Goal: Task Accomplishment & Management: Manage account settings

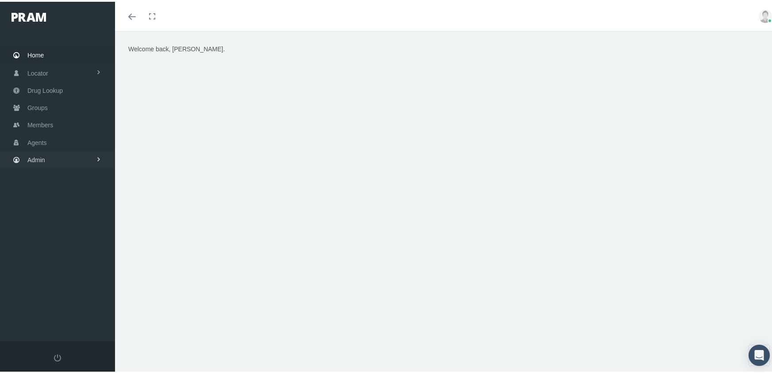
click at [37, 152] on span "Admin" at bounding box center [36, 158] width 18 height 17
click at [85, 300] on span "Eligibility File Uploads" at bounding box center [66, 307] width 60 height 15
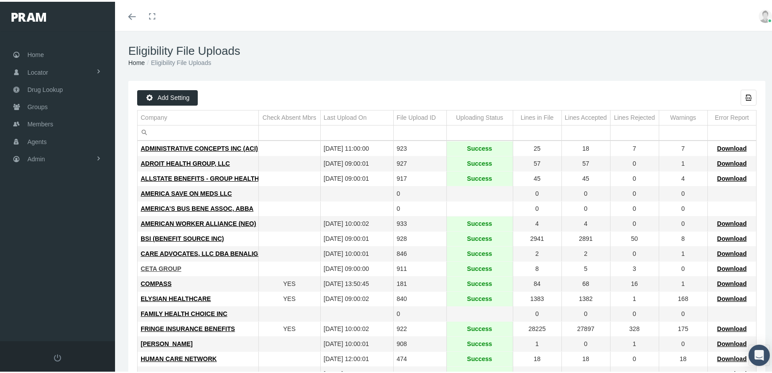
click at [160, 268] on span "CETA GROUP" at bounding box center [161, 267] width 41 height 7
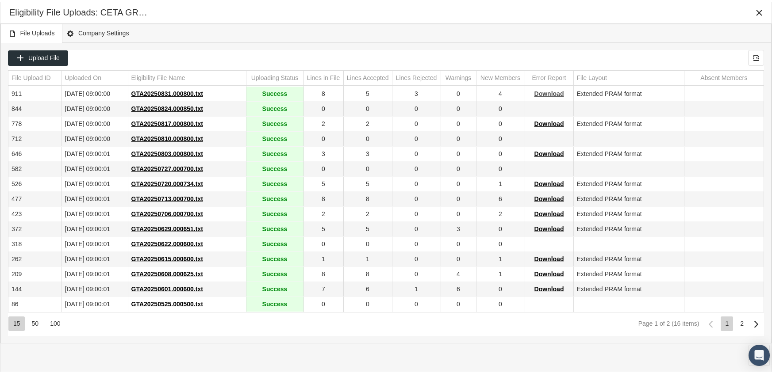
click at [548, 88] on span "Download" at bounding box center [549, 91] width 30 height 7
click at [531, 12] on div "Eligibility File Uploads: CETA GROUP" at bounding box center [385, 11] width 753 height 16
click at [757, 10] on icon "Close" at bounding box center [759, 11] width 8 height 8
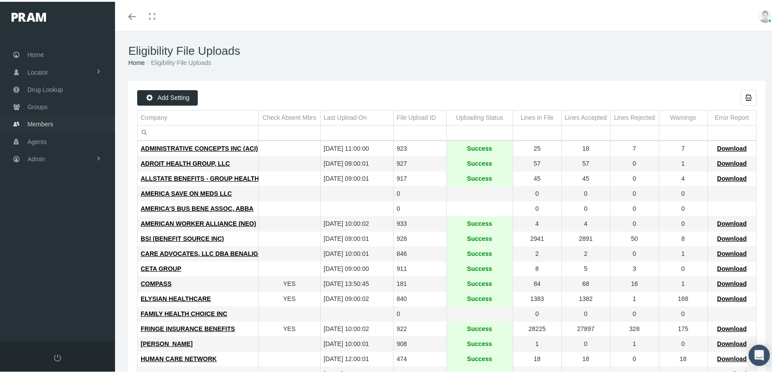
click at [39, 117] on span "Members" at bounding box center [40, 122] width 26 height 17
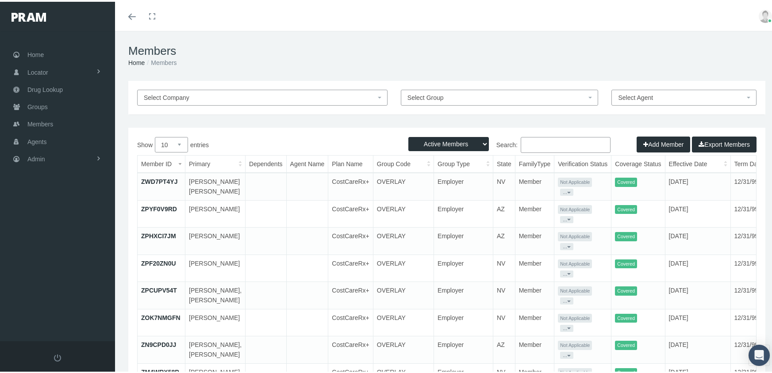
click at [447, 140] on select "Active Members Terminated Members Active & Terminated" at bounding box center [448, 142] width 80 height 14
select select "3"
click at [408, 135] on select "Active Members Terminated Members Active & Terminated" at bounding box center [448, 142] width 80 height 14
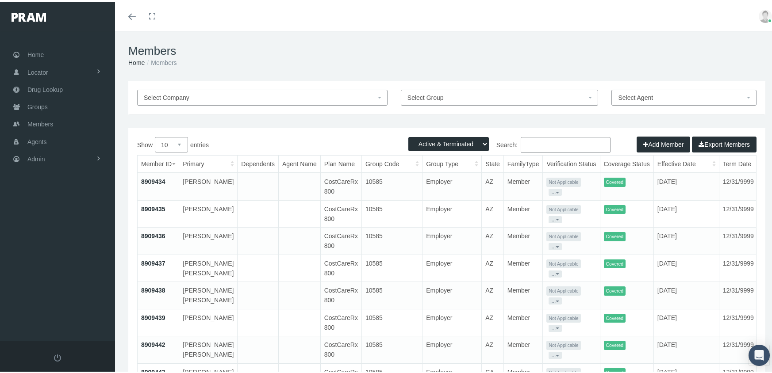
click at [531, 147] on input "Search:" at bounding box center [565, 143] width 90 height 16
paste input "39519356394"
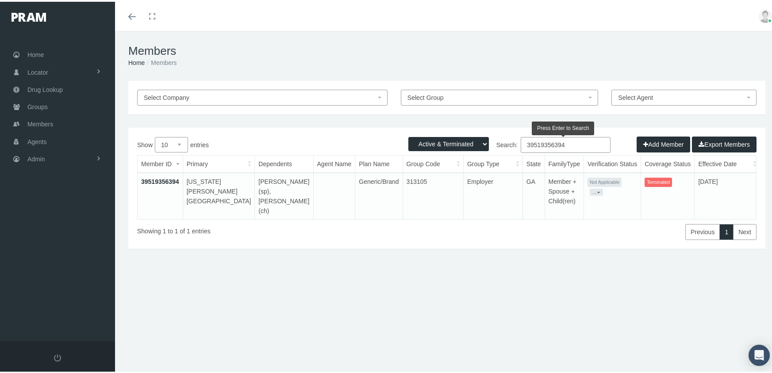
type input "39519356394"
click at [159, 180] on link "39519356394" at bounding box center [160, 179] width 38 height 7
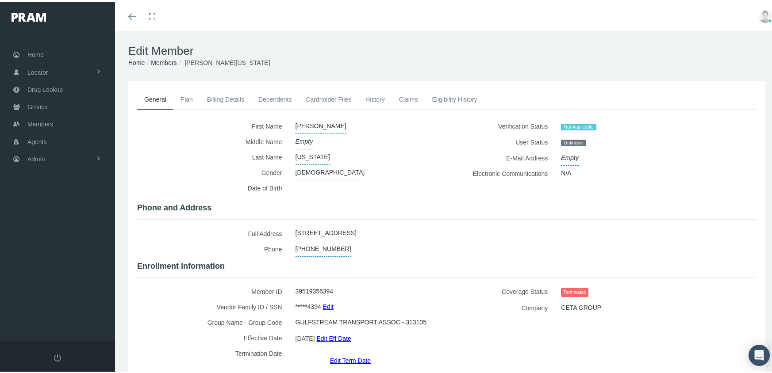
click at [353, 352] on link "Edit Term Date" at bounding box center [350, 358] width 41 height 13
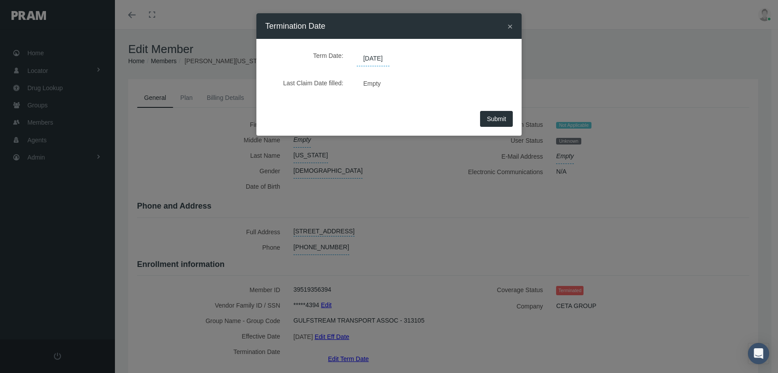
click at [384, 58] on span "06/30/2025" at bounding box center [373, 58] width 33 height 15
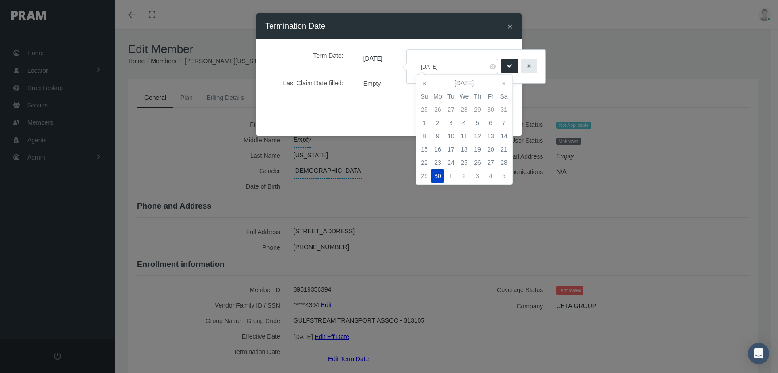
drag, startPoint x: 459, startPoint y: 66, endPoint x: 417, endPoint y: 61, distance: 42.3
click at [417, 61] on input "06/30/2025" at bounding box center [457, 66] width 83 height 15
type input "[DATE]"
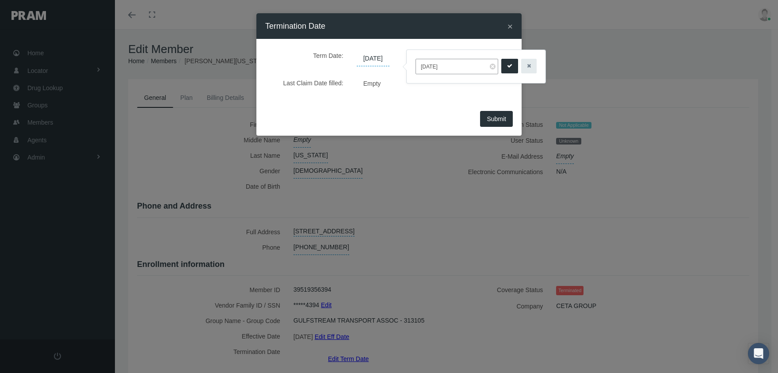
click at [501, 67] on button "submit" at bounding box center [509, 66] width 17 height 15
click at [503, 116] on span "Submit" at bounding box center [496, 118] width 19 height 7
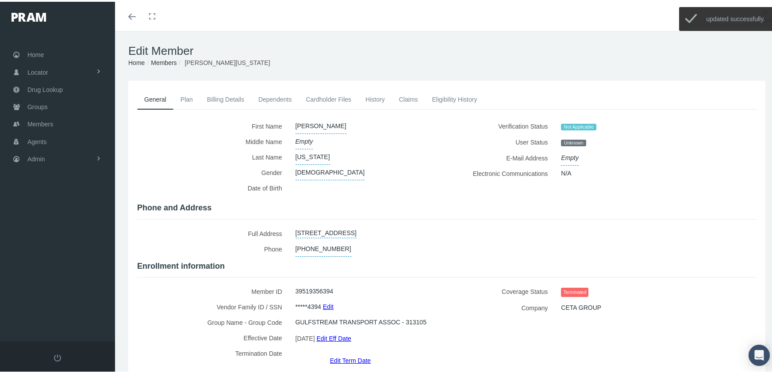
click at [279, 96] on link "Dependents" at bounding box center [275, 97] width 48 height 19
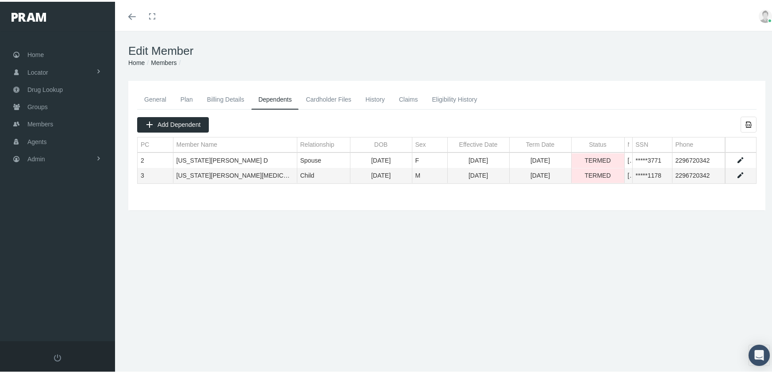
click at [736, 157] on link "Data grid" at bounding box center [740, 159] width 8 height 8
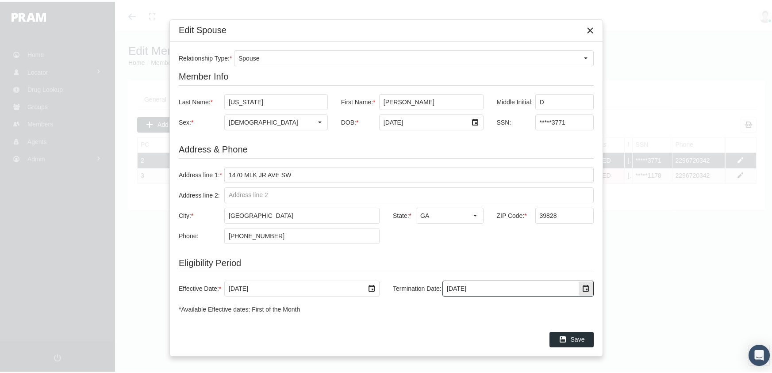
drag, startPoint x: 432, startPoint y: 291, endPoint x: 388, endPoint y: 293, distance: 43.4
click at [388, 293] on div "Termination Date: [DATE]" at bounding box center [489, 287] width 207 height 16
type input "12/31/2039"
click at [572, 340] on span "Save" at bounding box center [577, 337] width 14 height 7
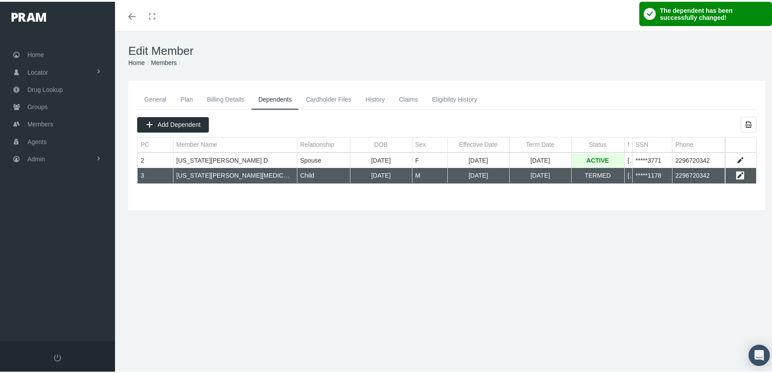
click at [736, 174] on link "Data grid" at bounding box center [740, 174] width 8 height 8
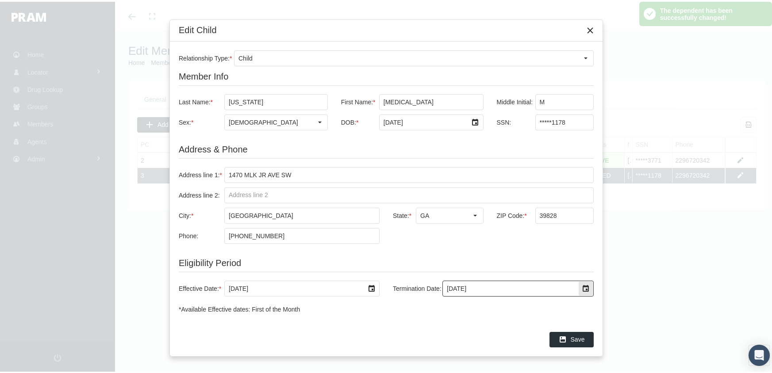
drag, startPoint x: 475, startPoint y: 286, endPoint x: 368, endPoint y: 289, distance: 106.6
click at [368, 289] on div "Effective Date: * 3/1/2025 Termination Date: 6/30/2025" at bounding box center [386, 287] width 415 height 16
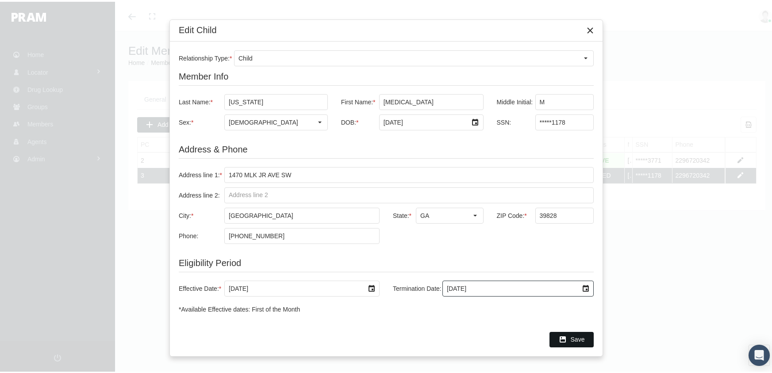
type input "12/31/2039"
click at [566, 339] on icon "Save" at bounding box center [563, 338] width 8 height 8
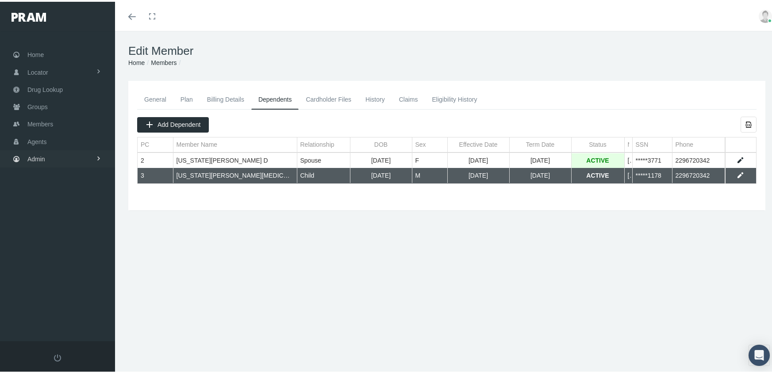
click at [43, 152] on span "Admin" at bounding box center [36, 157] width 18 height 17
click at [81, 299] on span "Eligibility File Uploads" at bounding box center [66, 306] width 60 height 15
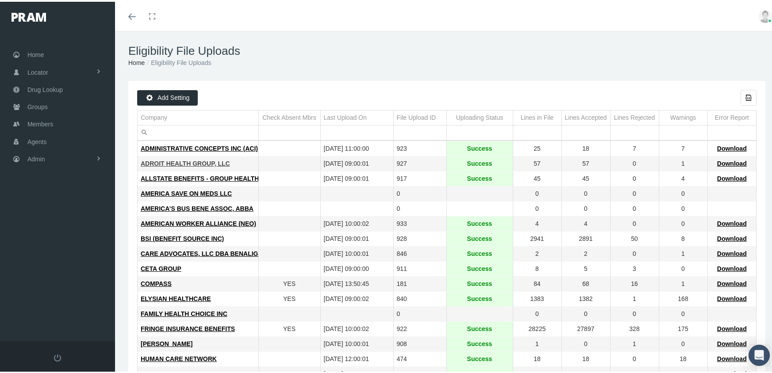
click at [172, 161] on span "ADROIT HEALTH GROUP, LLC" at bounding box center [185, 161] width 89 height 7
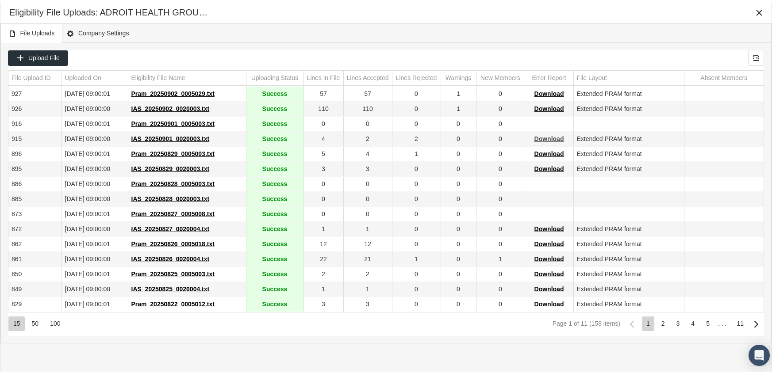
click at [543, 138] on span "Download" at bounding box center [549, 137] width 30 height 7
drag, startPoint x: 480, startPoint y: 21, endPoint x: 490, endPoint y: 20, distance: 10.2
click at [480, 21] on div "Eligibility File Uploads: ADROIT HEALTH GROUP, LLC" at bounding box center [385, 11] width 771 height 22
click at [755, 12] on icon "Close" at bounding box center [759, 11] width 8 height 8
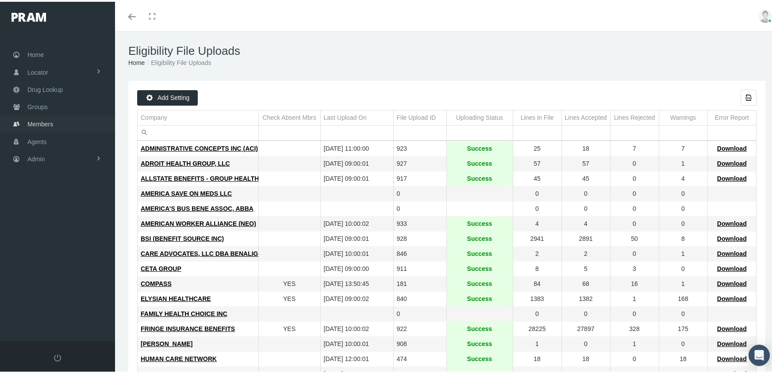
click at [33, 116] on span "Members" at bounding box center [40, 122] width 26 height 17
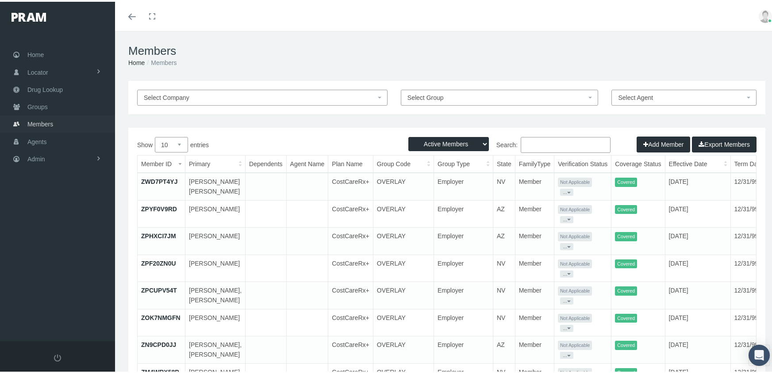
click at [45, 119] on span "Members" at bounding box center [40, 122] width 26 height 17
click at [444, 144] on select "Active Members Terminated Members Active & Terminated" at bounding box center [448, 142] width 80 height 14
select select "3"
click at [408, 135] on select "Active Members Terminated Members Active & Terminated" at bounding box center [448, 142] width 80 height 14
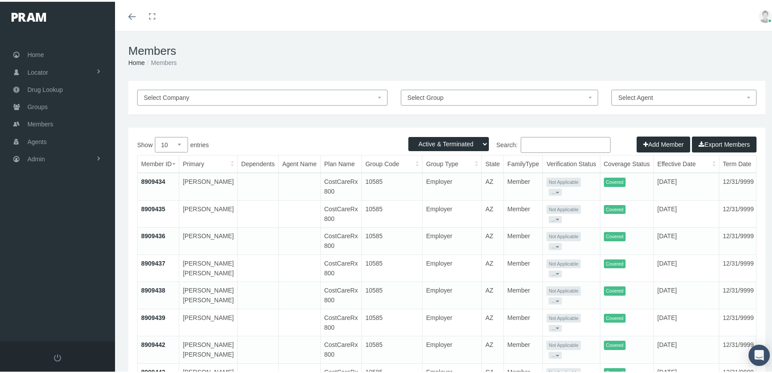
click at [539, 148] on input "Search:" at bounding box center [565, 143] width 90 height 16
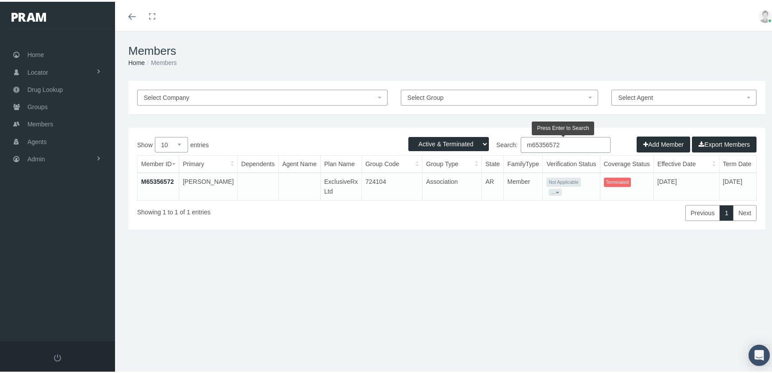
type input "m65356572"
click at [166, 179] on link "M65356572" at bounding box center [157, 179] width 33 height 7
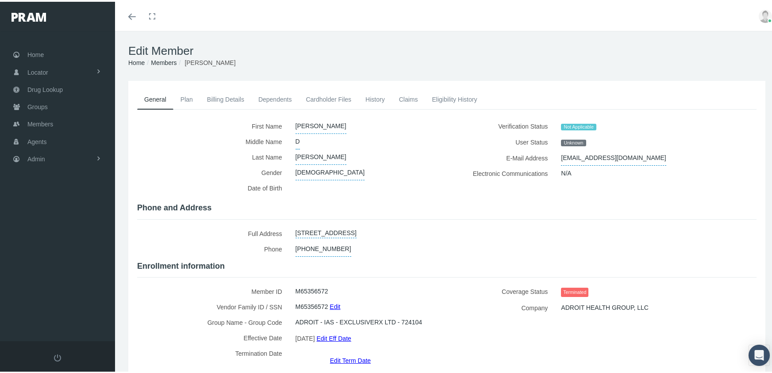
click at [348, 352] on link "Edit Term Date" at bounding box center [350, 358] width 41 height 13
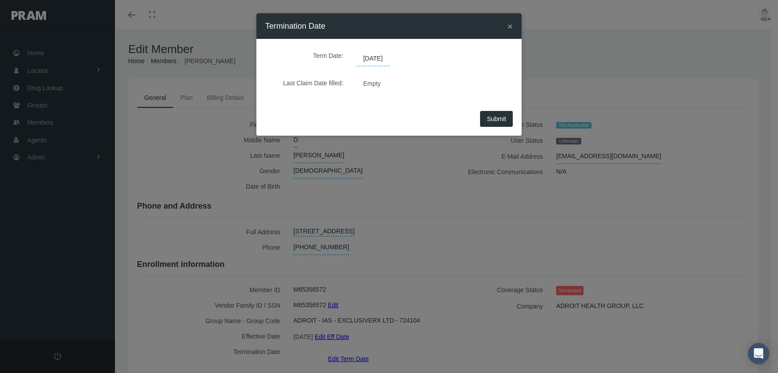
click at [386, 57] on span "[DATE]" at bounding box center [373, 58] width 33 height 15
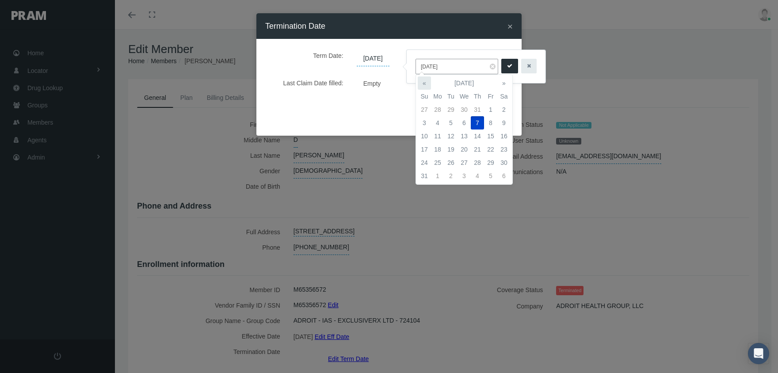
click at [421, 84] on th "«" at bounding box center [424, 83] width 13 height 13
click at [480, 161] on td "31" at bounding box center [477, 162] width 13 height 13
type input "[DATE]"
click at [508, 64] on button "submit" at bounding box center [509, 66] width 17 height 15
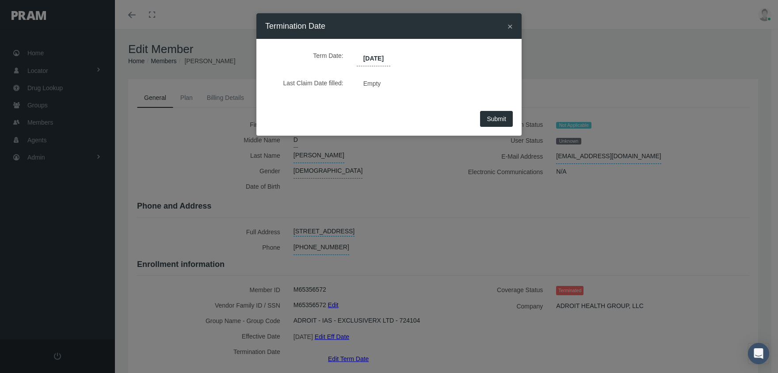
click at [497, 118] on span "Submit" at bounding box center [496, 118] width 19 height 7
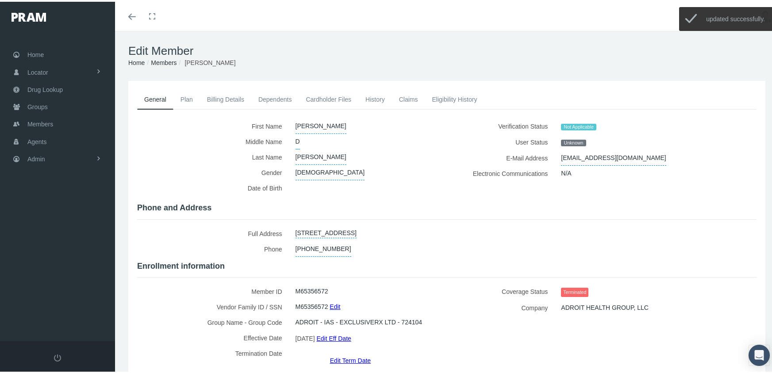
click at [164, 58] on link "Members" at bounding box center [164, 60] width 26 height 7
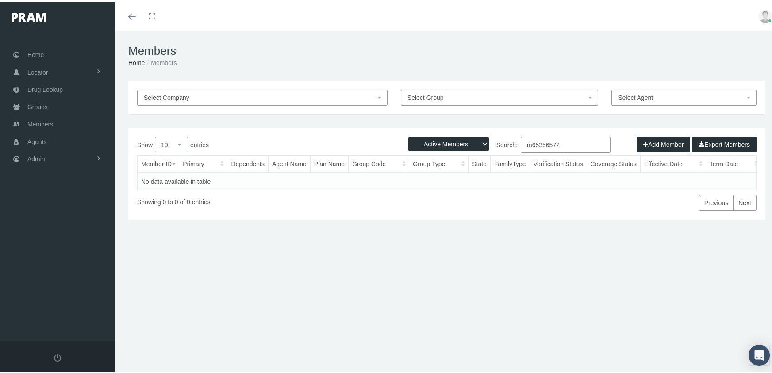
click at [450, 143] on select "Active Members Terminated Members Active & Terminated" at bounding box center [448, 142] width 80 height 14
select select "3"
click at [408, 135] on select "Active Members Terminated Members Active & Terminated" at bounding box center [448, 142] width 80 height 14
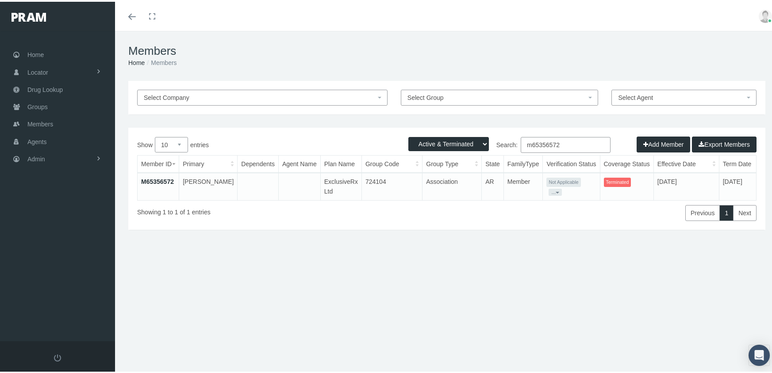
click at [566, 147] on input "m65356572" at bounding box center [565, 143] width 90 height 16
type input "m96146635"
click at [164, 176] on link "M96146635" at bounding box center [157, 179] width 33 height 7
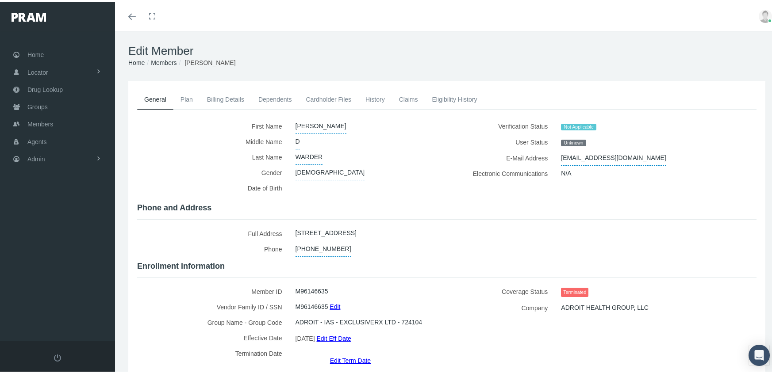
click at [347, 352] on link "Edit Term Date" at bounding box center [350, 358] width 41 height 13
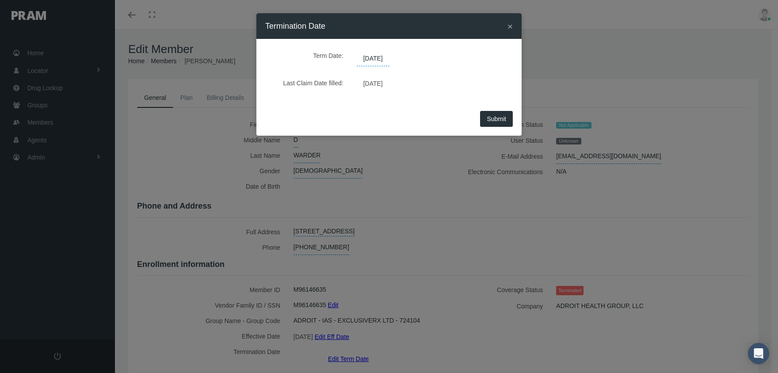
click at [386, 56] on span "[DATE]" at bounding box center [373, 58] width 33 height 15
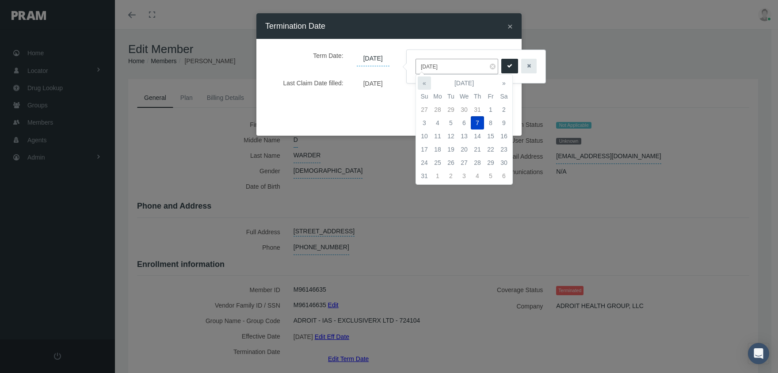
click at [421, 80] on th "«" at bounding box center [424, 83] width 13 height 13
click at [475, 157] on td "31" at bounding box center [477, 162] width 13 height 13
type input "[DATE]"
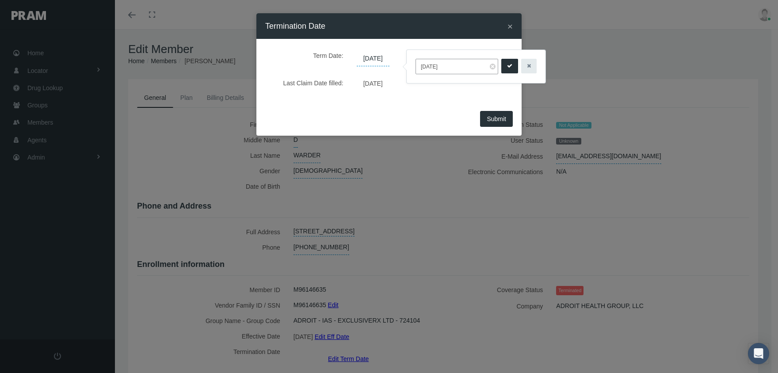
click at [507, 64] on icon "submit" at bounding box center [509, 66] width 5 height 8
click at [505, 115] on button "Submit" at bounding box center [496, 119] width 33 height 16
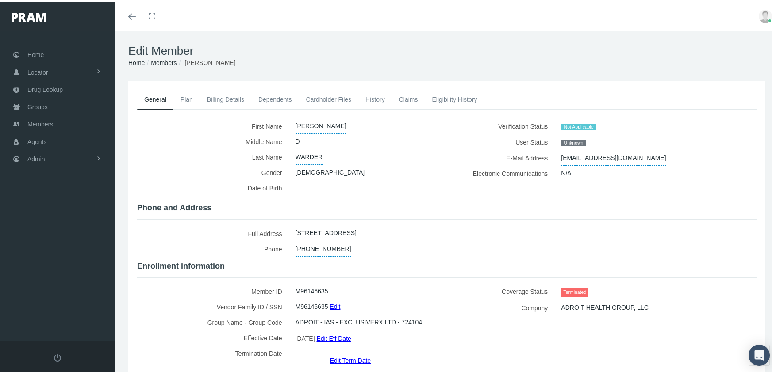
click at [166, 61] on link "Members" at bounding box center [164, 60] width 26 height 7
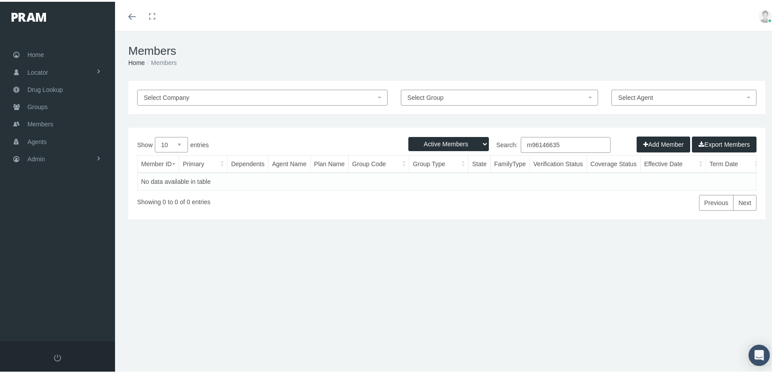
click at [458, 138] on select "Active Members Terminated Members Active & Terminated" at bounding box center [448, 142] width 80 height 14
select select "3"
click at [408, 135] on select "Active Members Terminated Members Active & Terminated" at bounding box center [448, 142] width 80 height 14
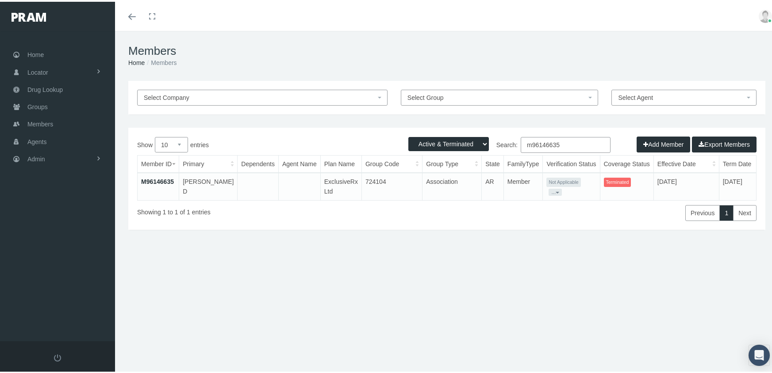
click at [559, 141] on input "m96146635" at bounding box center [565, 143] width 90 height 16
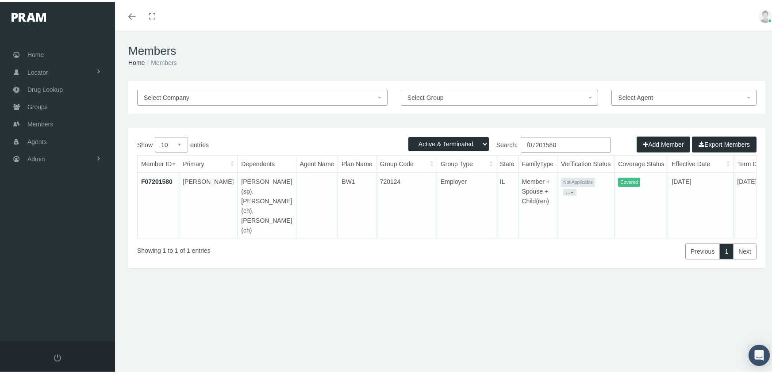
type input "f07201580"
click at [166, 181] on link "F07201580" at bounding box center [156, 179] width 31 height 7
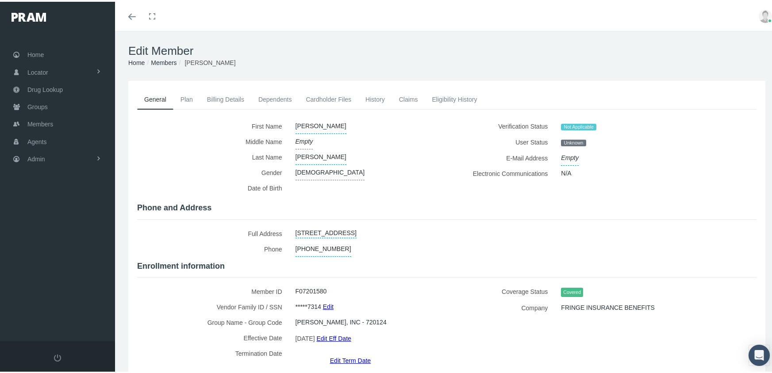
click at [288, 93] on link "Dependents" at bounding box center [275, 97] width 48 height 19
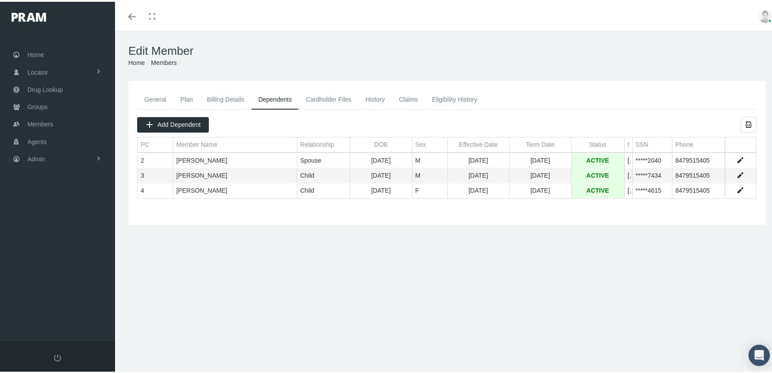
click at [736, 172] on link "Data grid" at bounding box center [740, 174] width 8 height 8
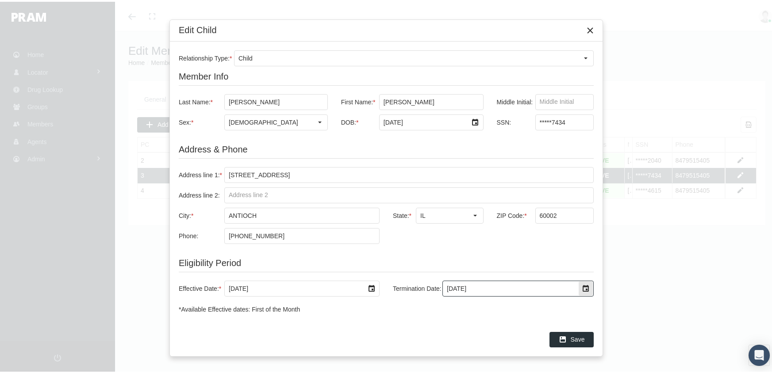
drag, startPoint x: 484, startPoint y: 287, endPoint x: 375, endPoint y: 295, distance: 109.9
click at [375, 295] on div "Effective Date: * 6/1/2025 Termination Date: 12/31/2039" at bounding box center [386, 287] width 415 height 16
type input "8/31/2025"
click at [566, 334] on icon "Save" at bounding box center [563, 338] width 8 height 8
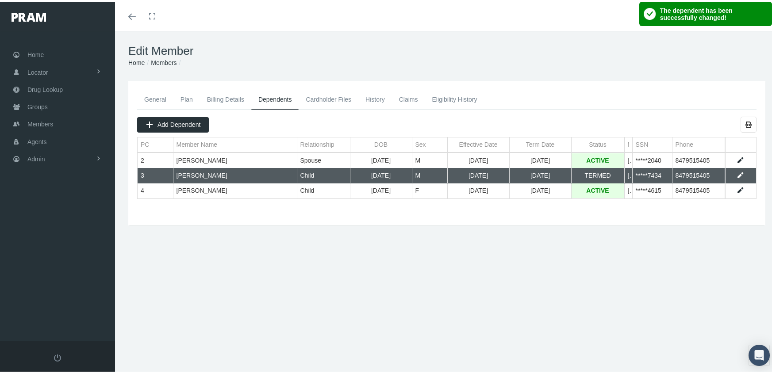
click at [164, 58] on link "Members" at bounding box center [164, 60] width 26 height 7
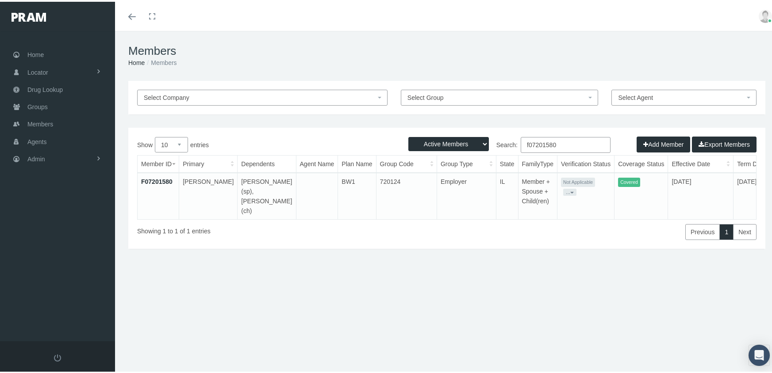
click at [453, 142] on select "Active Members Terminated Members Active & Terminated" at bounding box center [448, 142] width 80 height 14
select select "3"
click at [408, 135] on select "Active Members Terminated Members Active & Terminated" at bounding box center [448, 142] width 80 height 14
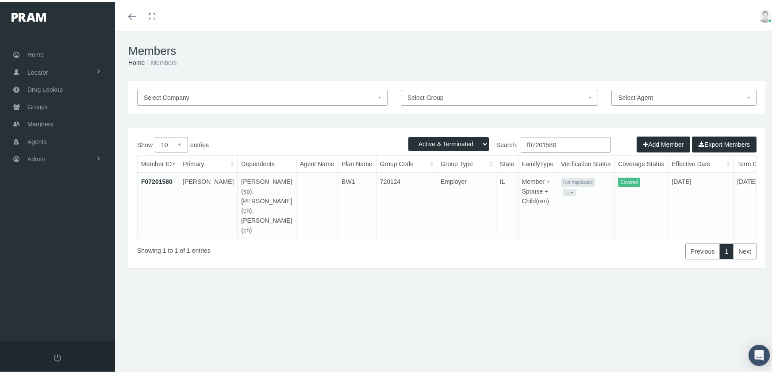
drag, startPoint x: 544, startPoint y: 149, endPoint x: 479, endPoint y: 150, distance: 65.0
click at [479, 150] on div "Active Members Terminated Members Active & Terminated Add Member Export Members…" at bounding box center [446, 196] width 637 height 141
type input "f03215752"
click at [160, 180] on link "F03215752" at bounding box center [156, 179] width 31 height 7
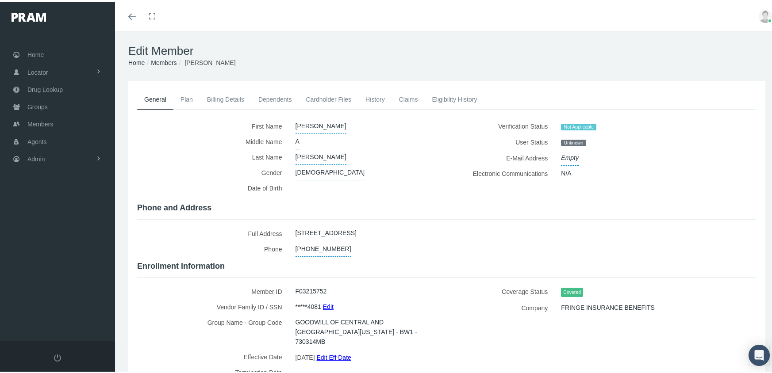
click at [276, 96] on link "Dependents" at bounding box center [275, 97] width 48 height 19
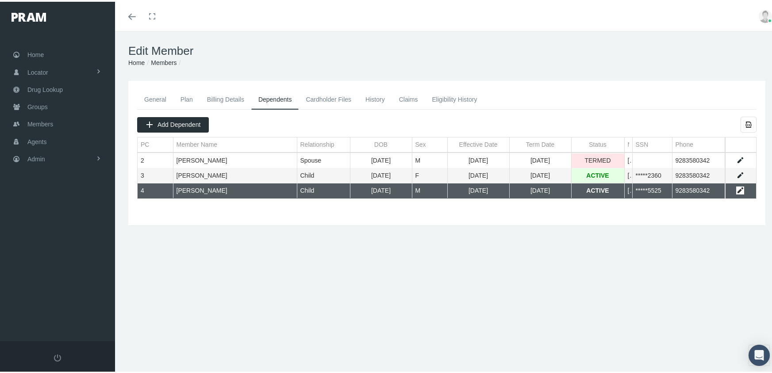
click at [736, 188] on link "Data grid" at bounding box center [740, 189] width 8 height 8
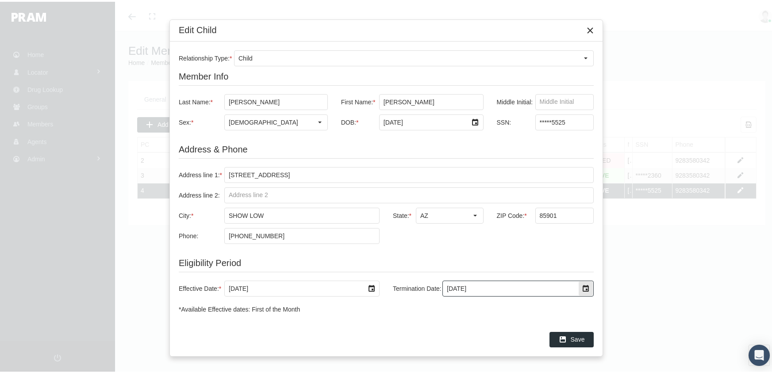
drag, startPoint x: 490, startPoint y: 294, endPoint x: 452, endPoint y: 296, distance: 39.0
click at [452, 296] on div "Effective Date: * 7/1/2025 Termination Date: 12/31/2039" at bounding box center [386, 287] width 415 height 34
click at [488, 286] on input "[DATE]" at bounding box center [510, 286] width 135 height 15
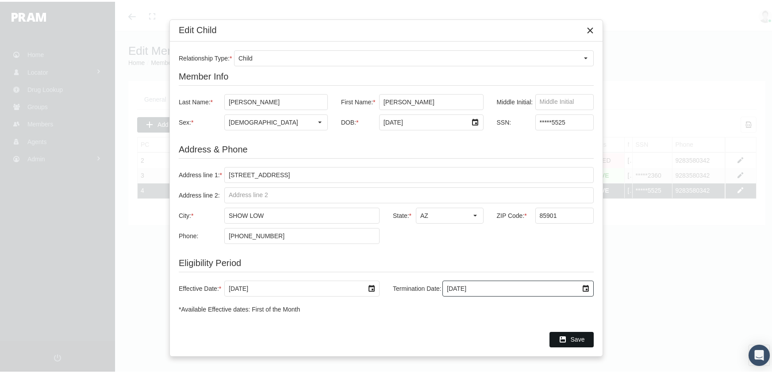
type input "8/31/2025"
click at [569, 338] on div "Save" at bounding box center [571, 338] width 43 height 15
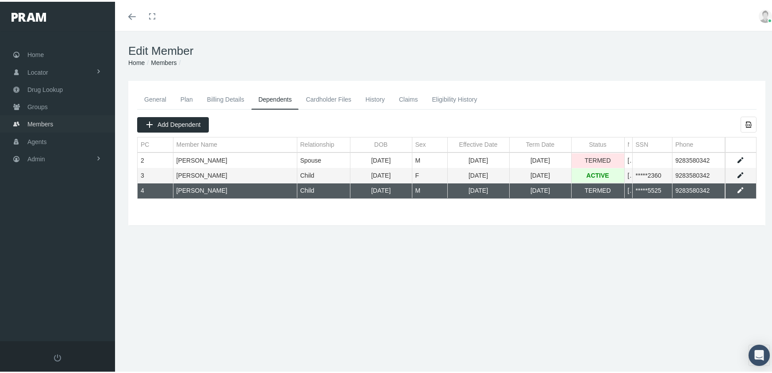
click at [48, 115] on span "Members" at bounding box center [40, 122] width 26 height 17
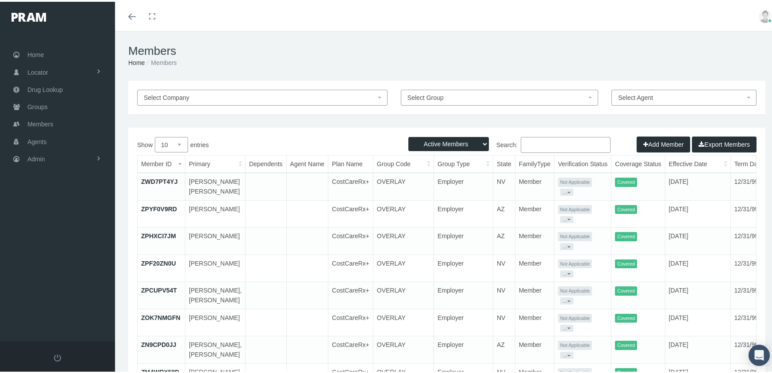
click at [653, 146] on button "Add Member" at bounding box center [663, 143] width 54 height 16
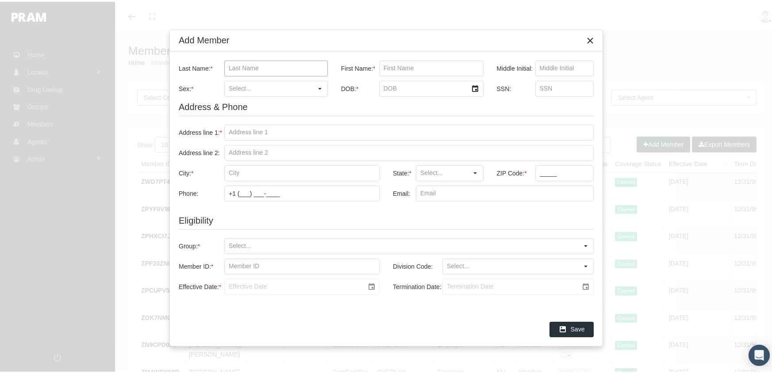
click at [248, 62] on input "Last Name: *" at bounding box center [276, 66] width 103 height 15
type input "leach"
type input "matthew"
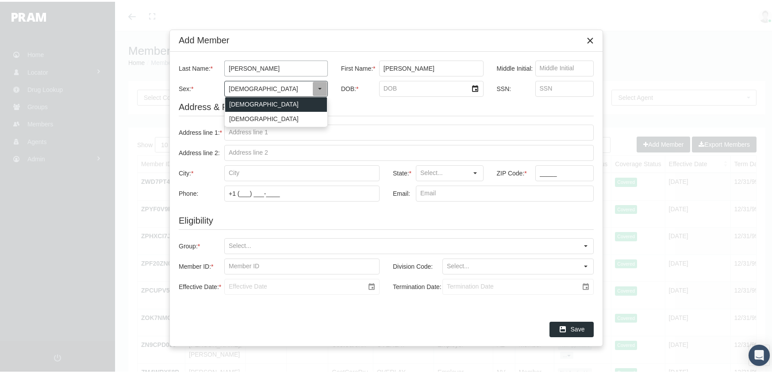
type input "Male"
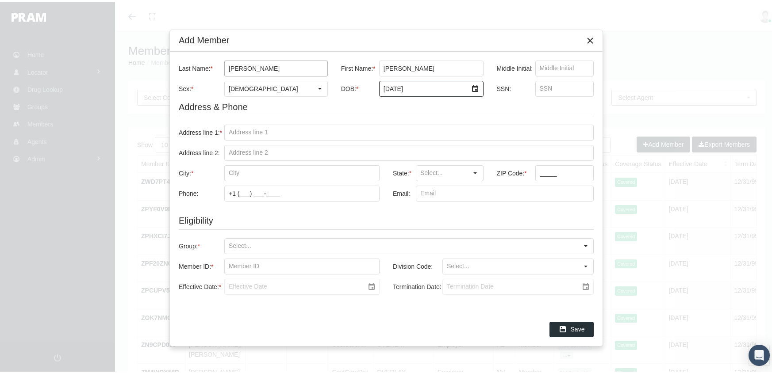
type input "6/24/1990"
type input "431778072"
click at [235, 131] on input "Address line 1: *" at bounding box center [409, 130] width 368 height 15
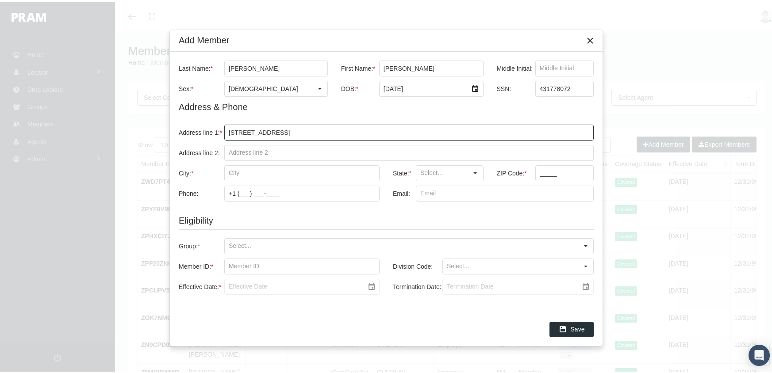
type input "506 n 11th st"
type input "paragould"
type input "AR"
type input "72450"
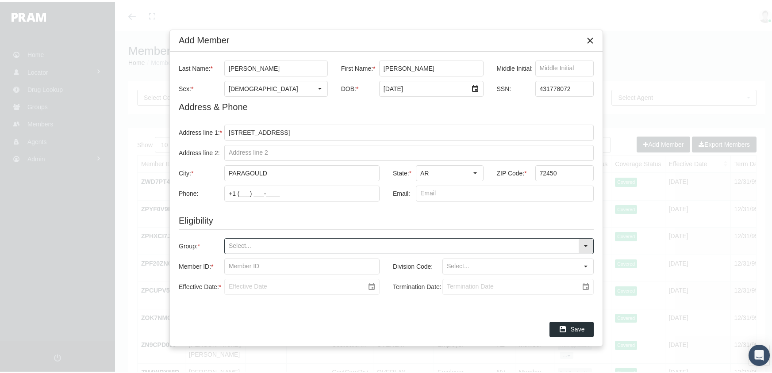
click at [230, 245] on input "Group: *" at bounding box center [401, 244] width 353 height 15
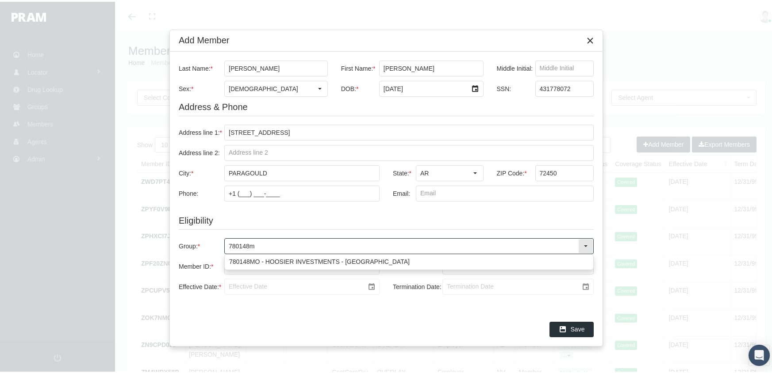
type input "780148mo"
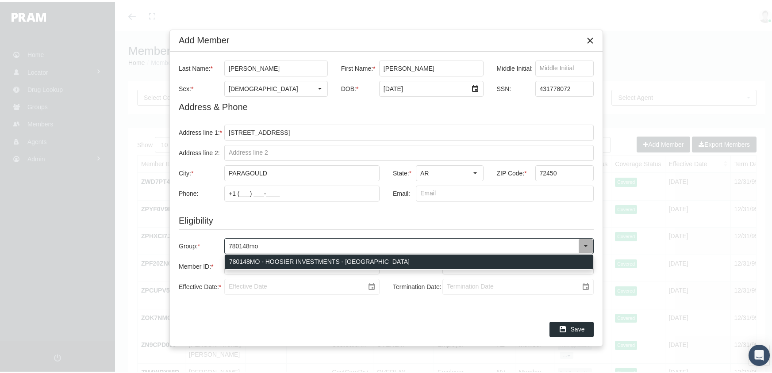
click at [292, 254] on div "780148MO - HOOSIER INVESTMENTS - [GEOGRAPHIC_DATA]" at bounding box center [408, 260] width 367 height 15
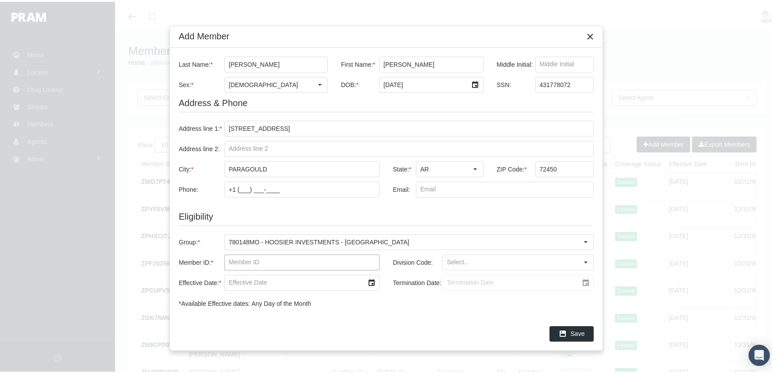
click at [227, 262] on input "Member ID: *" at bounding box center [302, 260] width 154 height 15
type input "f07480008"
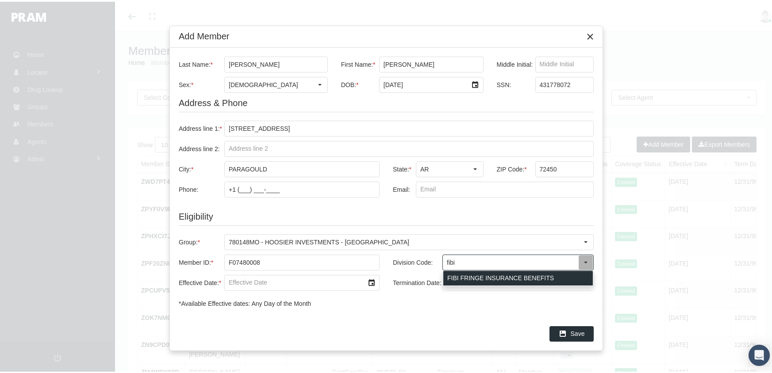
type input "FIBI FRINGE INSURANCE BENEFITS"
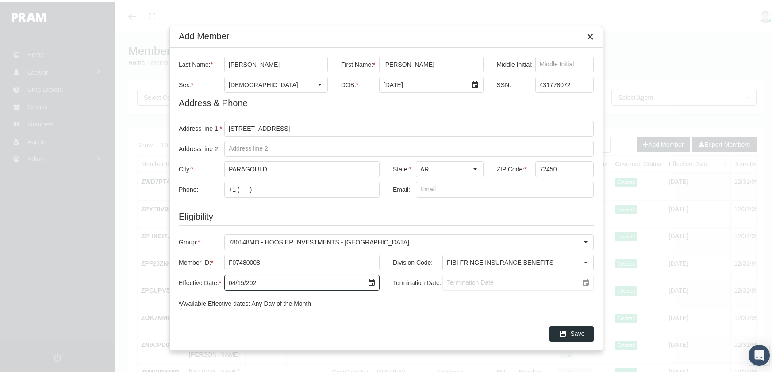
type input "04/15/2024"
click at [448, 280] on input "Termination Date:" at bounding box center [510, 281] width 135 height 15
type input "[DATE]"
click at [574, 326] on div "Save" at bounding box center [571, 332] width 43 height 15
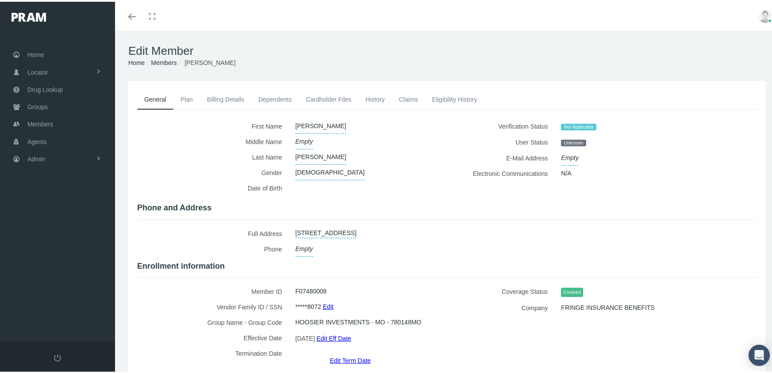
click at [167, 62] on link "Members" at bounding box center [164, 60] width 26 height 7
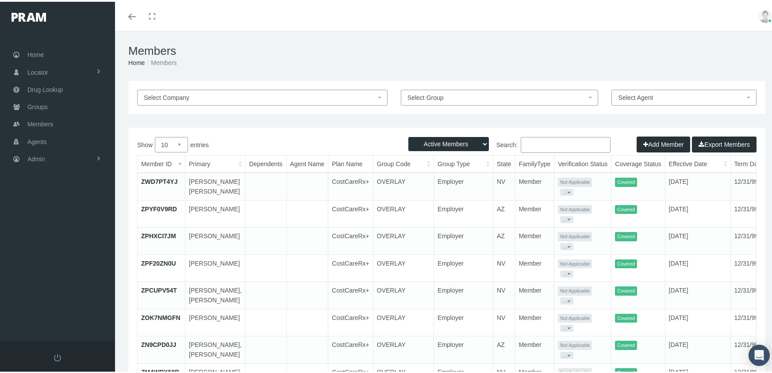
click at [651, 140] on button "Add Member" at bounding box center [663, 143] width 54 height 16
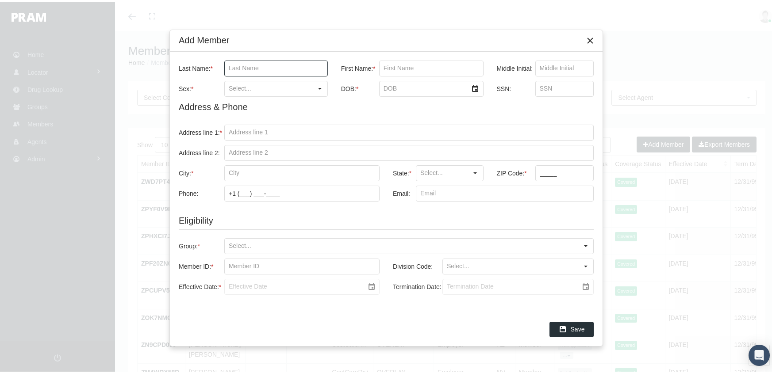
drag, startPoint x: 233, startPoint y: 63, endPoint x: 240, endPoint y: 59, distance: 7.7
click at [233, 63] on input "Last Name: *" at bounding box center [276, 66] width 103 height 15
type input "vasquez"
type input "fatima del carm"
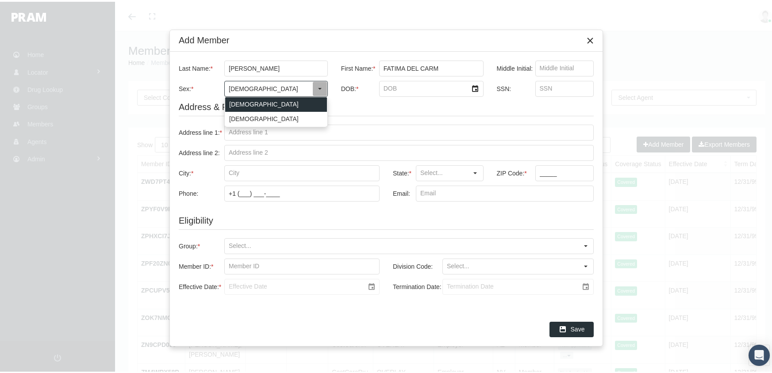
type input "Male"
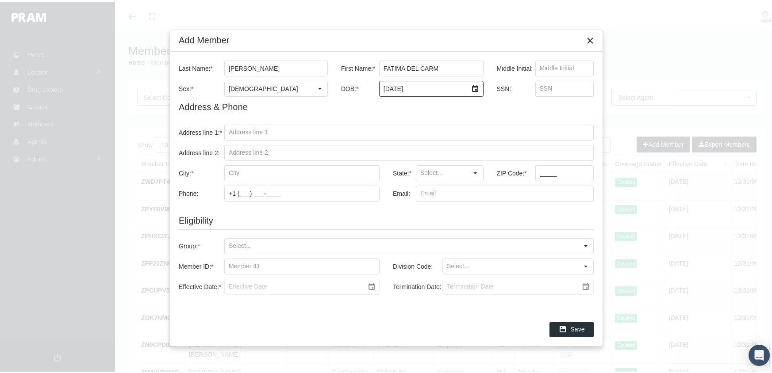
type input "11/13/1991"
type input "32189766"
drag, startPoint x: 230, startPoint y: 130, endPoint x: 364, endPoint y: 88, distance: 141.0
click at [230, 130] on input "Address line 1: *" at bounding box center [409, 130] width 368 height 15
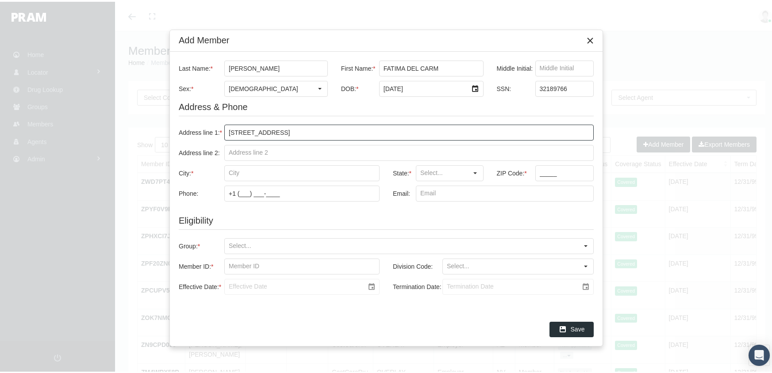
type input "196 kimwood ln"
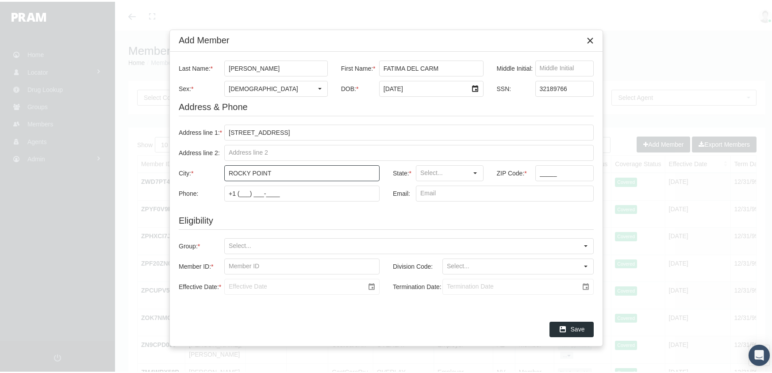
type input "rocky point"
type input "NC"
type input "28457"
click at [229, 241] on input "Group: *" at bounding box center [401, 244] width 353 height 15
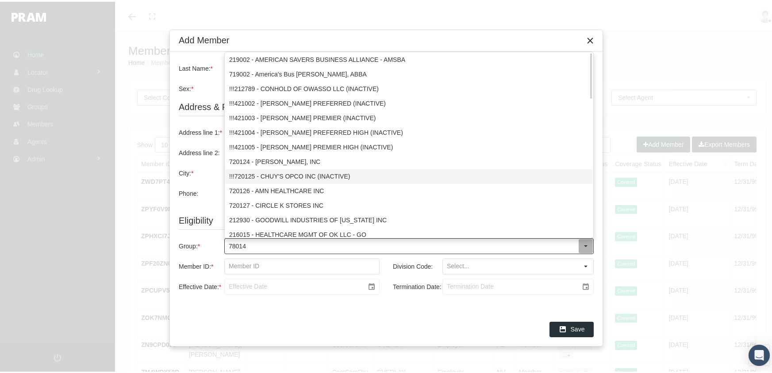
type input "780148"
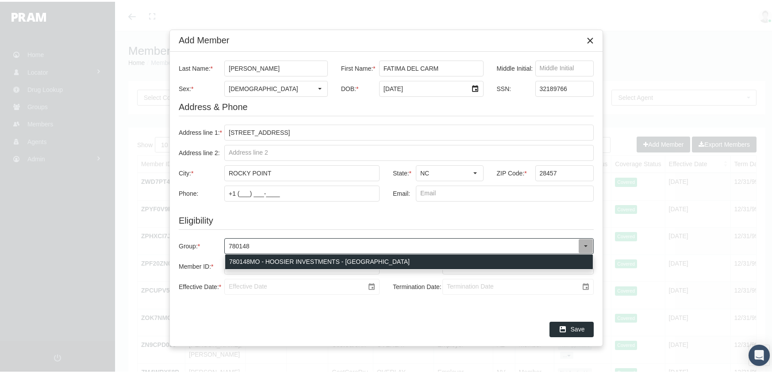
click at [320, 257] on div "780148MO - HOOSIER INVESTMENTS - MO" at bounding box center [408, 260] width 367 height 15
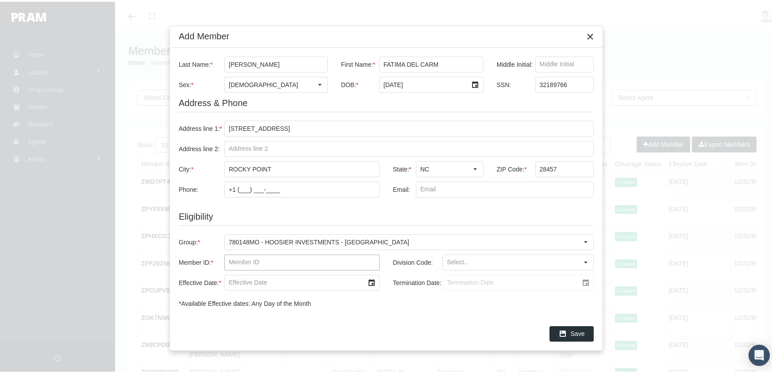
click at [229, 261] on input "Member ID: *" at bounding box center [302, 260] width 154 height 15
type input "f07867579"
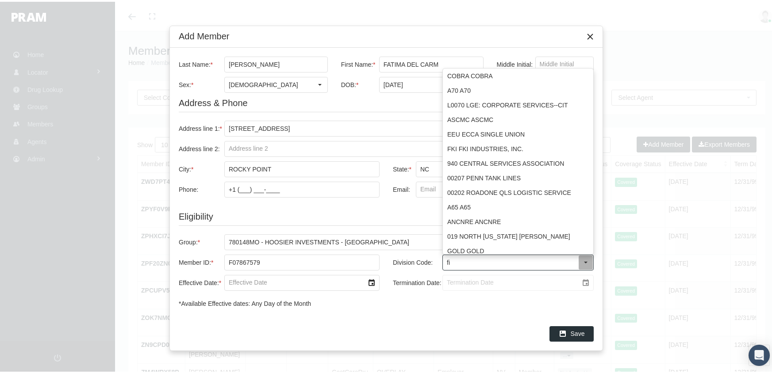
type input "f"
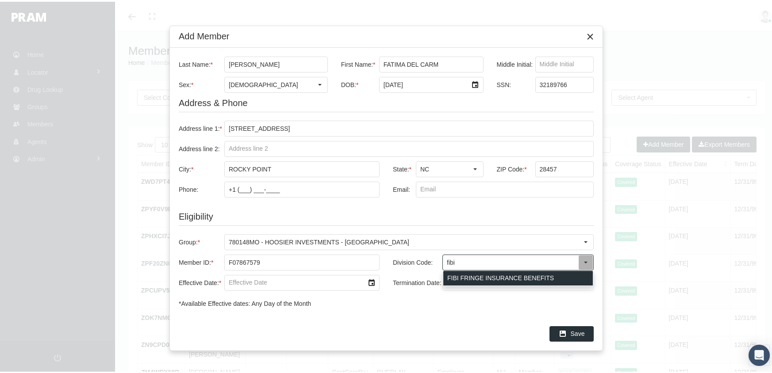
type input "FIBI FRINGE INSURANCE BENEFITS"
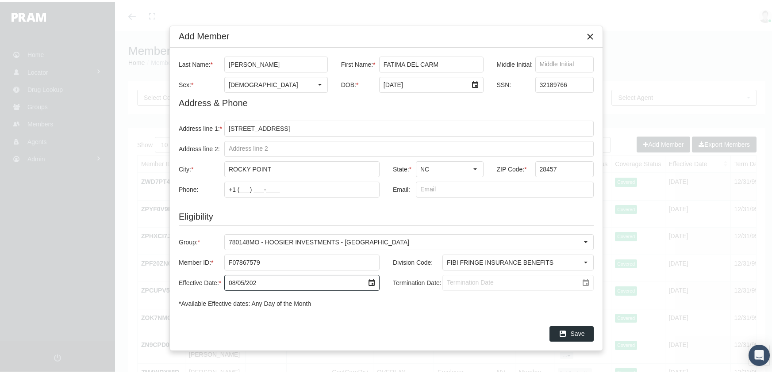
type input "08/05/2024"
click at [447, 278] on input "Termination Date:" at bounding box center [510, 281] width 135 height 15
type input "12/31/2039"
click at [570, 331] on div "Save" at bounding box center [571, 332] width 43 height 15
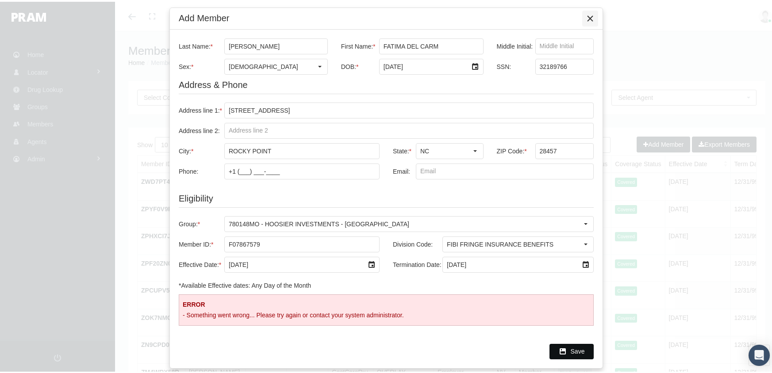
click at [590, 17] on icon "Close" at bounding box center [590, 17] width 8 height 8
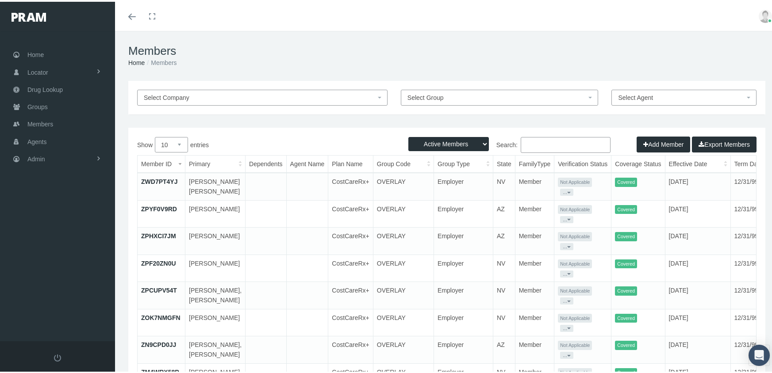
click at [438, 141] on select "Active Members Terminated Members Active & Terminated" at bounding box center [448, 142] width 80 height 14
select select "3"
click at [408, 135] on select "Active Members Terminated Members Active & Terminated" at bounding box center [448, 142] width 80 height 14
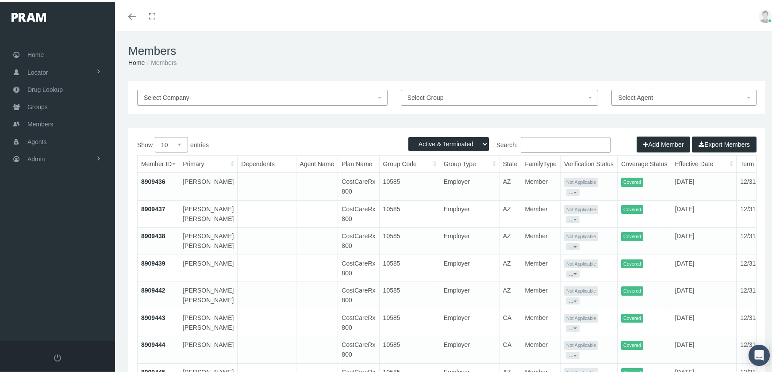
drag, startPoint x: 540, startPoint y: 147, endPoint x: 547, endPoint y: 146, distance: 7.1
click at [540, 147] on input "Search:" at bounding box center [565, 143] width 90 height 16
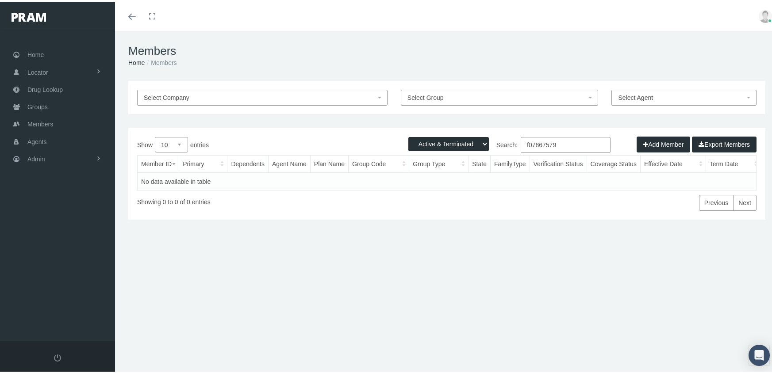
drag, startPoint x: 563, startPoint y: 144, endPoint x: 445, endPoint y: 155, distance: 118.1
click at [445, 155] on div "Show 10 25 50 100 entries Search: f07867579 Member ID Primary Dependents Agent …" at bounding box center [446, 172] width 619 height 74
type input "vasquez, fatima"
click at [658, 142] on button "Add Member" at bounding box center [663, 143] width 54 height 16
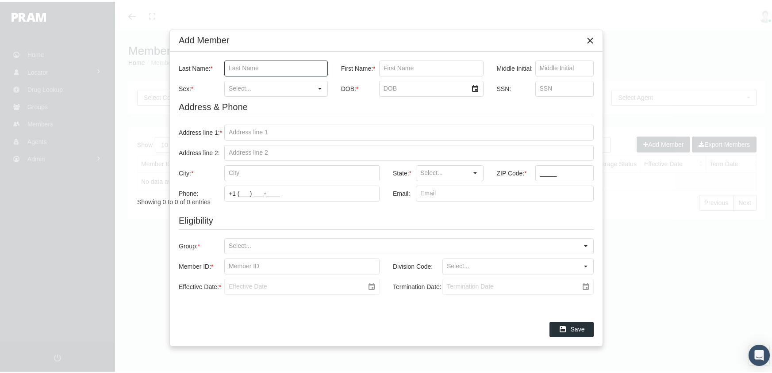
drag, startPoint x: 230, startPoint y: 66, endPoint x: 304, endPoint y: 39, distance: 79.2
click at [230, 66] on input "Last Name: *" at bounding box center [276, 66] width 103 height 15
click at [241, 85] on input "Sex: *" at bounding box center [269, 87] width 88 height 15
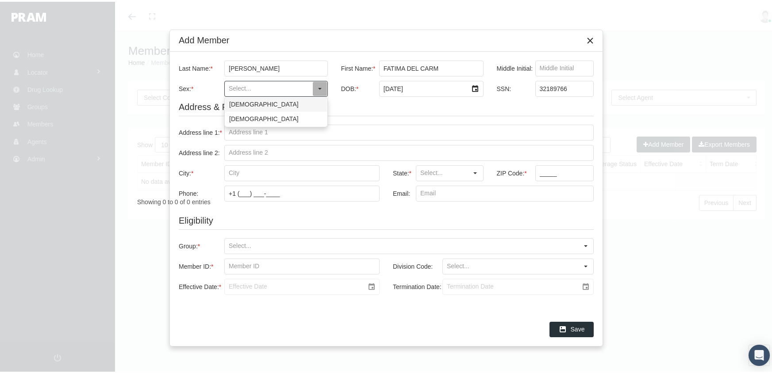
click at [249, 103] on div "[DEMOGRAPHIC_DATA]" at bounding box center [276, 103] width 102 height 15
type input "[DEMOGRAPHIC_DATA]"
drag, startPoint x: 230, startPoint y: 129, endPoint x: 387, endPoint y: 99, distance: 159.9
click at [230, 129] on input "Address line 1: *" at bounding box center [409, 130] width 368 height 15
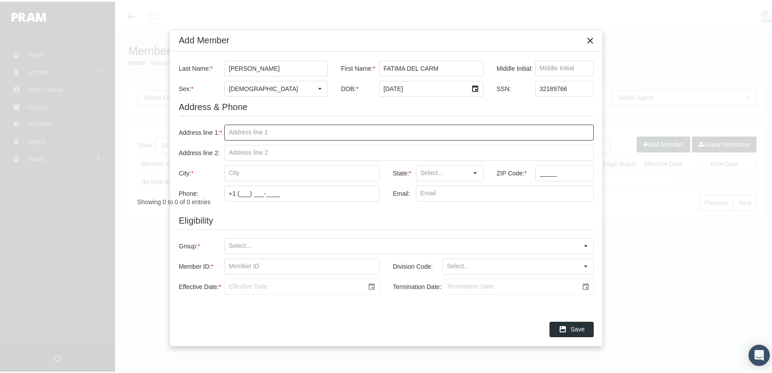
type input "[STREET_ADDRESS]"
type input "rocky point"
type input "NC"
type input "780148"
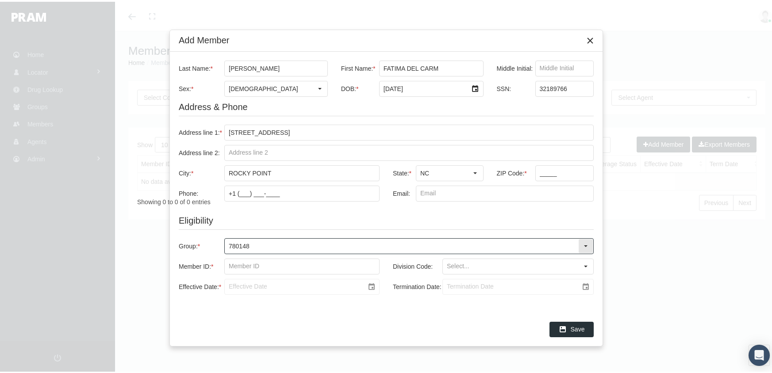
click at [252, 240] on input "780148" at bounding box center [401, 244] width 353 height 15
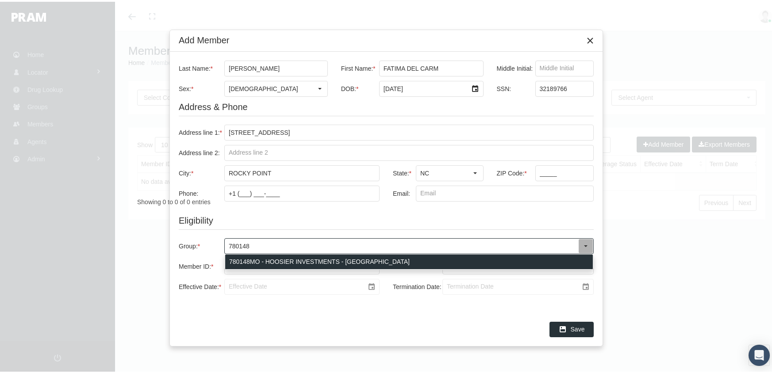
click at [247, 258] on div "780148MO - HOOSIER INVESTMENTS - [GEOGRAPHIC_DATA]" at bounding box center [408, 260] width 367 height 15
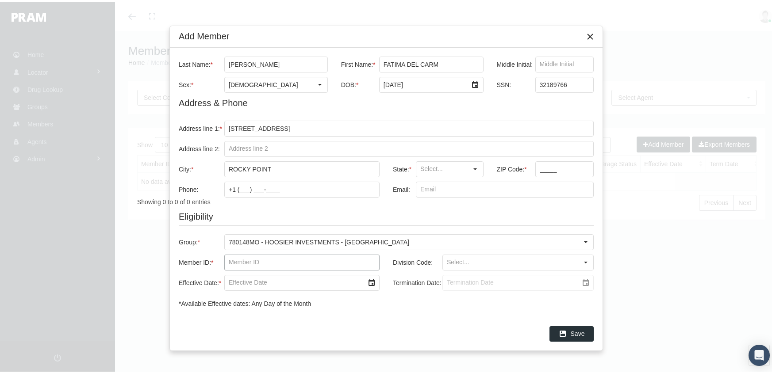
drag, startPoint x: 229, startPoint y: 263, endPoint x: 252, endPoint y: 248, distance: 27.2
click at [229, 263] on input "Member ID: *" at bounding box center [302, 260] width 154 height 15
type input "f07867579"
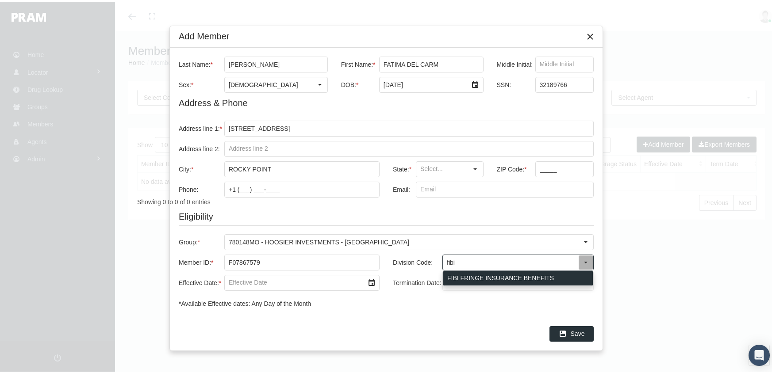
type input "FIBI FRINGE INSURANCE BENEFITS"
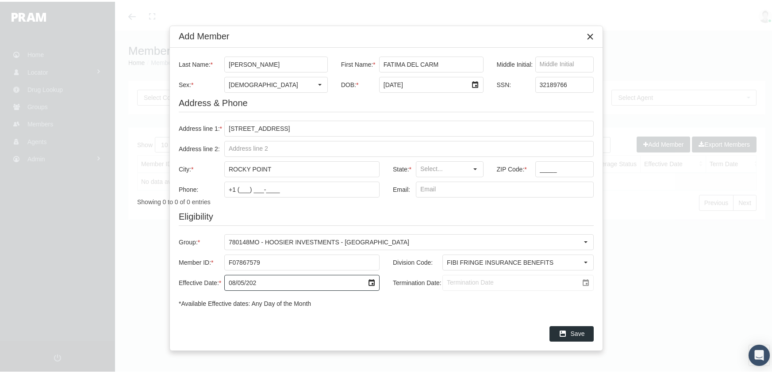
type input "08/05/2024"
click at [448, 278] on input "Termination Date:" at bounding box center [510, 281] width 135 height 15
type input "[DATE]"
click at [562, 330] on icon "Save" at bounding box center [563, 332] width 8 height 8
click at [475, 167] on div "Select" at bounding box center [475, 168] width 14 height 14
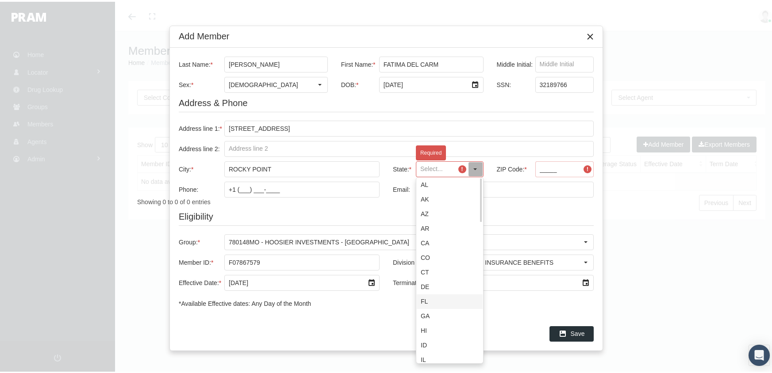
scroll to position [265, 0]
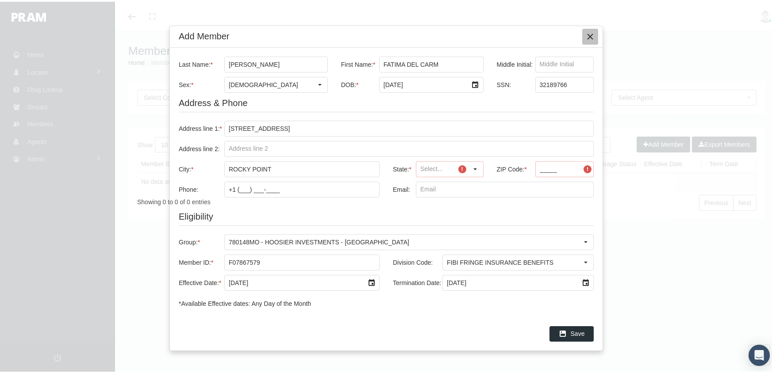
click at [591, 36] on icon "Close" at bounding box center [590, 35] width 8 height 8
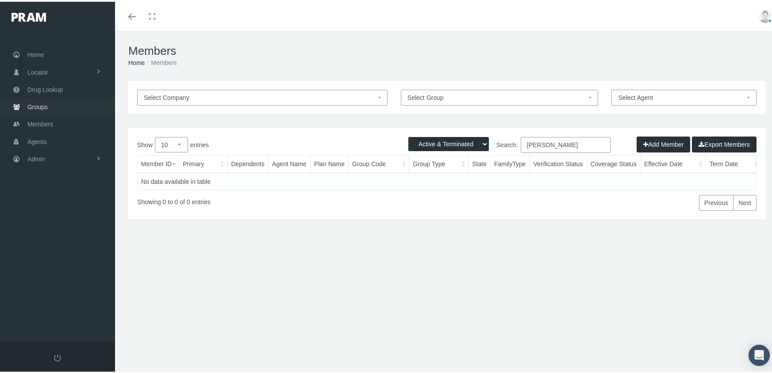
click at [39, 98] on span "Groups" at bounding box center [37, 105] width 20 height 17
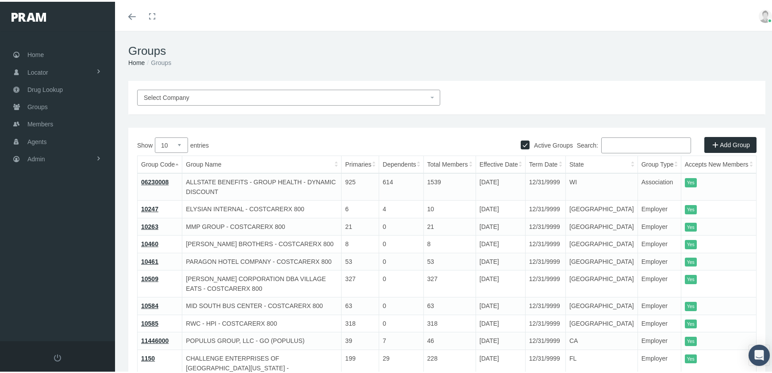
click at [610, 141] on input "Search:" at bounding box center [646, 144] width 90 height 16
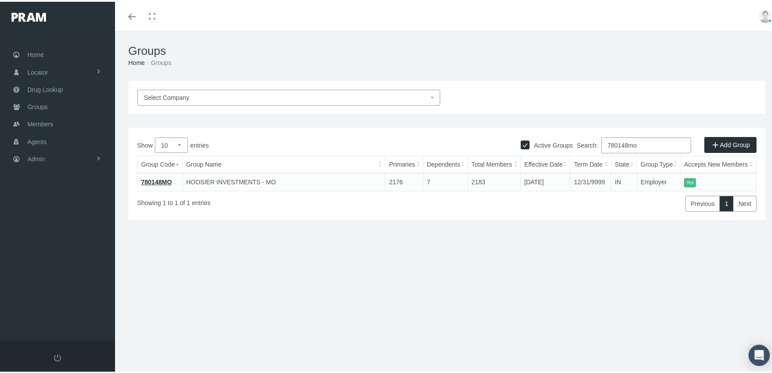
type input "780148mo"
click at [160, 181] on link "780148MO" at bounding box center [156, 180] width 31 height 7
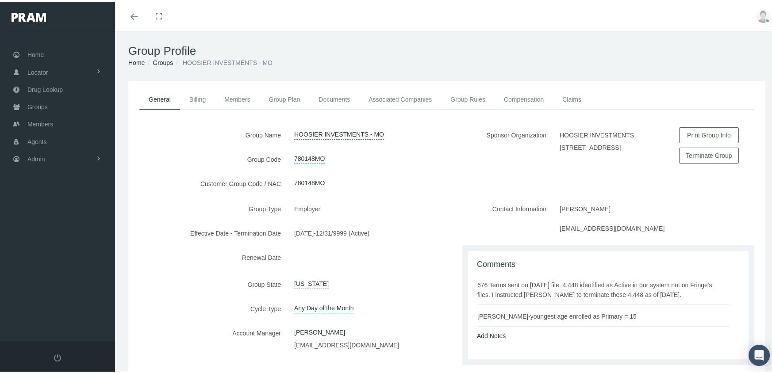
click at [471, 98] on link "Group Rules" at bounding box center [468, 97] width 54 height 19
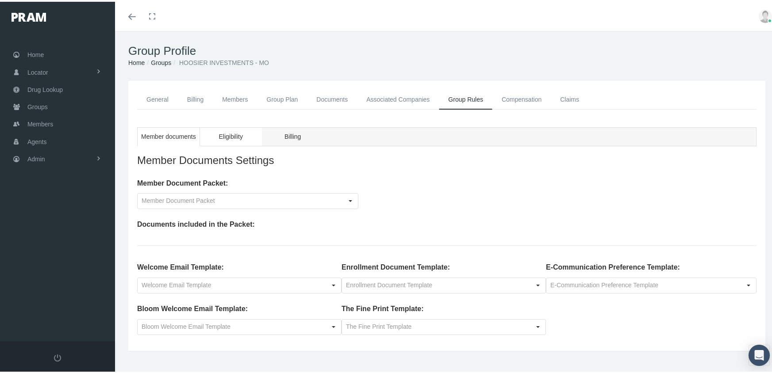
click at [242, 133] on span "Eligibility" at bounding box center [230, 135] width 24 height 11
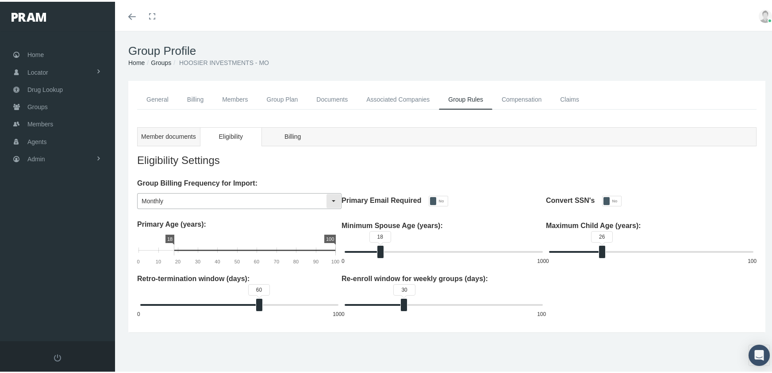
click at [330, 195] on div "Select" at bounding box center [333, 199] width 14 height 14
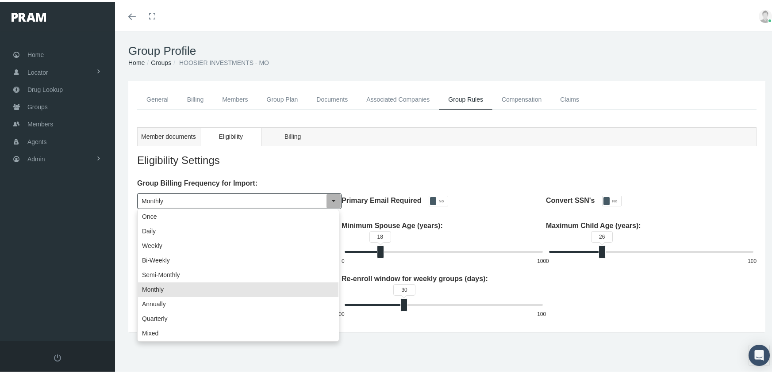
click at [432, 145] on div "Eligibility Settings" at bounding box center [446, 161] width 619 height 32
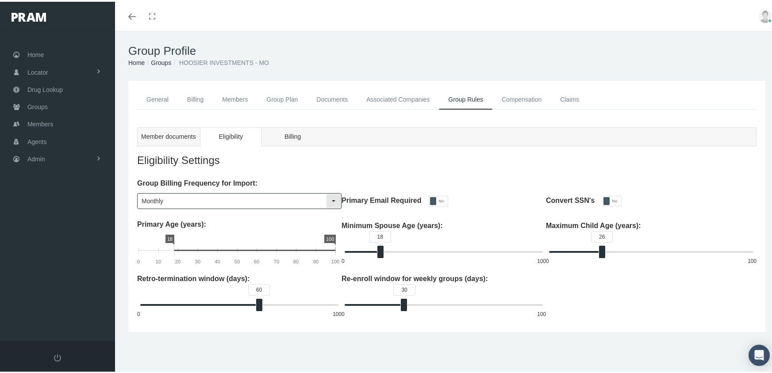
click at [331, 197] on div "Select" at bounding box center [333, 199] width 14 height 14
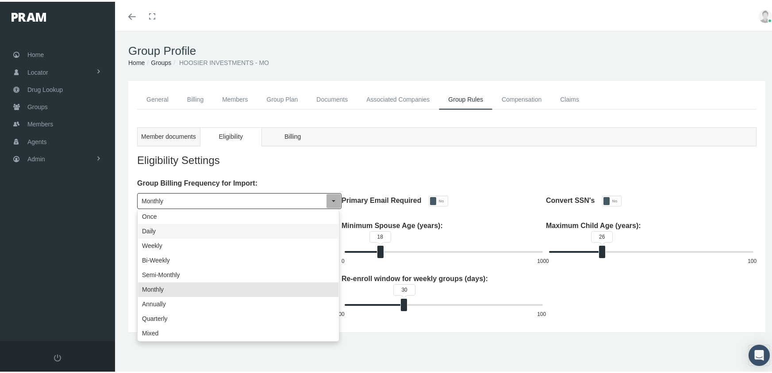
click at [192, 226] on div "Daily" at bounding box center [238, 229] width 200 height 15
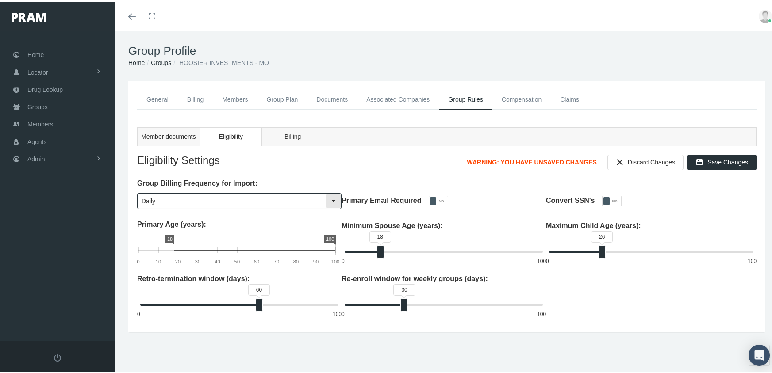
click at [216, 197] on input "Daily" at bounding box center [232, 199] width 188 height 15
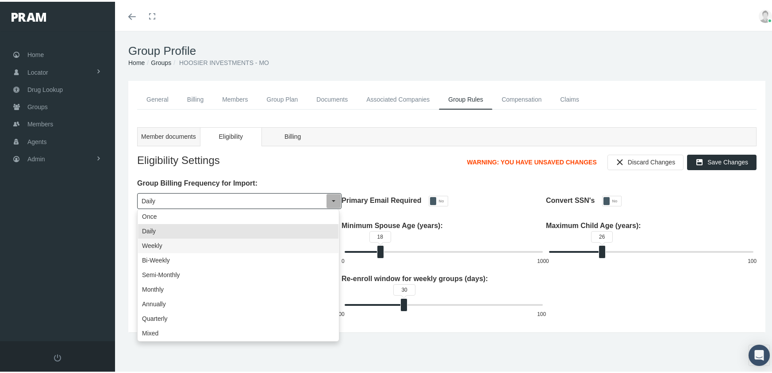
click at [191, 245] on div "Weekly" at bounding box center [238, 244] width 200 height 15
type input "Weekly"
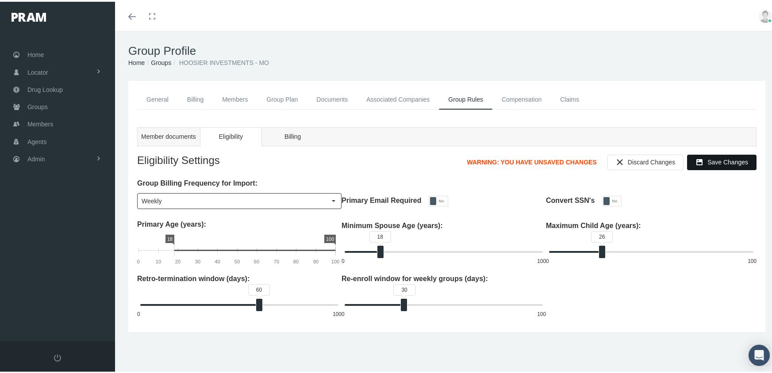
click at [707, 157] on span "Save Changes" at bounding box center [727, 160] width 41 height 7
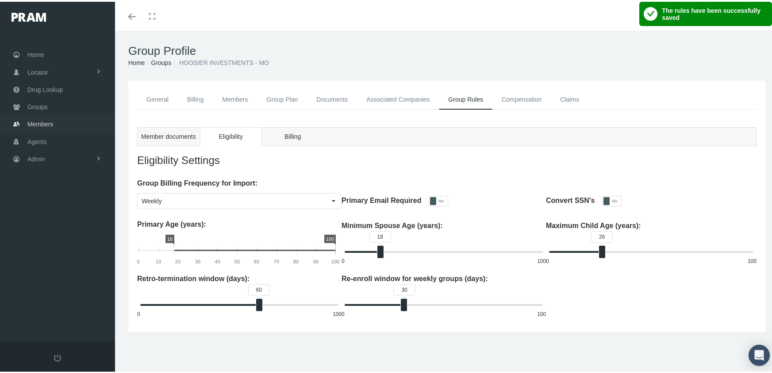
click at [51, 118] on span "Members" at bounding box center [40, 122] width 26 height 17
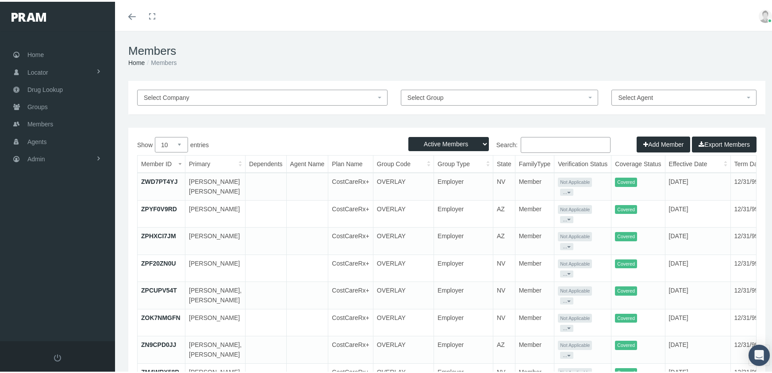
click at [649, 144] on button "Add Member" at bounding box center [663, 143] width 54 height 16
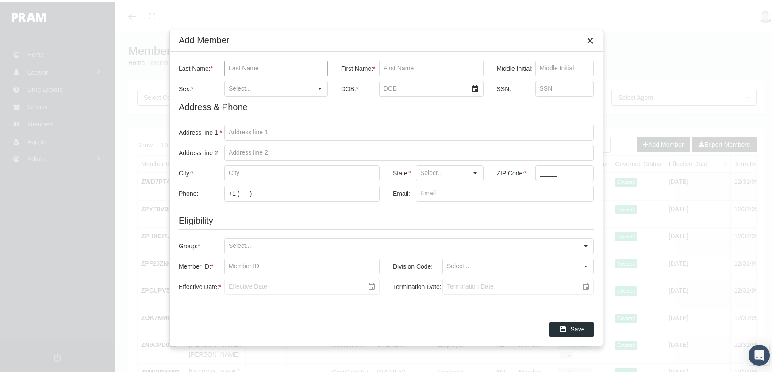
click at [255, 68] on input "Last Name: *" at bounding box center [276, 66] width 103 height 15
click at [318, 86] on div "Select" at bounding box center [320, 87] width 14 height 14
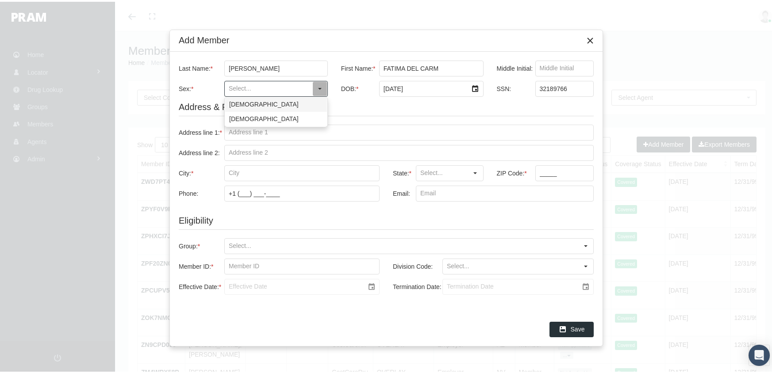
click at [296, 99] on div "Male" at bounding box center [276, 103] width 102 height 15
type input "Male"
click at [249, 133] on input "Address line 1: *" at bounding box center [409, 130] width 368 height 15
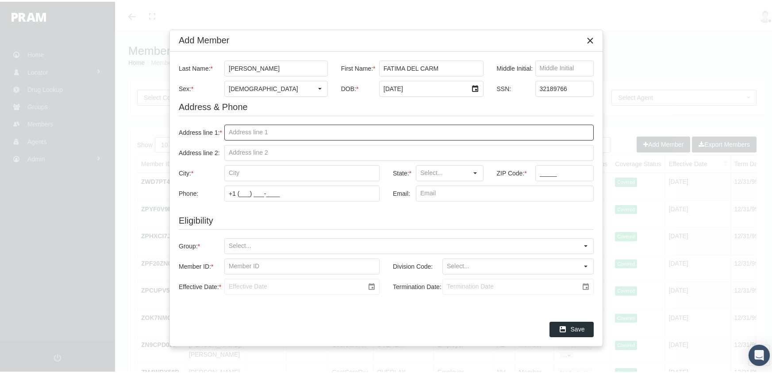
type input "196 kimwood ln"
type input "rocky point"
type input "780148MO - HOOSIER INVESTMENTS - MO"
click at [417, 166] on input "State: *" at bounding box center [442, 171] width 52 height 15
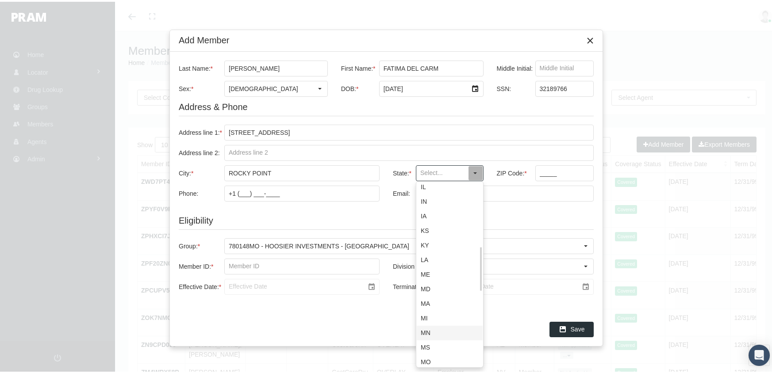
scroll to position [398, 0]
click at [451, 254] on div "NC" at bounding box center [450, 256] width 66 height 15
type input "NC"
drag, startPoint x: 541, startPoint y: 168, endPoint x: 559, endPoint y: 161, distance: 19.7
click at [541, 168] on input "_____" at bounding box center [565, 171] width 58 height 15
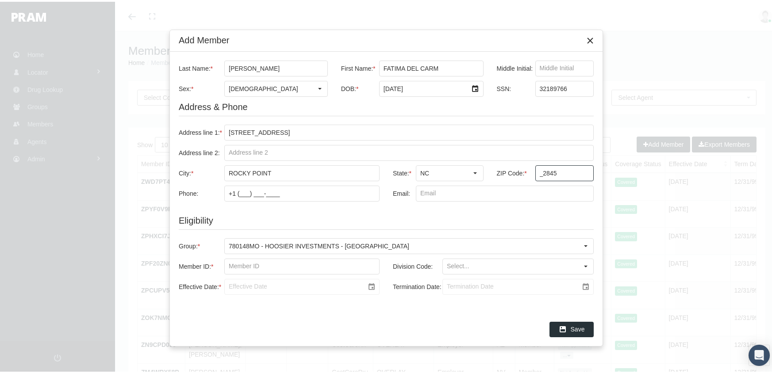
drag, startPoint x: 564, startPoint y: 171, endPoint x: 517, endPoint y: 175, distance: 47.4
click at [517, 175] on div "ZIP Code: * _2845" at bounding box center [542, 169] width 104 height 20
type input "28457"
drag, startPoint x: 227, startPoint y: 267, endPoint x: 356, endPoint y: 242, distance: 130.5
click at [227, 267] on input "Member ID: *" at bounding box center [302, 264] width 154 height 15
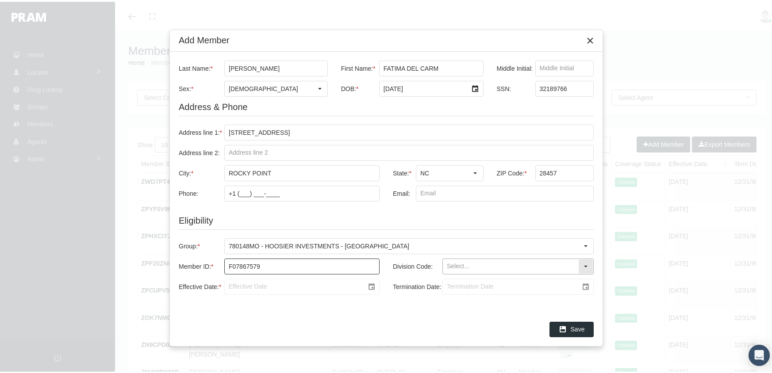
type input "f07867579"
click at [451, 264] on input "Division Code:" at bounding box center [510, 264] width 135 height 15
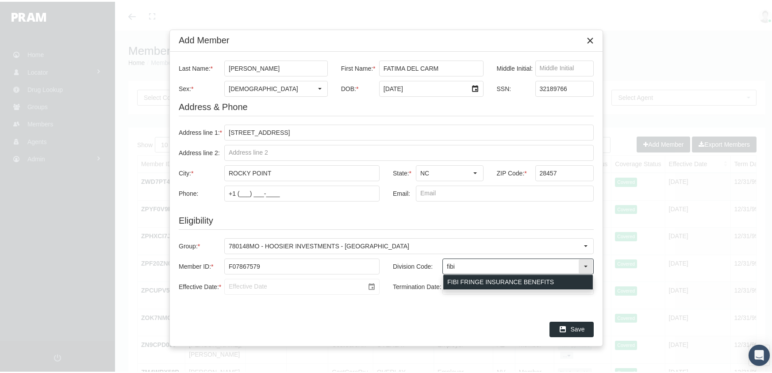
type input "FIBI FRINGE INSURANCE BENEFITS"
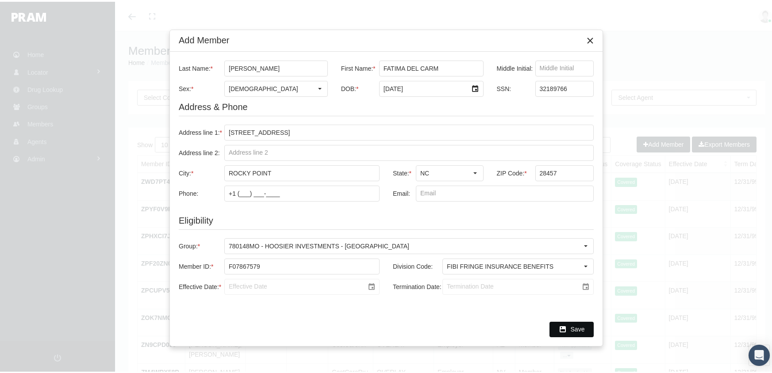
click at [229, 283] on div at bounding box center [301, 285] width 155 height 16
click at [240, 287] on div at bounding box center [301, 285] width 155 height 16
click at [240, 281] on div at bounding box center [301, 285] width 155 height 16
click at [537, 266] on input "FIBI FRINGE INSURANCE BENEFITS" at bounding box center [510, 264] width 135 height 15
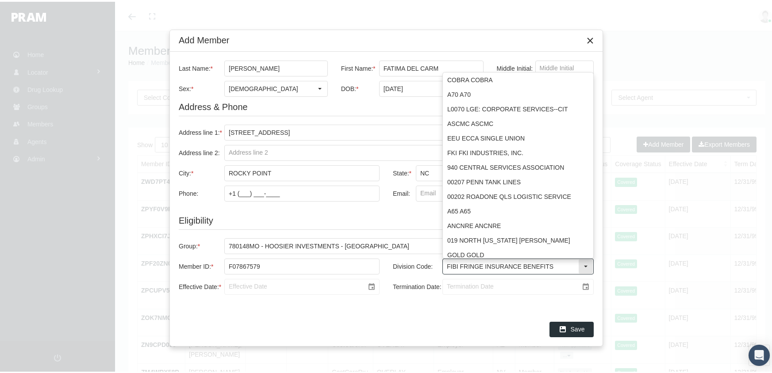
scroll to position [253, 0]
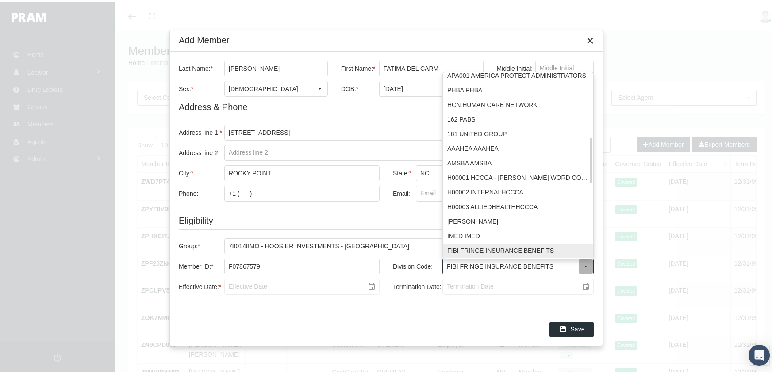
click at [542, 247] on div "FIBI FRINGE INSURANCE BENEFITS" at bounding box center [517, 249] width 149 height 15
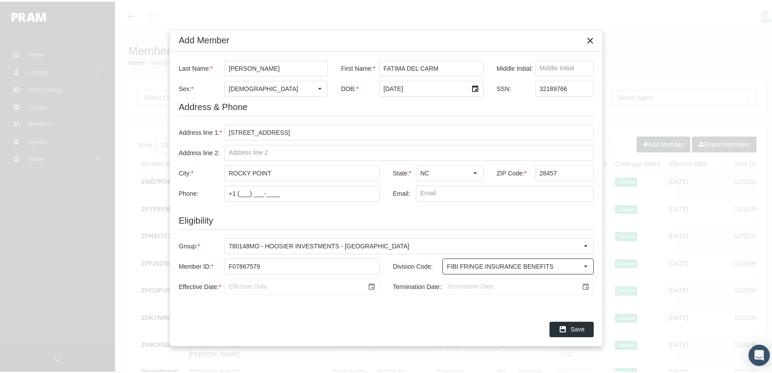
click at [228, 280] on div at bounding box center [301, 285] width 155 height 16
click at [231, 287] on div at bounding box center [301, 285] width 155 height 16
click at [369, 286] on div at bounding box center [301, 285] width 155 height 16
click at [373, 284] on div at bounding box center [301, 285] width 155 height 16
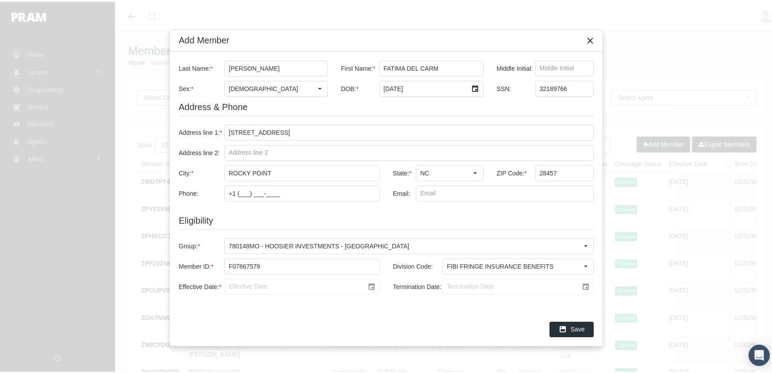
drag, startPoint x: 373, startPoint y: 284, endPoint x: 366, endPoint y: 308, distance: 24.9
click at [366, 308] on div "Last Name: * vasquez First Name: * fatima del carm Middle Initial: Sex: * Male …" at bounding box center [386, 180] width 432 height 261
click at [230, 285] on div at bounding box center [301, 285] width 155 height 16
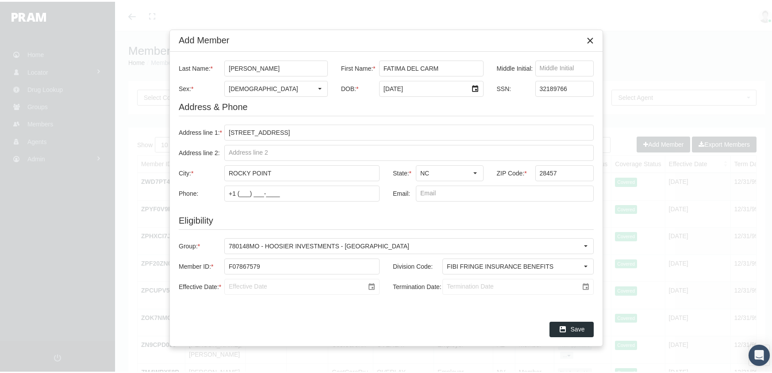
click at [230, 285] on div at bounding box center [301, 285] width 155 height 16
click at [372, 284] on div at bounding box center [301, 285] width 155 height 16
click at [594, 38] on div "Close" at bounding box center [589, 38] width 15 height 15
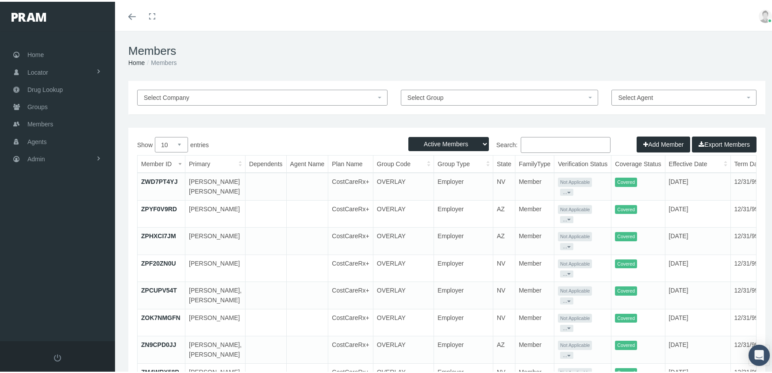
click at [656, 142] on button "Add Member" at bounding box center [663, 143] width 54 height 16
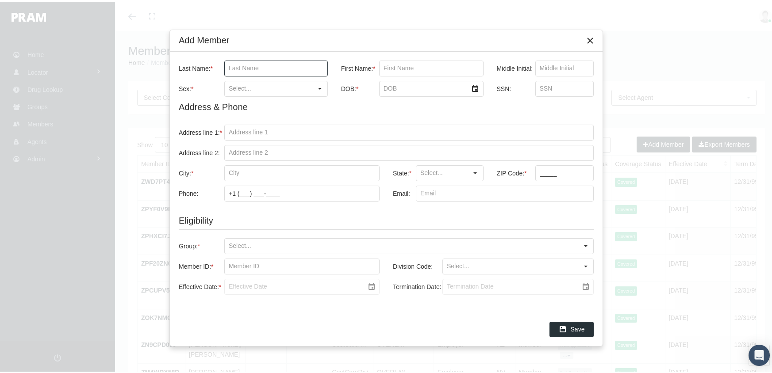
click at [234, 63] on input "Last Name: *" at bounding box center [276, 66] width 103 height 15
type input "boese"
type input "ethan"
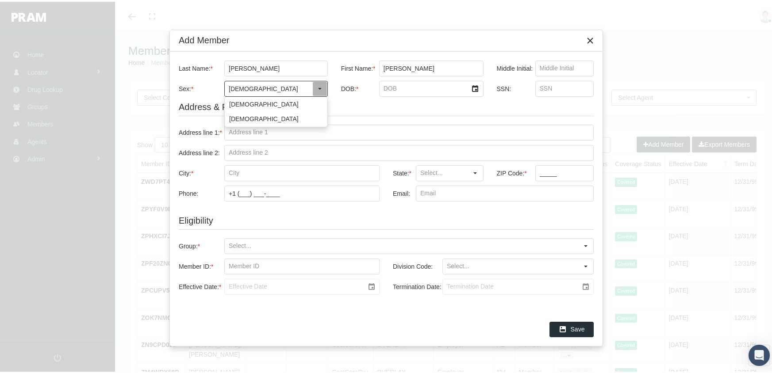
type input "Male"
type input "1/22/2005"
type input "510250942"
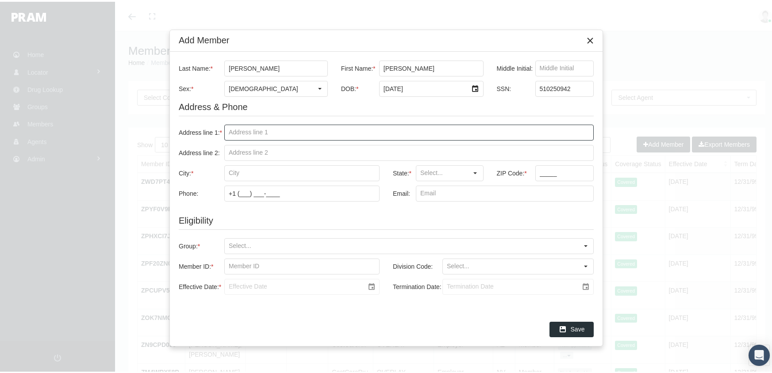
drag, startPoint x: 229, startPoint y: 133, endPoint x: 361, endPoint y: 94, distance: 137.8
click at [229, 133] on input "Address line 1: *" at bounding box center [409, 130] width 368 height 15
type input "1500 e 89th pl n"
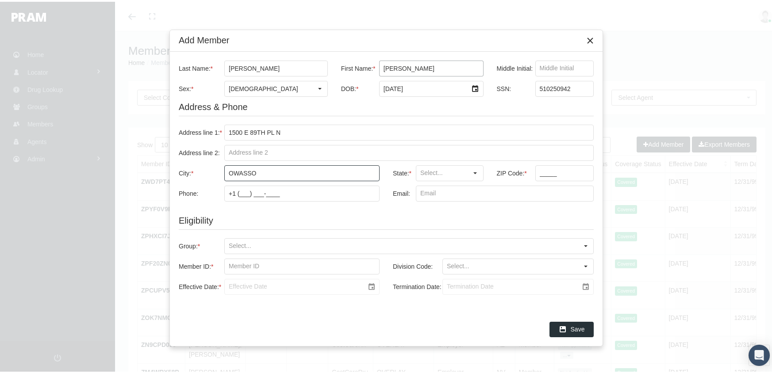
type input "owasso"
type input "OK"
type input "74255"
click at [227, 243] on input "Group: *" at bounding box center [401, 244] width 353 height 15
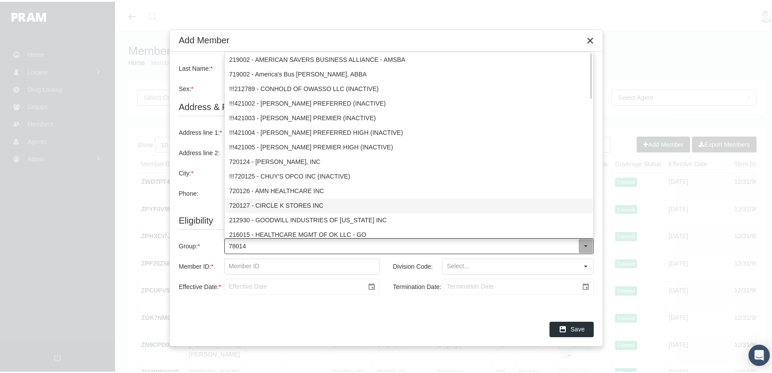
type input "780148"
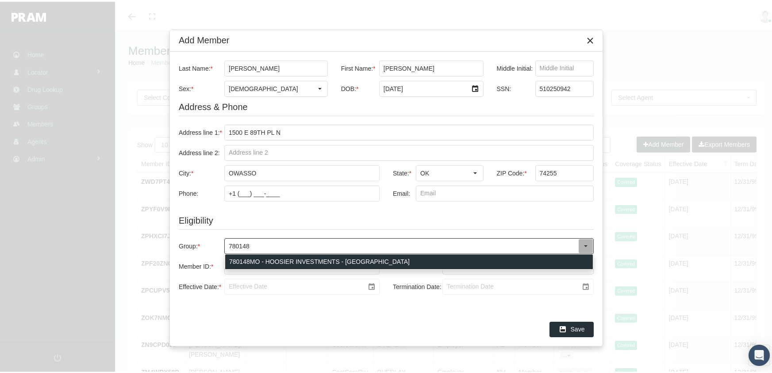
click at [317, 255] on div "780148MO - HOOSIER INVESTMENTS - MO" at bounding box center [408, 260] width 367 height 15
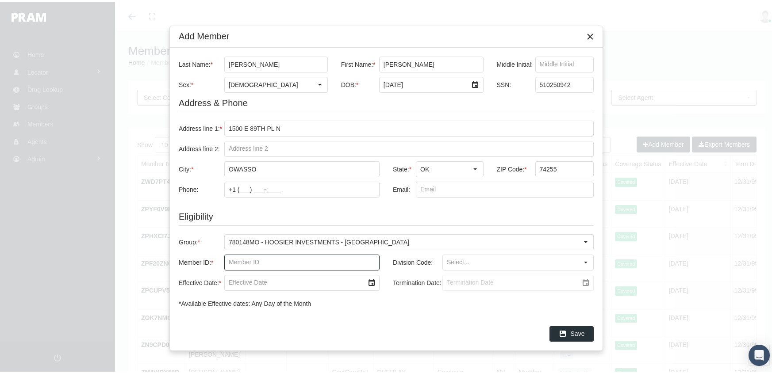
drag, startPoint x: 227, startPoint y: 260, endPoint x: 345, endPoint y: 229, distance: 122.2
click at [229, 260] on input "Member ID: *" at bounding box center [302, 260] width 154 height 15
type input "f08000857"
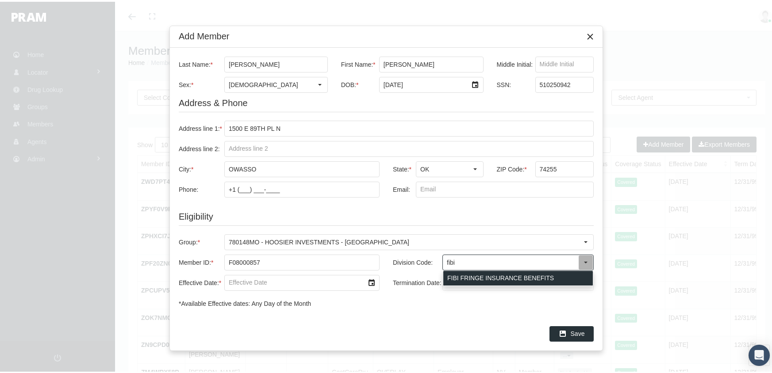
type input "FIBI FRINGE INSURANCE BENEFITS"
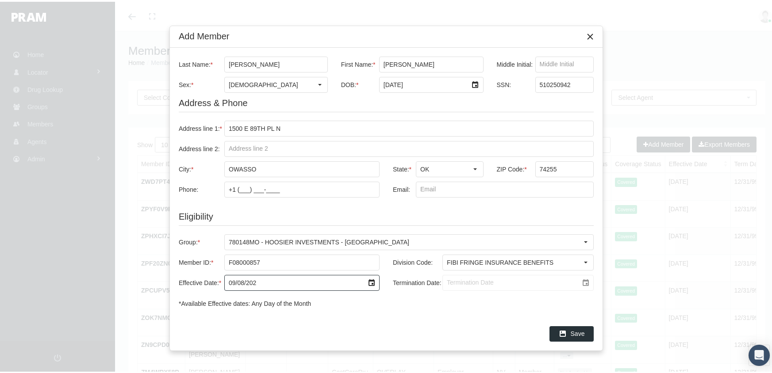
type input "09/08/2024"
click at [447, 282] on input "Termination Date:" at bounding box center [510, 281] width 135 height 15
type input "12/31/2039"
click at [577, 326] on div "Save" at bounding box center [571, 332] width 43 height 15
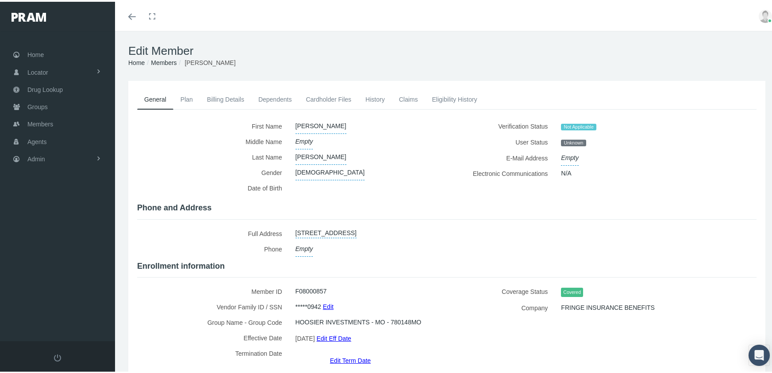
click at [169, 58] on link "Members" at bounding box center [164, 60] width 26 height 7
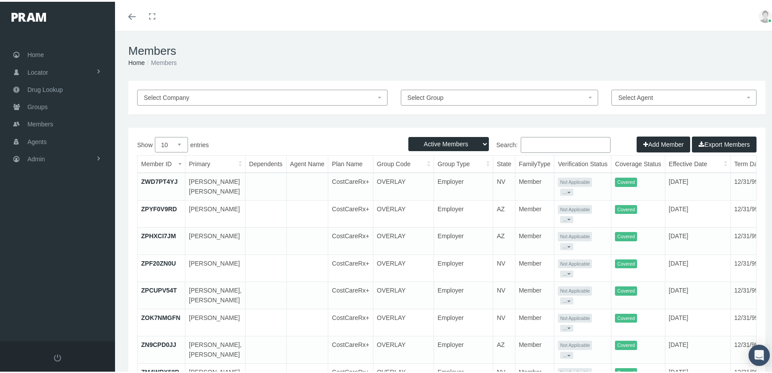
click at [648, 142] on button "Add Member" at bounding box center [663, 143] width 54 height 16
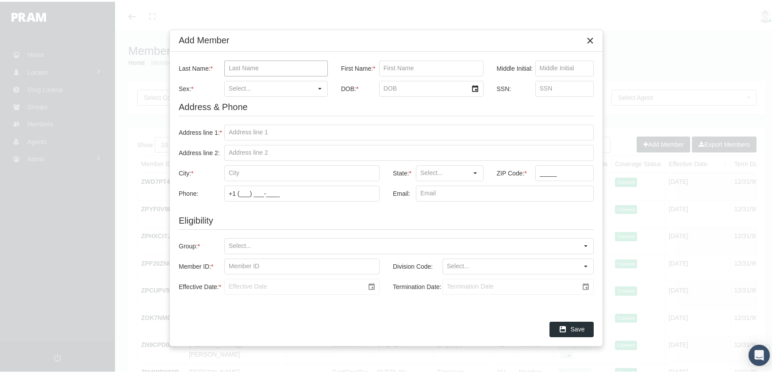
drag, startPoint x: 227, startPoint y: 67, endPoint x: 260, endPoint y: 57, distance: 33.7
click at [228, 66] on input "Last Name: *" at bounding box center [276, 66] width 103 height 15
type input "s"
type input "frometa sosa"
type input "lianet"
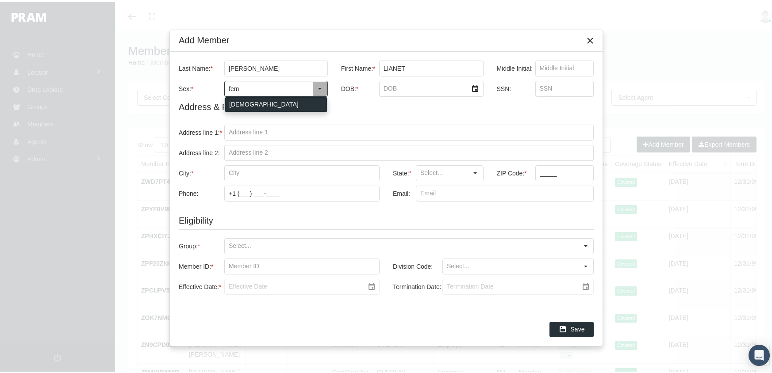
type input "Female"
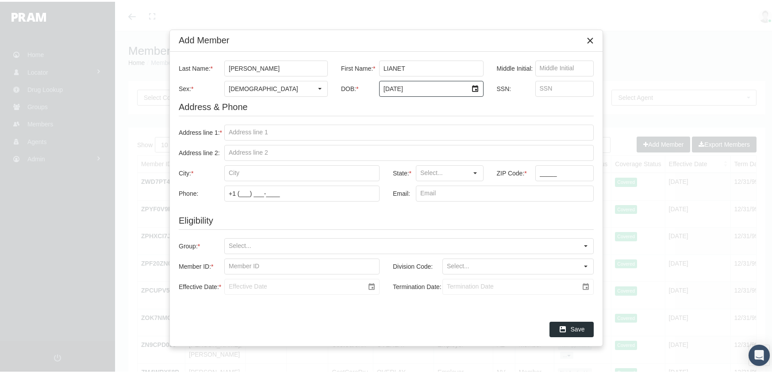
type input "7/28/1998"
type input "029471252"
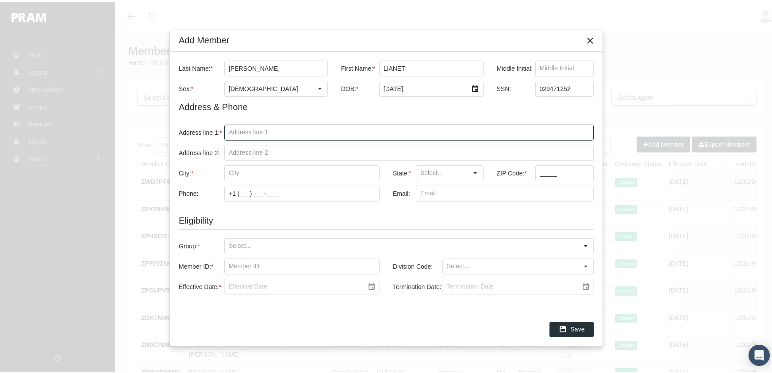
click at [227, 131] on input "Address line 1: *" at bounding box center [409, 130] width 368 height 15
type input "3409 shagbark rd"
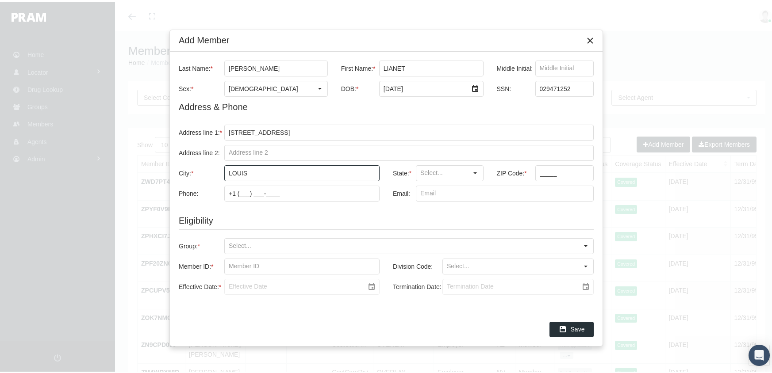
type input "LOUISVILLE"
type input "KY"
type input "40213"
drag, startPoint x: 226, startPoint y: 241, endPoint x: 249, endPoint y: 237, distance: 23.3
click at [227, 241] on input "Group: *" at bounding box center [401, 244] width 353 height 15
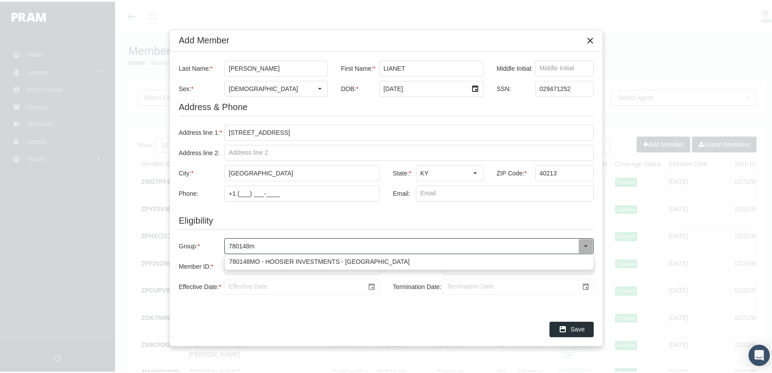
type input "780148mo"
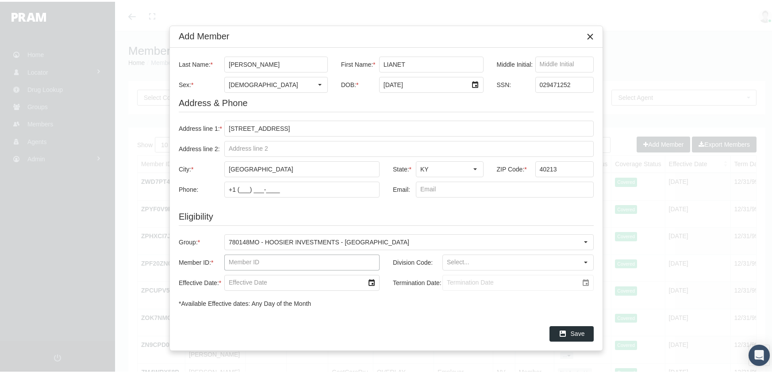
drag, startPoint x: 226, startPoint y: 260, endPoint x: 301, endPoint y: 243, distance: 76.2
click at [226, 260] on input "Member ID: *" at bounding box center [302, 260] width 154 height 15
type input "f08456075"
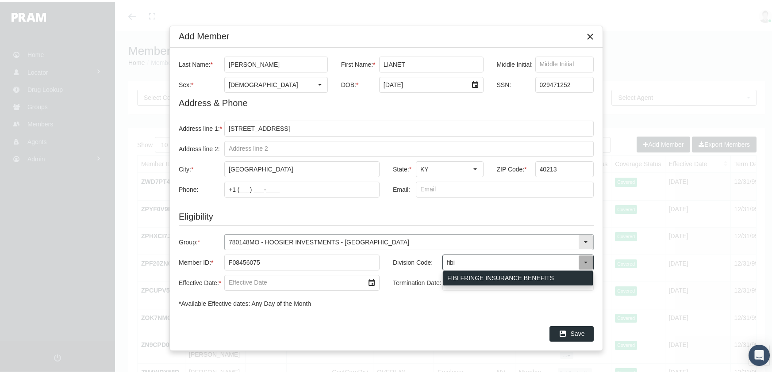
type input "FIBI FRINGE INSURANCE BENEFITS"
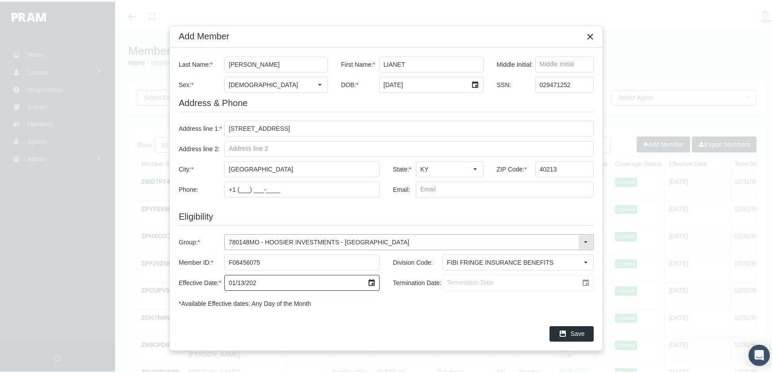
type input "01/13/2025"
click at [446, 281] on input "Termination Date:" at bounding box center [510, 281] width 135 height 15
type input "12/31/2039"
click at [574, 329] on span "Save" at bounding box center [577, 332] width 14 height 7
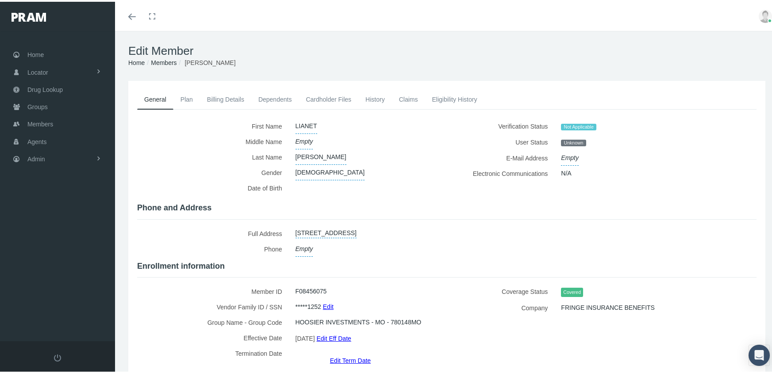
click at [171, 57] on link "Members" at bounding box center [164, 60] width 26 height 7
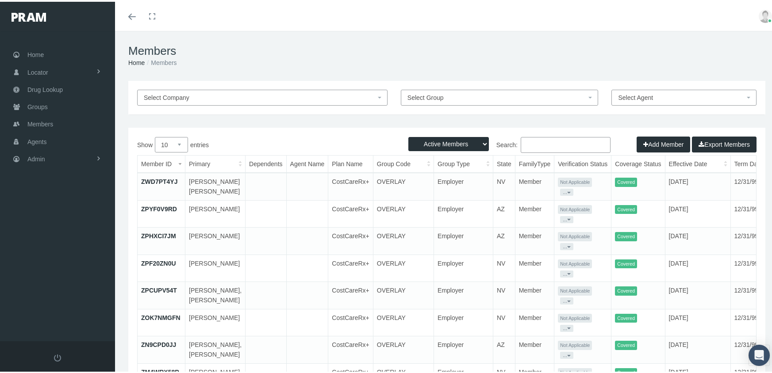
click at [643, 141] on button "Add Member" at bounding box center [663, 143] width 54 height 16
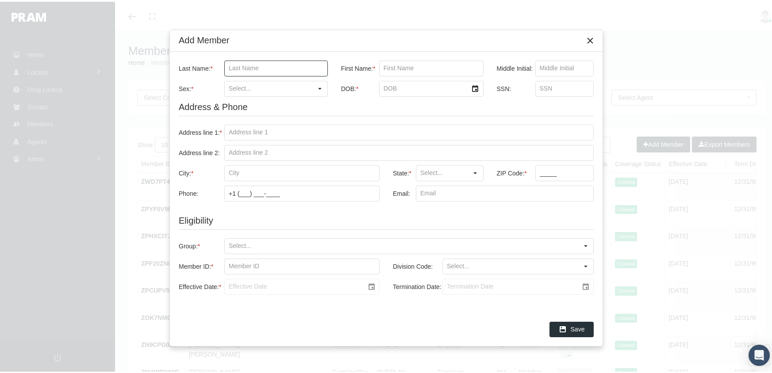
click at [253, 65] on input "Last Name: *" at bounding box center [276, 66] width 103 height 15
type input "[PERSON_NAME]"
type input "fatima"
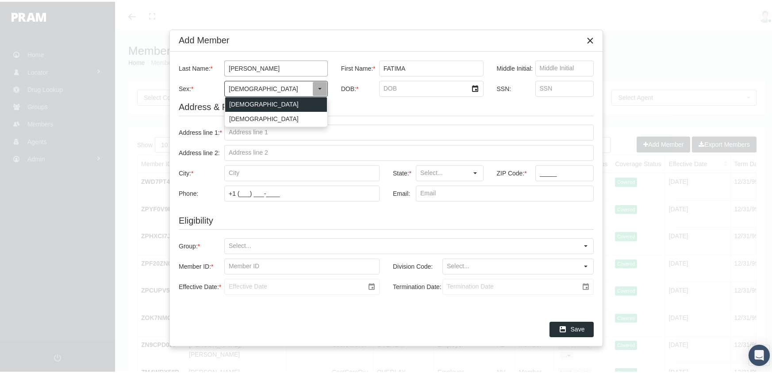
type input "[DEMOGRAPHIC_DATA]"
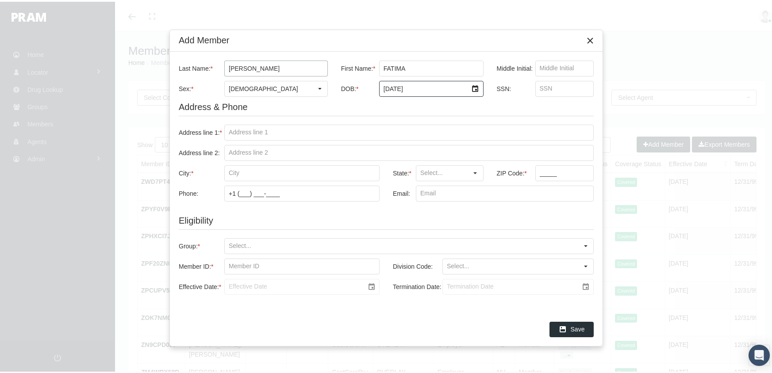
type input "[DATE]"
type input "321989766"
click at [228, 128] on input "Address line 1: *" at bounding box center [409, 130] width 368 height 15
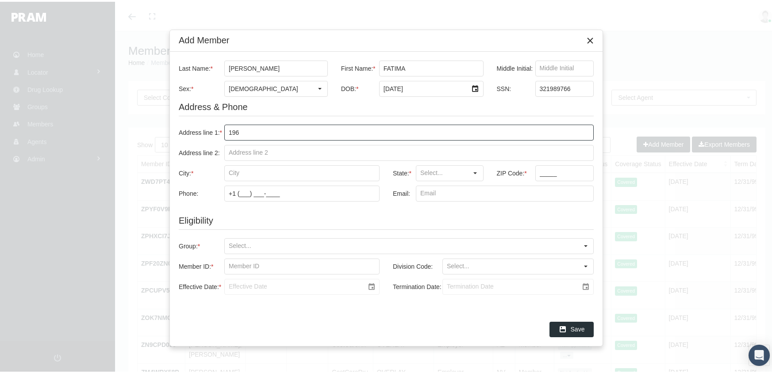
type input "[STREET_ADDRESS]"
type input "rocky point"
type input "NC"
type input "28457"
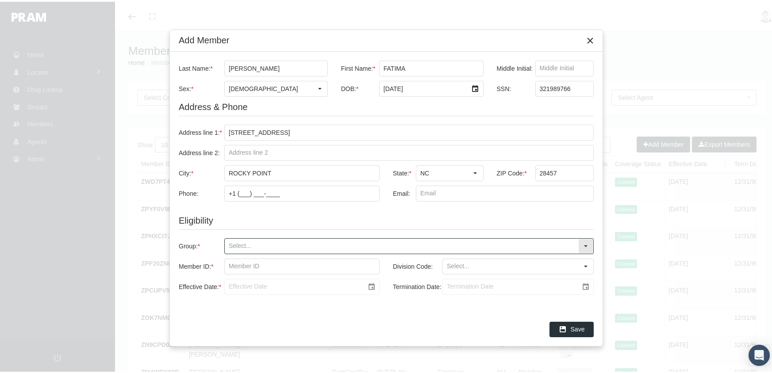
click at [228, 245] on input "Group: *" at bounding box center [401, 244] width 353 height 15
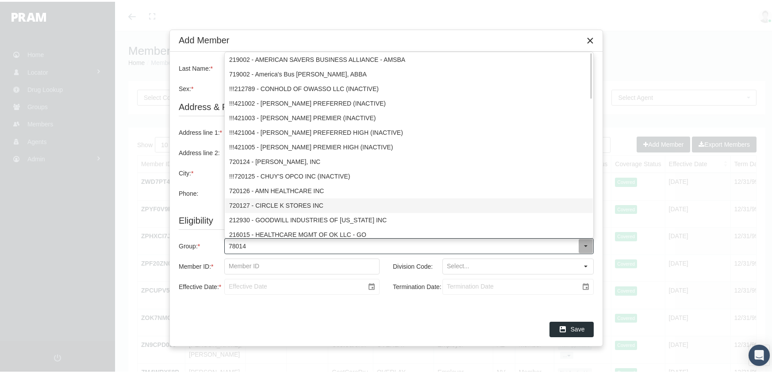
type input "780148"
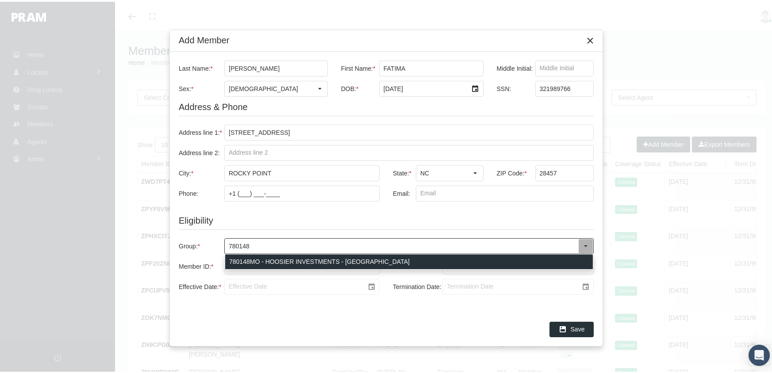
click at [321, 256] on div "780148MO - HOOSIER INVESTMENTS - [GEOGRAPHIC_DATA]" at bounding box center [408, 260] width 367 height 15
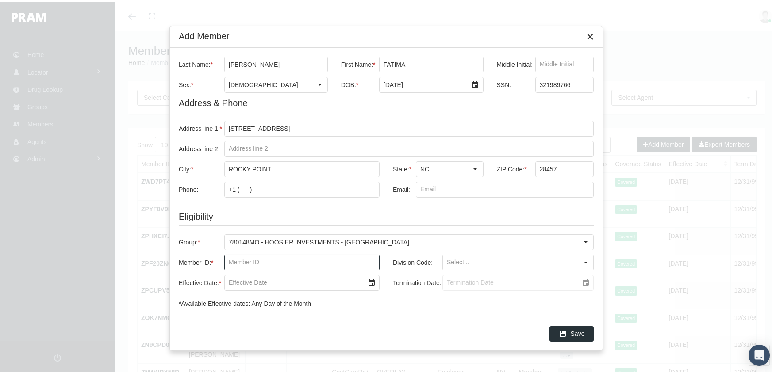
click at [230, 262] on input "Member ID: *" at bounding box center [302, 260] width 154 height 15
type input "f07867579"
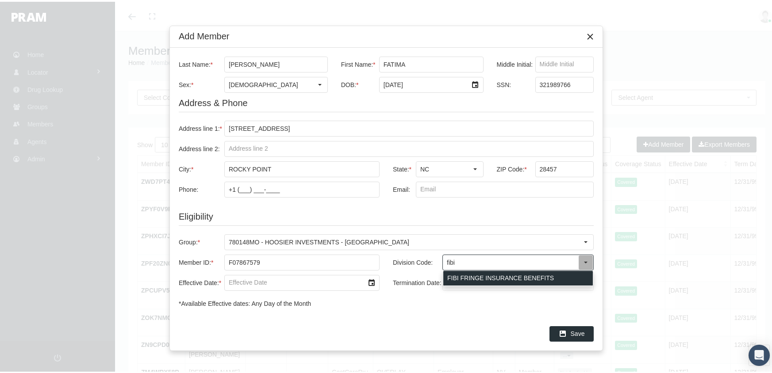
type input "FIBI FRINGE INSURANCE BENEFITS"
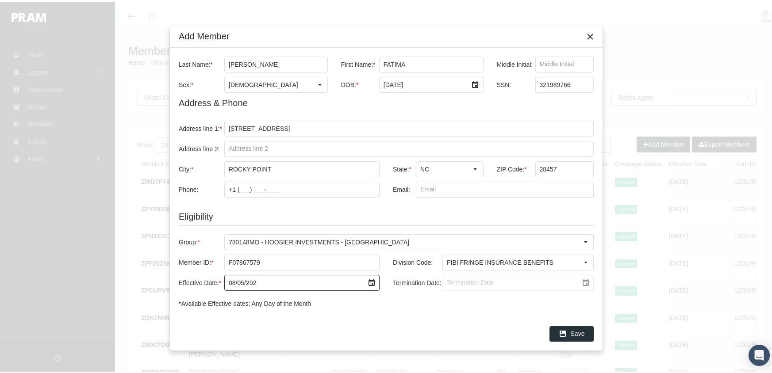
type input "[DATE]"
drag, startPoint x: 445, startPoint y: 282, endPoint x: 580, endPoint y: 233, distance: 142.8
click at [452, 276] on input "Termination Date:" at bounding box center [510, 281] width 135 height 15
type input "[DATE]"
click at [568, 329] on div "Save" at bounding box center [571, 332] width 43 height 15
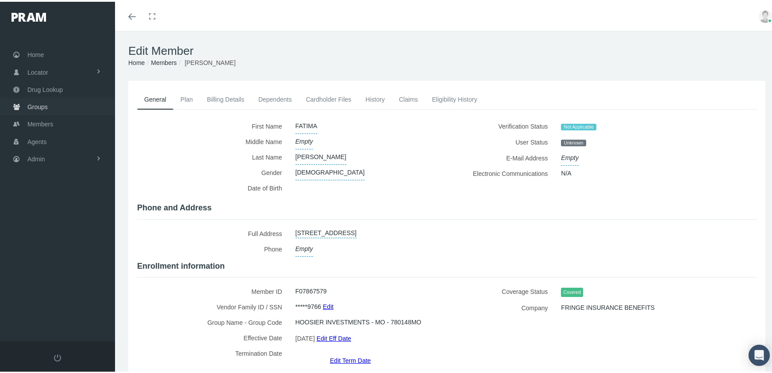
click at [28, 101] on span "Groups" at bounding box center [37, 105] width 20 height 17
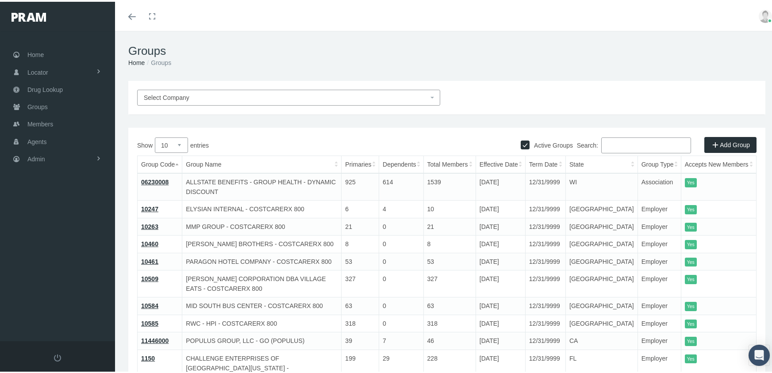
click at [620, 142] on input "Search:" at bounding box center [646, 144] width 90 height 16
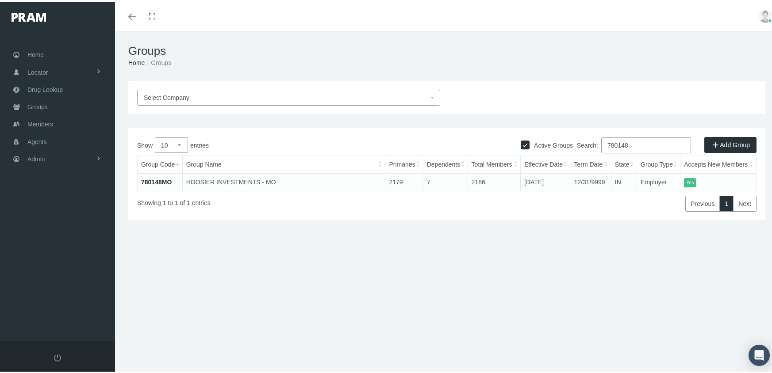
type input "780148"
click at [158, 181] on link "780148MO" at bounding box center [156, 180] width 31 height 7
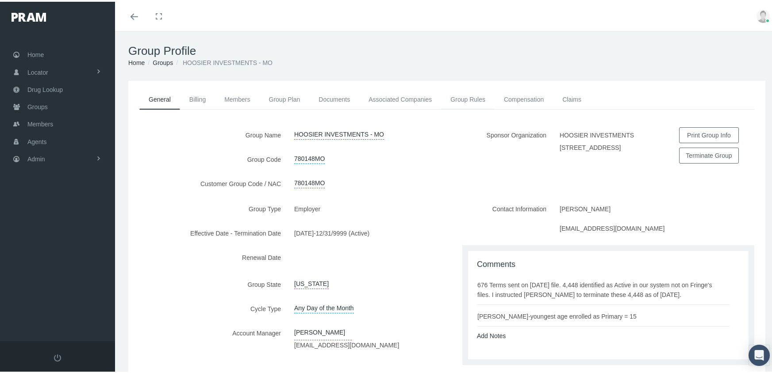
click at [470, 99] on link "Group Rules" at bounding box center [468, 97] width 54 height 19
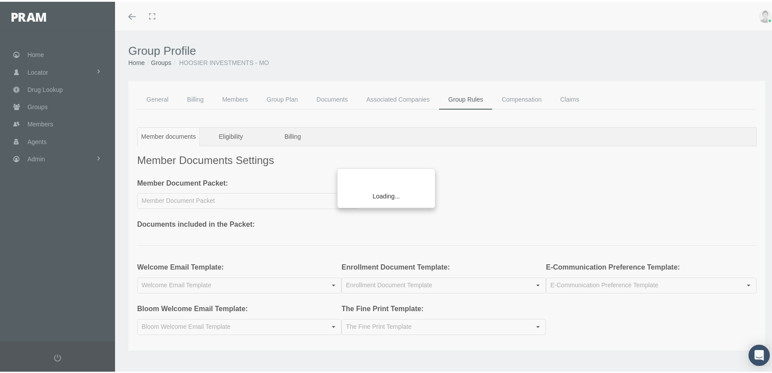
click at [233, 138] on div "Loading..." at bounding box center [386, 186] width 772 height 373
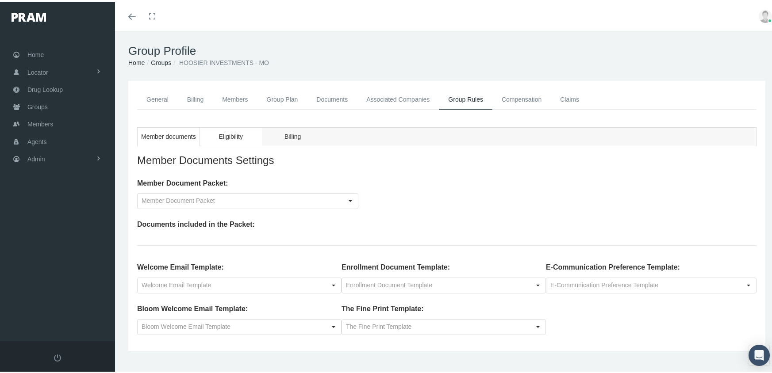
click at [233, 138] on span "Eligibility" at bounding box center [230, 135] width 24 height 11
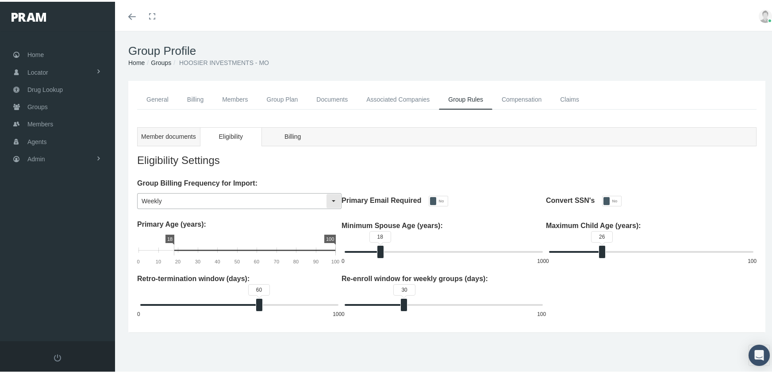
click at [327, 198] on div "Select" at bounding box center [333, 199] width 14 height 14
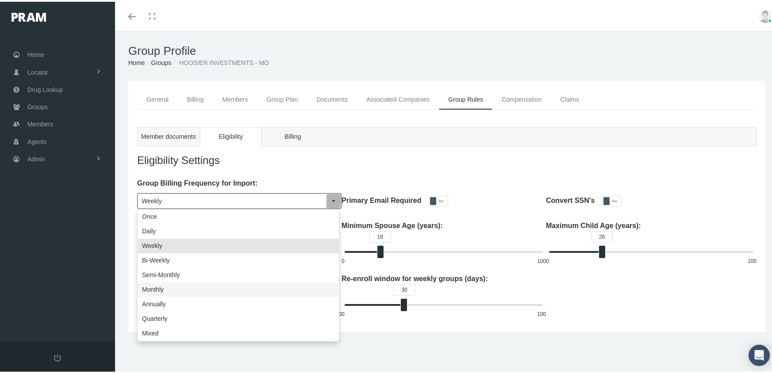
click at [213, 291] on div "Monthly" at bounding box center [238, 288] width 200 height 15
type input "Monthly"
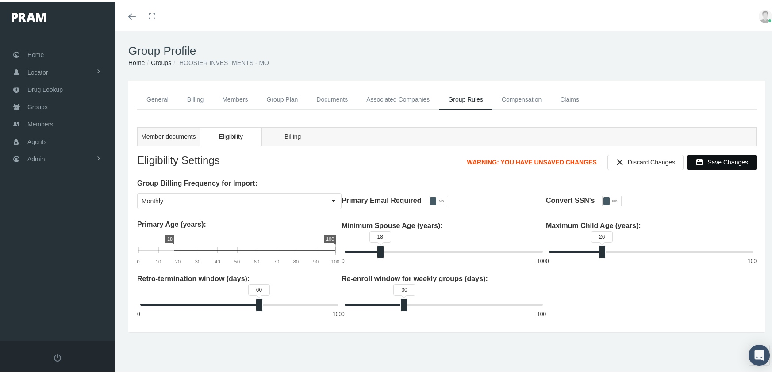
click at [709, 157] on span "Save Changes" at bounding box center [727, 160] width 41 height 7
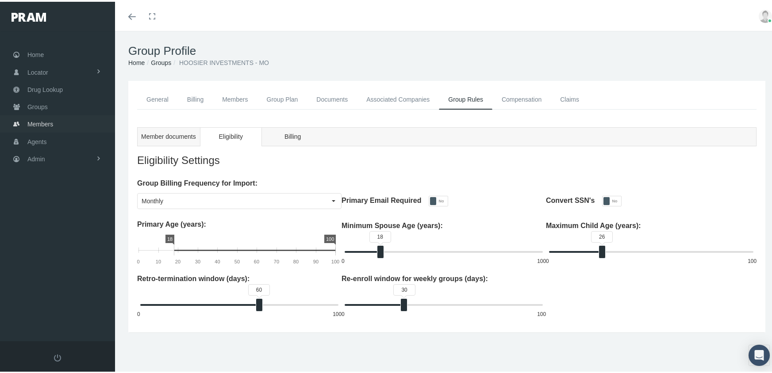
click at [50, 120] on span "Members" at bounding box center [40, 122] width 26 height 17
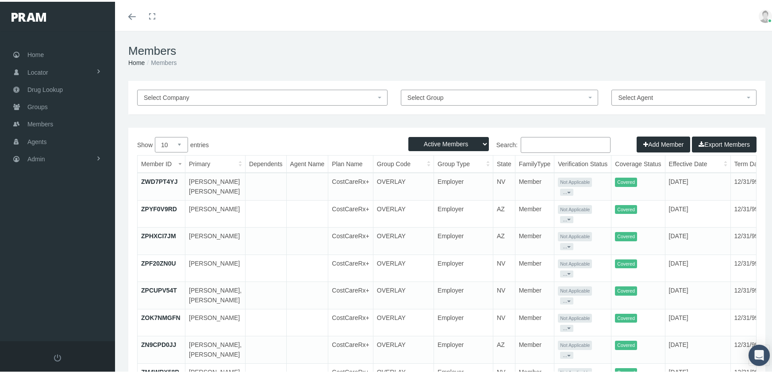
click at [456, 145] on select "Active Members Terminated Members Active & Terminated" at bounding box center [448, 142] width 80 height 14
select select "3"
click at [408, 135] on select "Active Members Terminated Members Active & Terminated" at bounding box center [448, 142] width 80 height 14
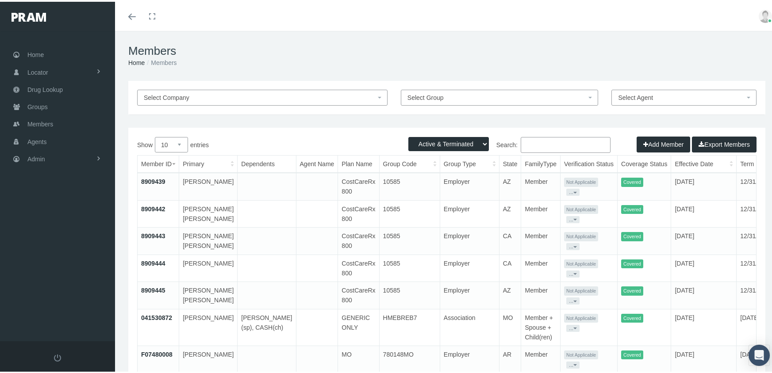
click at [554, 144] on input "Search:" at bounding box center [565, 143] width 90 height 16
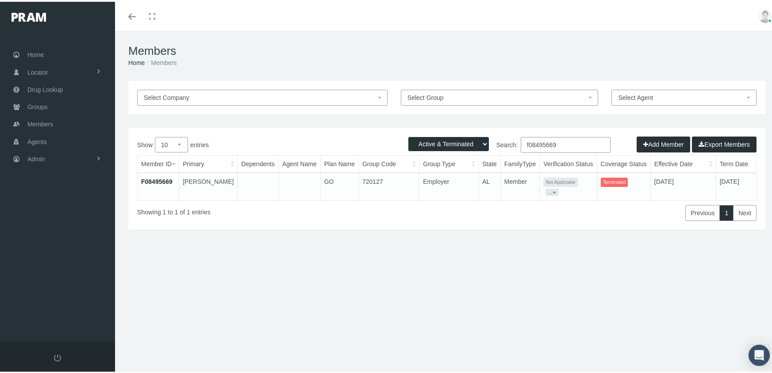
type input "f08495669"
click at [166, 180] on link "F08495669" at bounding box center [156, 179] width 31 height 7
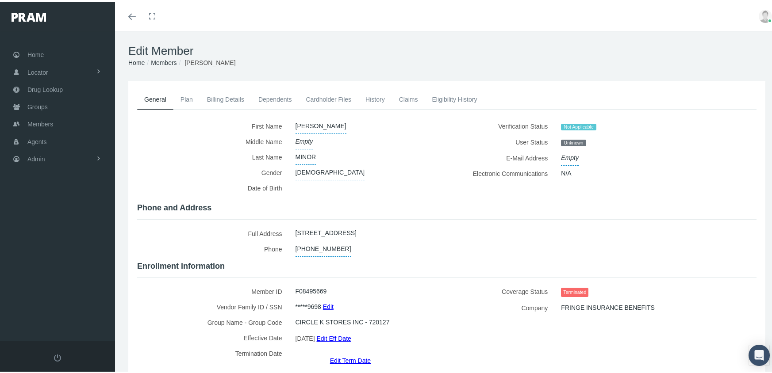
click at [342, 352] on link "Edit Term Date" at bounding box center [350, 358] width 41 height 13
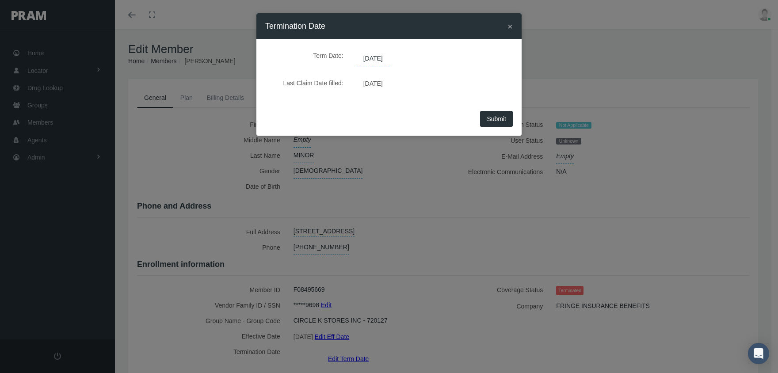
click at [390, 58] on span "[DATE]" at bounding box center [373, 58] width 33 height 15
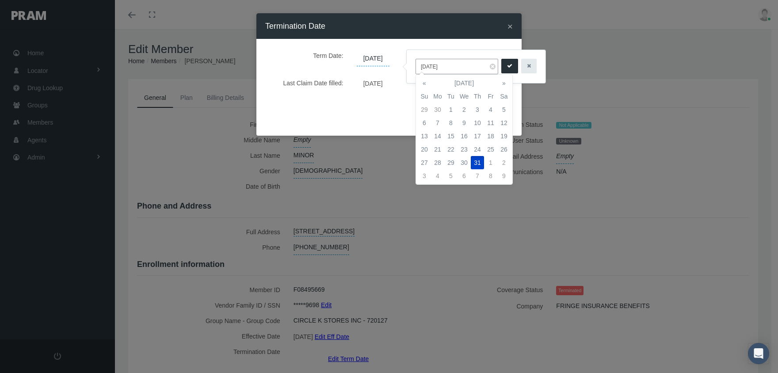
drag, startPoint x: 452, startPoint y: 67, endPoint x: 419, endPoint y: 71, distance: 33.0
click at [419, 71] on input "[DATE]" at bounding box center [457, 66] width 83 height 15
type input "[DATE]"
click at [507, 62] on icon "submit" at bounding box center [509, 66] width 5 height 8
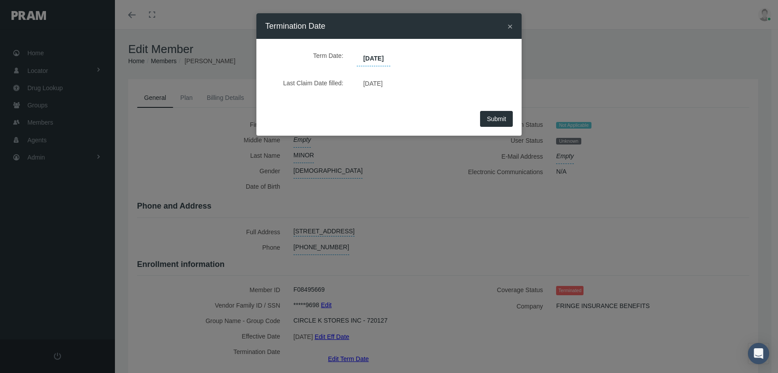
click at [493, 124] on button "Submit" at bounding box center [496, 119] width 33 height 16
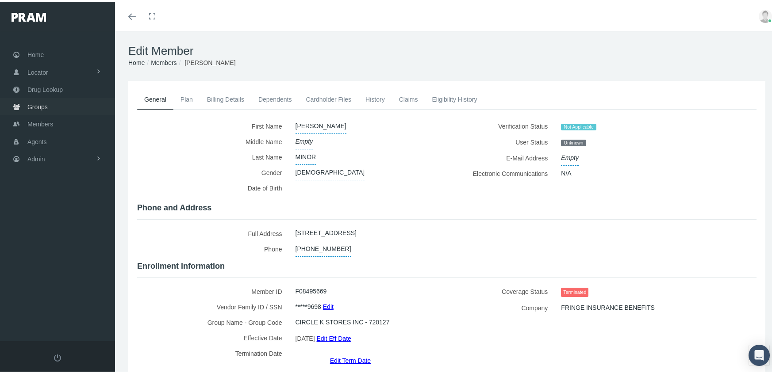
click at [46, 102] on span "Groups" at bounding box center [37, 105] width 20 height 17
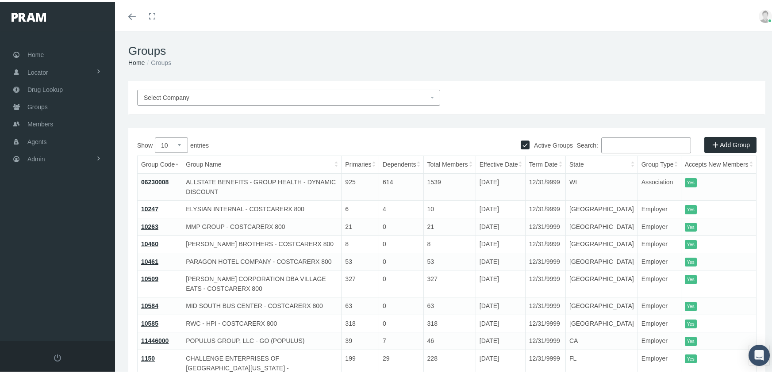
click at [612, 140] on input "Search:" at bounding box center [646, 144] width 90 height 16
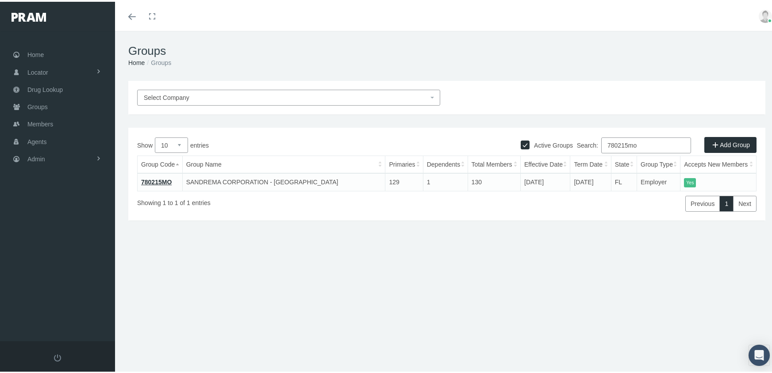
drag, startPoint x: 537, startPoint y: 153, endPoint x: 477, endPoint y: 154, distance: 59.7
click at [477, 154] on div "Show 10 25 50 100 entries Search: 780215mo Group Code Group Name Primaries Depe…" at bounding box center [446, 173] width 619 height 74
type input "780214"
click at [36, 115] on span "Members" at bounding box center [40, 122] width 26 height 17
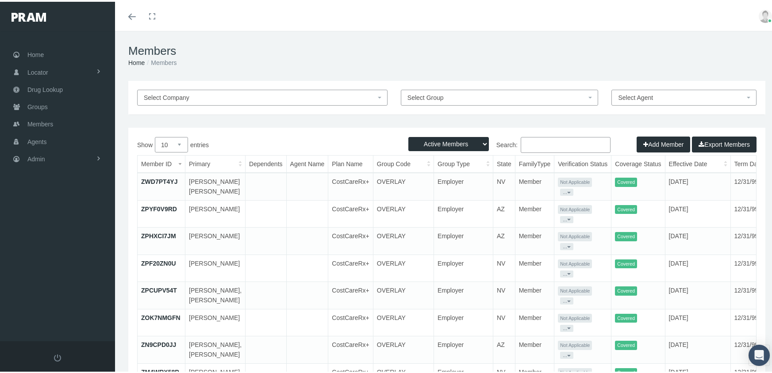
drag, startPoint x: 440, startPoint y: 142, endPoint x: 441, endPoint y: 149, distance: 6.7
click at [440, 142] on select "Active Members Terminated Members Active & Terminated" at bounding box center [448, 142] width 80 height 14
select select "3"
click at [408, 135] on select "Active Members Terminated Members Active & Terminated" at bounding box center [448, 142] width 80 height 14
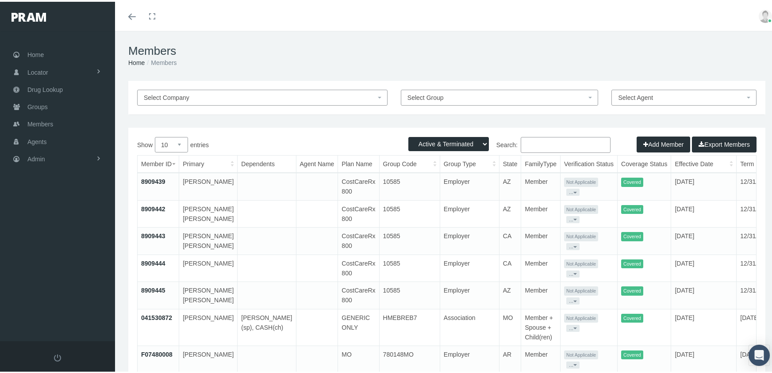
click at [561, 145] on input "Search:" at bounding box center [565, 143] width 90 height 16
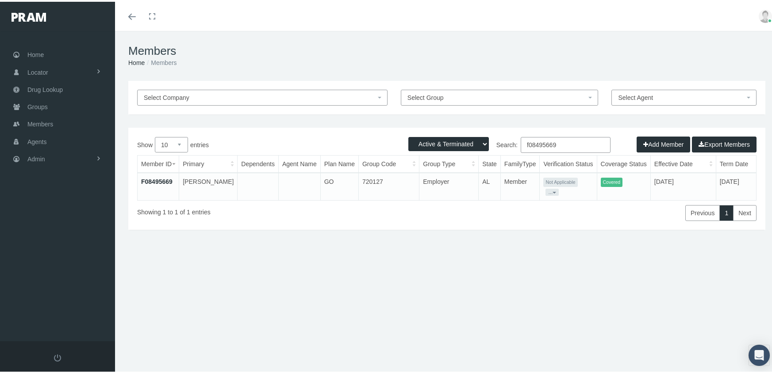
type input "f08495669"
click at [158, 180] on link "F08495669" at bounding box center [156, 179] width 31 height 7
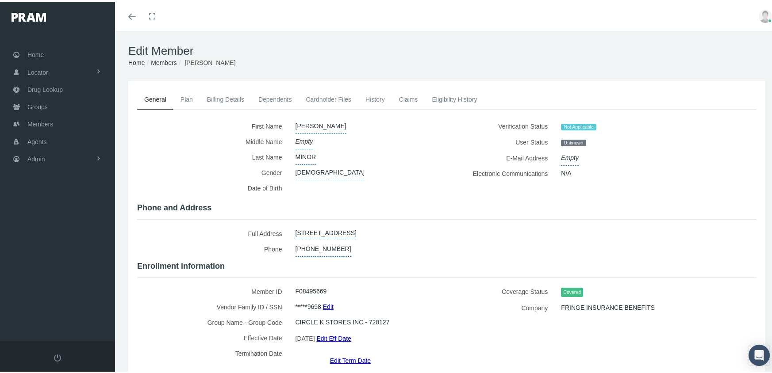
click at [342, 334] on link "Edit Eff Date" at bounding box center [333, 336] width 34 height 13
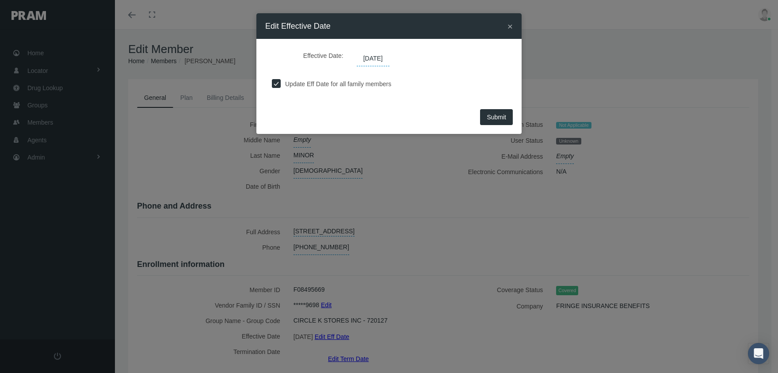
click at [381, 57] on span "[DATE]" at bounding box center [373, 58] width 33 height 15
click at [456, 226] on div "× Edit Effective Date Effective Date: [DATE] Update Eff Date for all family mem…" at bounding box center [389, 186] width 778 height 373
click at [509, 24] on span "×" at bounding box center [510, 26] width 5 height 10
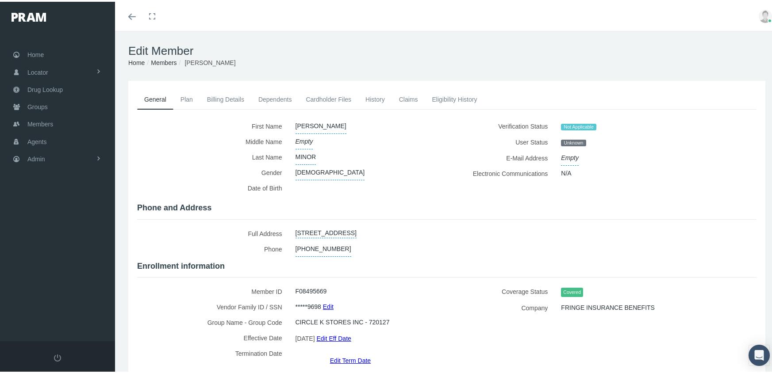
click at [281, 94] on link "Dependents" at bounding box center [275, 97] width 48 height 19
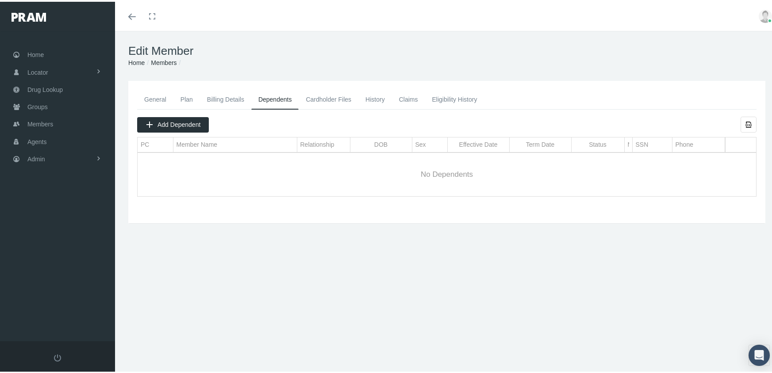
click at [159, 97] on link "General" at bounding box center [155, 97] width 36 height 19
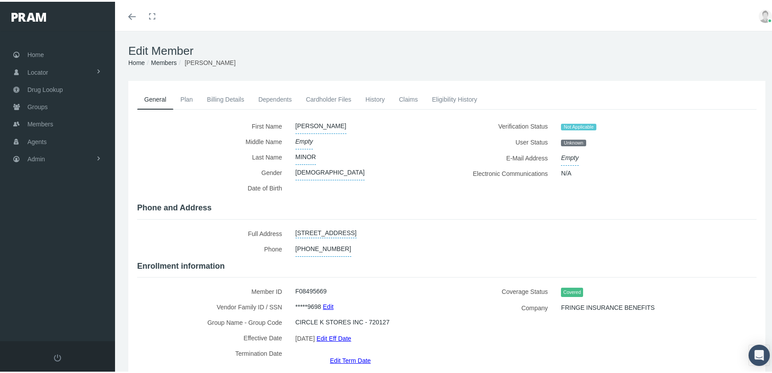
click at [348, 330] on link "Edit Eff Date" at bounding box center [333, 336] width 34 height 13
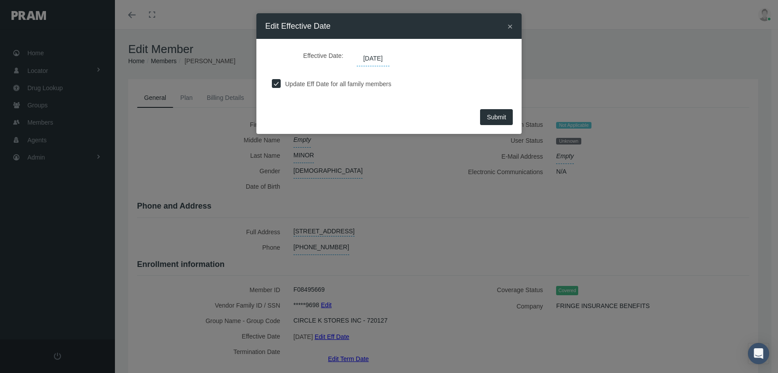
click at [386, 56] on span "[DATE]" at bounding box center [373, 58] width 33 height 15
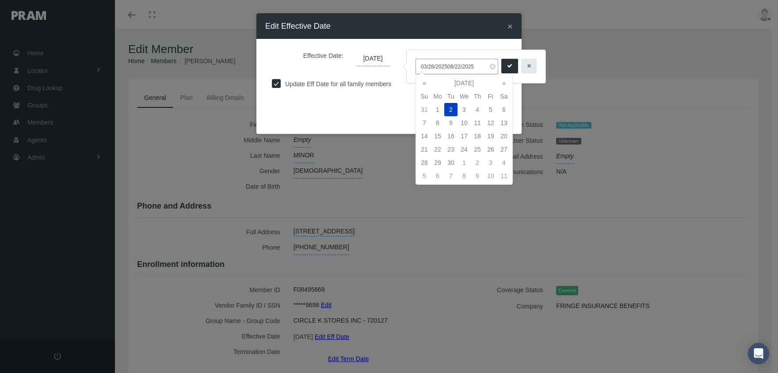
drag, startPoint x: 479, startPoint y: 66, endPoint x: 408, endPoint y: 68, distance: 71.2
click at [408, 68] on div "03/28/202508/22/2025" at bounding box center [476, 66] width 139 height 33
type input "[DATE]"
click at [507, 63] on icon "submit" at bounding box center [509, 66] width 5 height 8
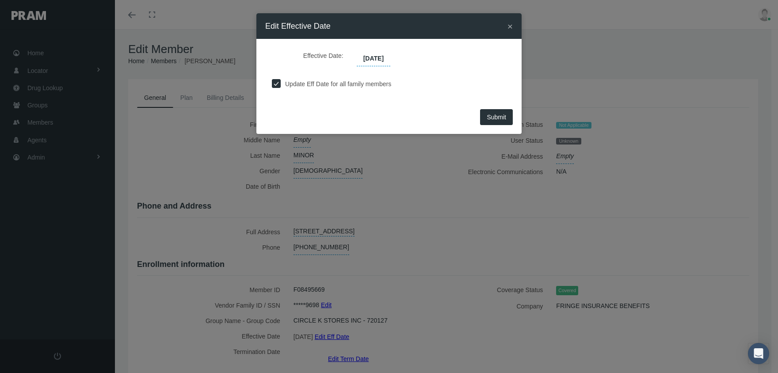
click at [493, 111] on button "Submit" at bounding box center [496, 117] width 33 height 16
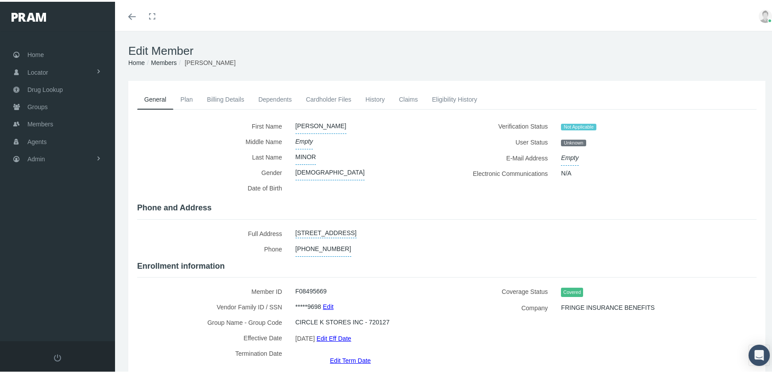
click at [172, 57] on link "Members" at bounding box center [164, 60] width 26 height 7
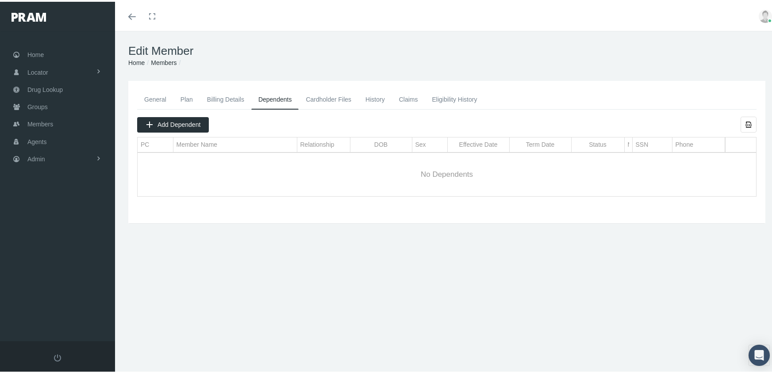
click at [165, 64] on link "Members" at bounding box center [164, 60] width 26 height 7
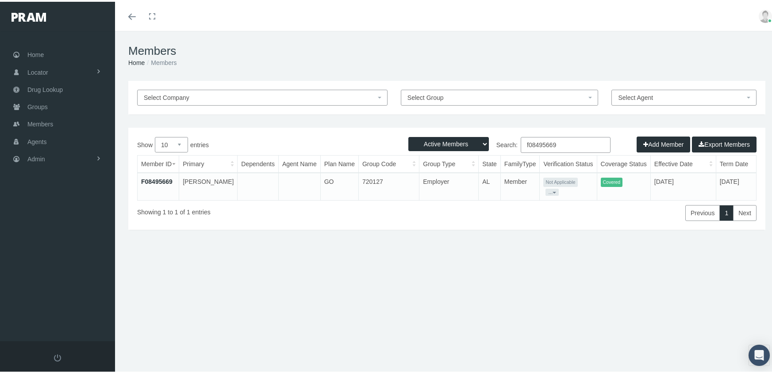
click at [430, 143] on select "Active Members Terminated Members Active & Terminated" at bounding box center [448, 142] width 80 height 14
select select "3"
click at [408, 135] on select "Active Members Terminated Members Active & Terminated" at bounding box center [448, 142] width 80 height 14
drag, startPoint x: 490, startPoint y: 152, endPoint x: 467, endPoint y: 153, distance: 23.1
click at [467, 153] on div "Search: f08495669" at bounding box center [602, 144] width 310 height 18
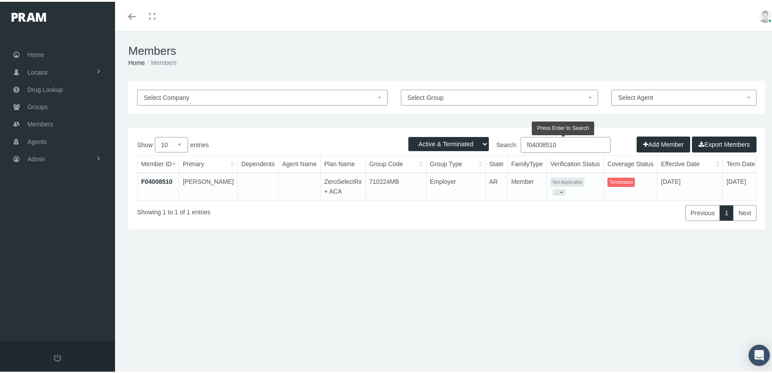
type input "f04008510"
click at [161, 177] on link "F04008510" at bounding box center [156, 179] width 31 height 7
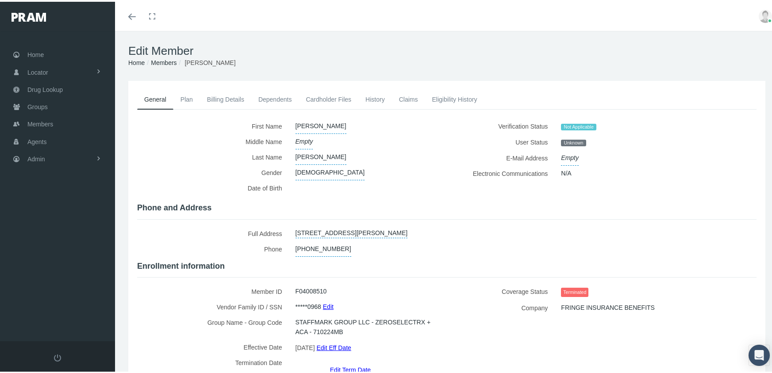
click at [332, 362] on link "Edit Term Date" at bounding box center [350, 368] width 41 height 13
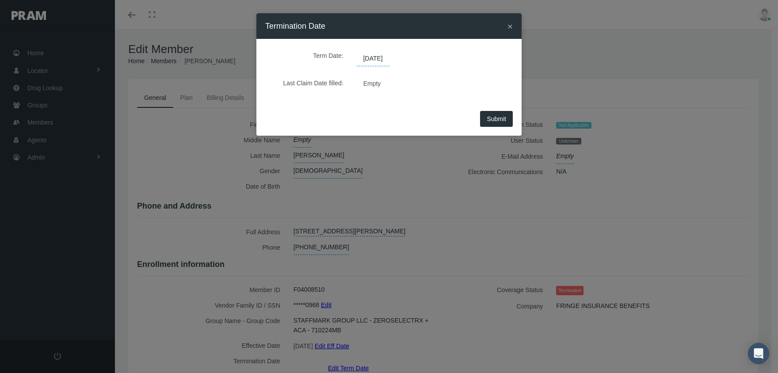
click at [382, 57] on span "07/31/2025" at bounding box center [373, 58] width 33 height 15
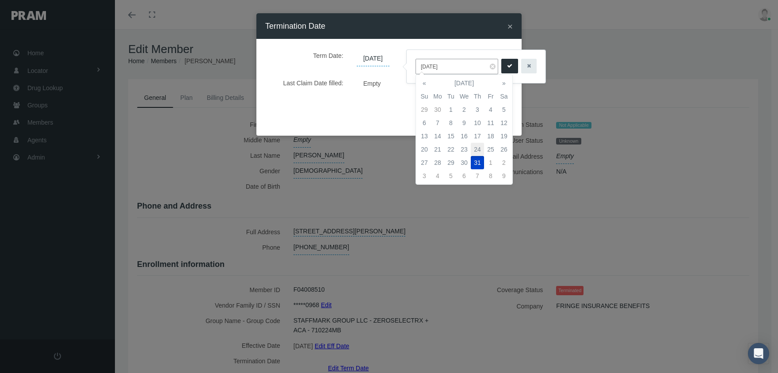
click at [481, 145] on td "24" at bounding box center [477, 149] width 13 height 13
type input "07/24/2025"
click at [507, 68] on icon "submit" at bounding box center [509, 66] width 5 height 8
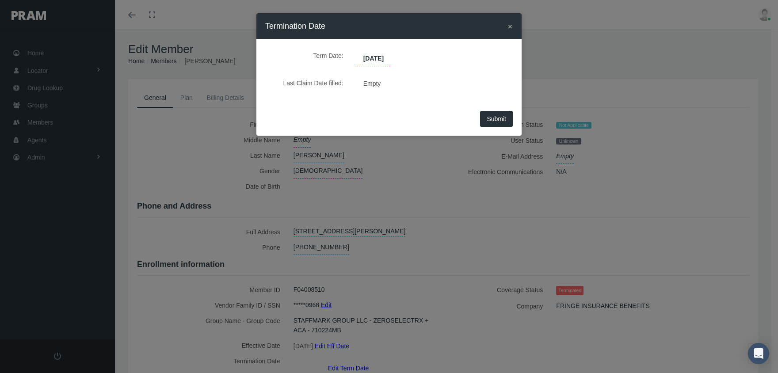
click at [492, 118] on span "Submit" at bounding box center [496, 118] width 19 height 7
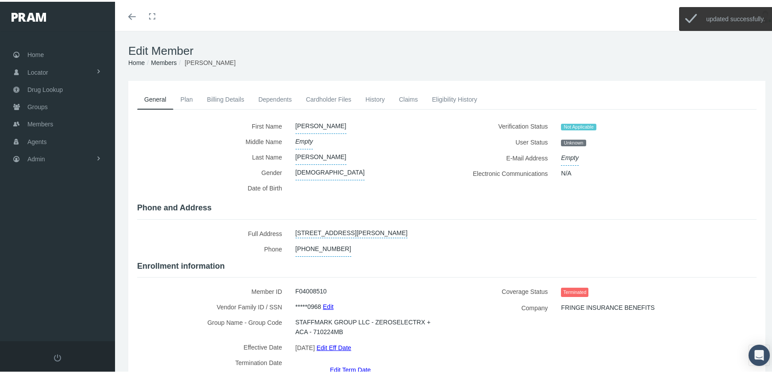
click at [159, 61] on link "Members" at bounding box center [164, 60] width 26 height 7
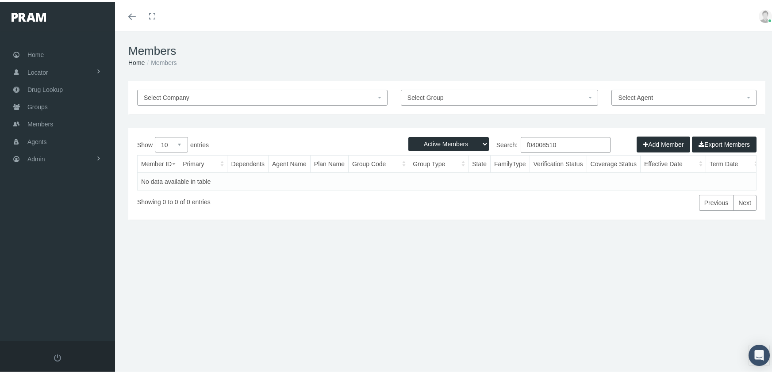
drag, startPoint x: 447, startPoint y: 142, endPoint x: 447, endPoint y: 146, distance: 4.9
click at [447, 142] on select "Active Members Terminated Members Active & Terminated" at bounding box center [448, 142] width 80 height 14
select select "3"
click at [408, 135] on select "Active Members Terminated Members Active & Terminated" at bounding box center [448, 142] width 80 height 14
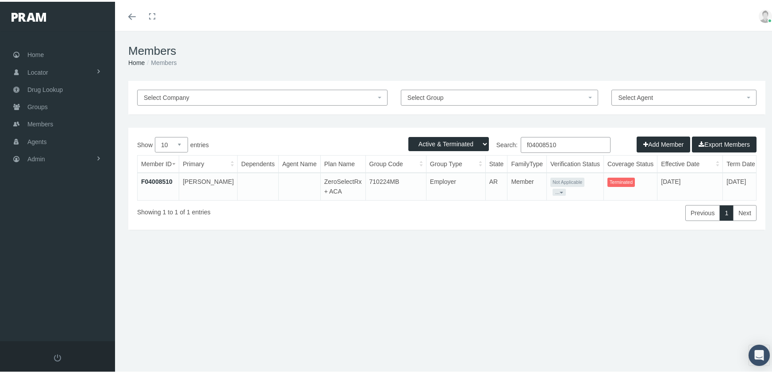
drag, startPoint x: 564, startPoint y: 146, endPoint x: 436, endPoint y: 158, distance: 129.3
click at [436, 158] on div "Show 10 25 50 100 entries Search: f04008510 Member ID Primary Dependents Agent …" at bounding box center [446, 177] width 619 height 84
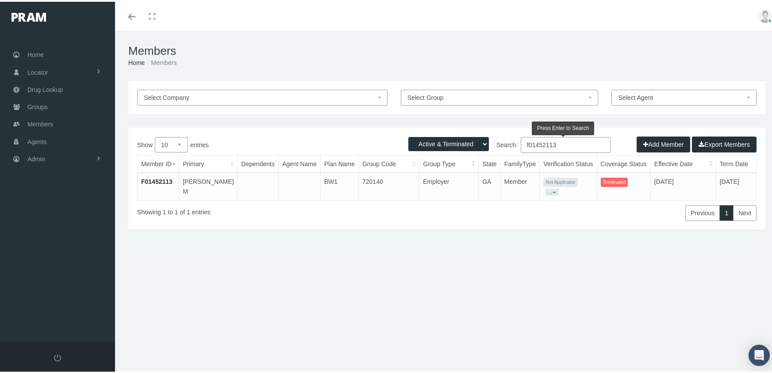
type input "f01452113"
click at [157, 177] on link "F01452113" at bounding box center [156, 179] width 31 height 7
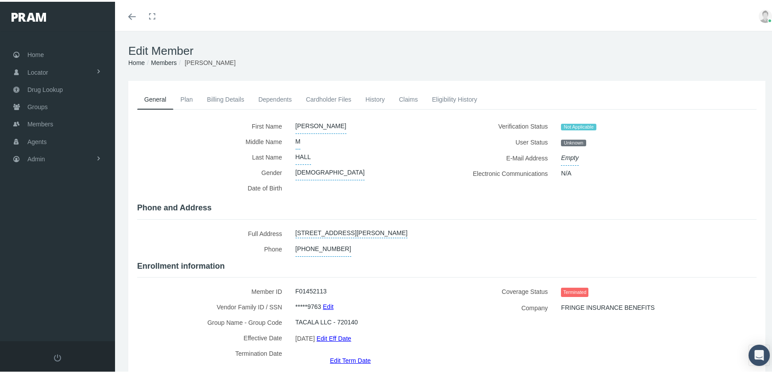
click at [344, 352] on link "Edit Term Date" at bounding box center [350, 358] width 41 height 13
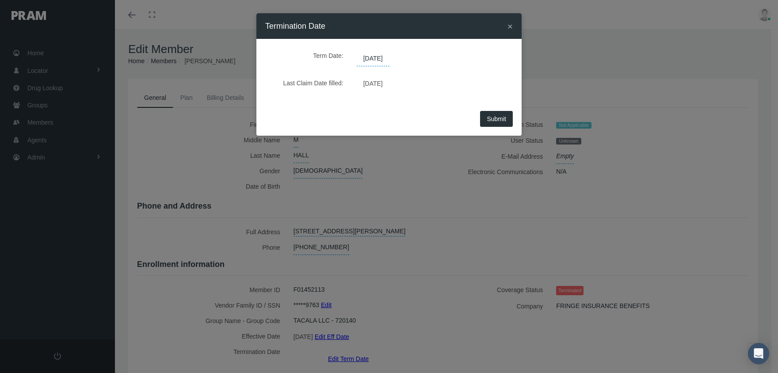
click at [386, 58] on span "[DATE]" at bounding box center [373, 58] width 33 height 15
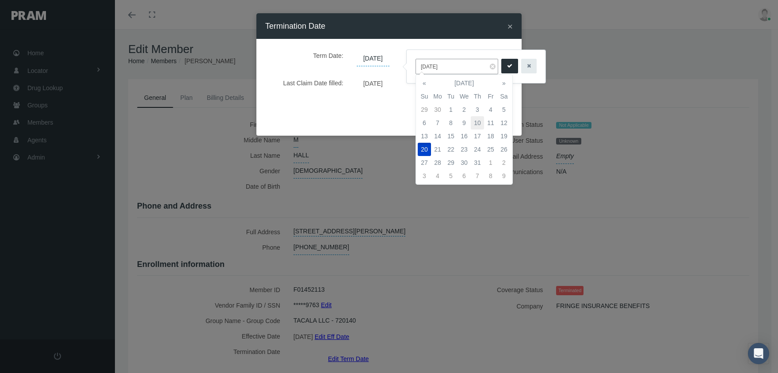
click at [478, 124] on td "10" at bounding box center [477, 122] width 13 height 13
type input "[DATE]"
click at [507, 66] on icon "submit" at bounding box center [509, 66] width 5 height 8
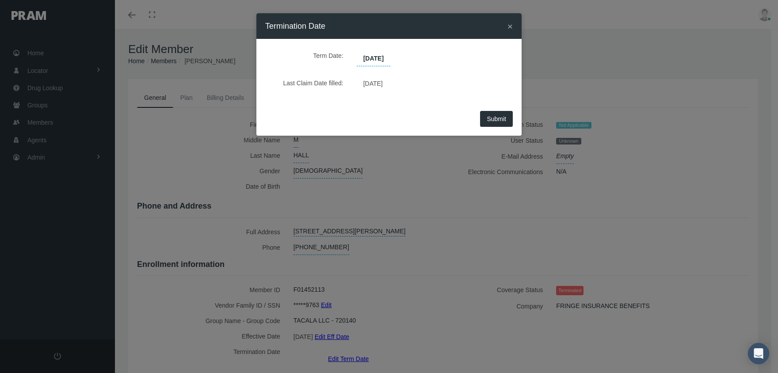
click at [494, 119] on span "Submit" at bounding box center [496, 118] width 19 height 7
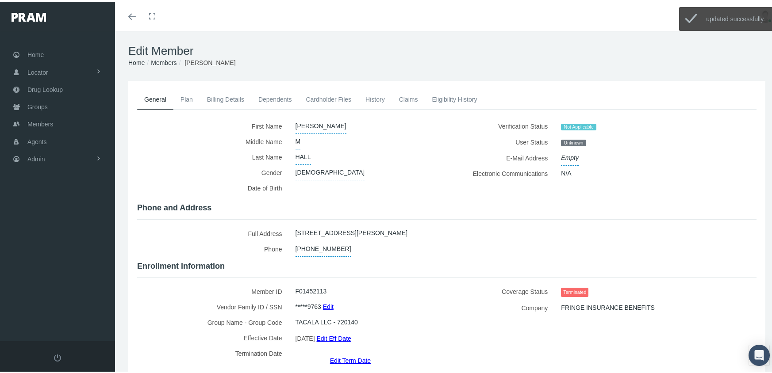
drag, startPoint x: 158, startPoint y: 59, endPoint x: 186, endPoint y: 55, distance: 28.6
click at [158, 59] on link "Members" at bounding box center [164, 60] width 26 height 7
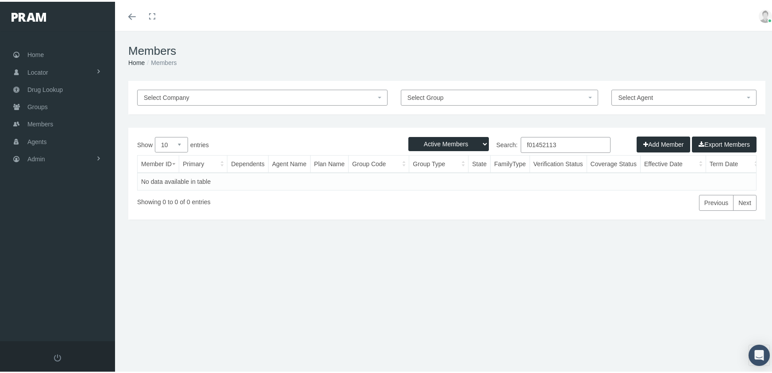
click at [431, 145] on select "Active Members Terminated Members Active & Terminated" at bounding box center [448, 142] width 80 height 14
select select "3"
click at [408, 135] on select "Active Members Terminated Members Active & Terminated" at bounding box center [448, 142] width 80 height 14
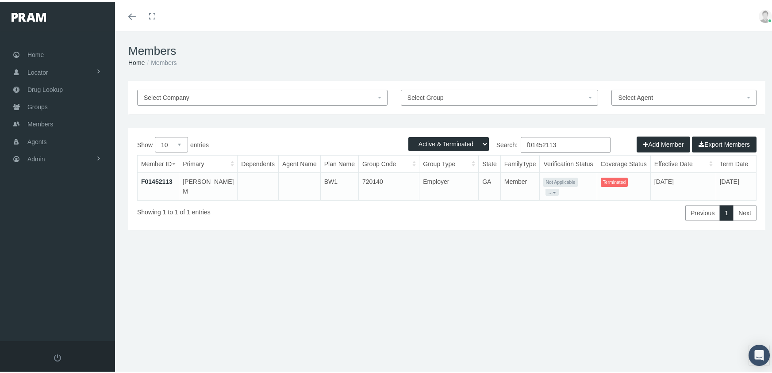
click at [569, 141] on input "f01452113" at bounding box center [565, 143] width 90 height 16
type input "f00714976"
click at [158, 178] on link "F00714976" at bounding box center [156, 179] width 31 height 7
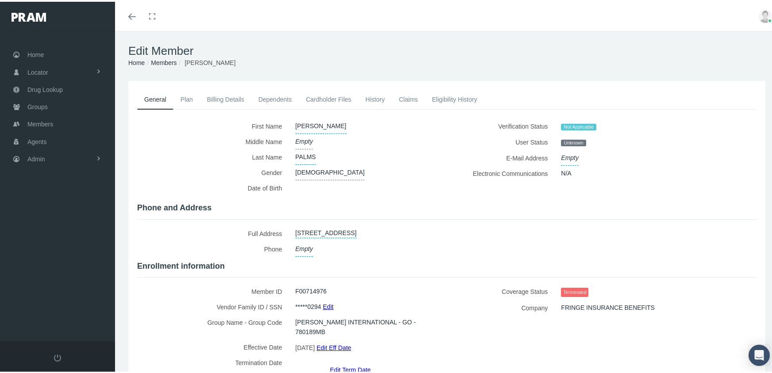
click at [337, 362] on link "Edit Term Date" at bounding box center [350, 368] width 41 height 13
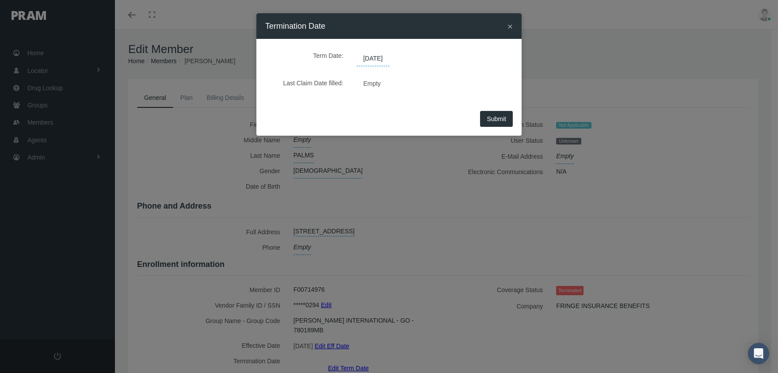
click at [381, 60] on span "[DATE]" at bounding box center [373, 58] width 33 height 15
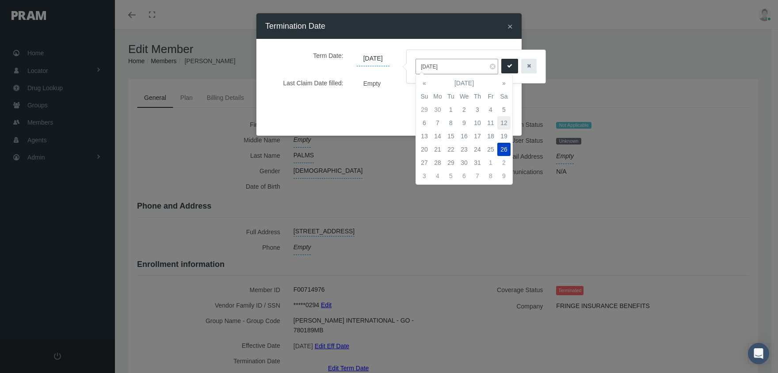
click at [505, 124] on td "12" at bounding box center [503, 122] width 13 height 13
type input "[DATE]"
click at [507, 65] on button "submit" at bounding box center [509, 66] width 17 height 15
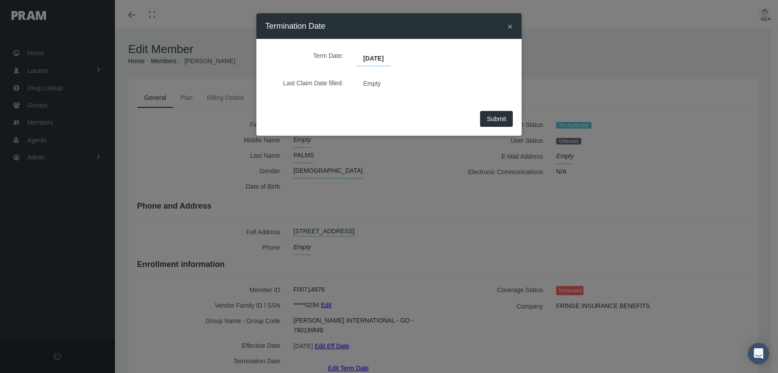
click at [505, 115] on span "Submit" at bounding box center [496, 118] width 19 height 7
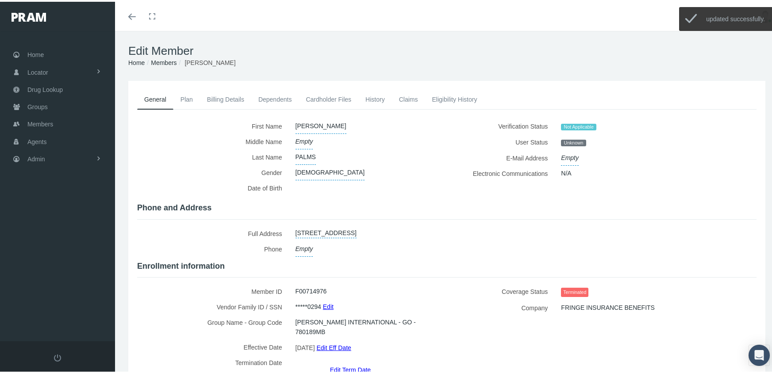
click at [168, 57] on link "Members" at bounding box center [164, 60] width 26 height 7
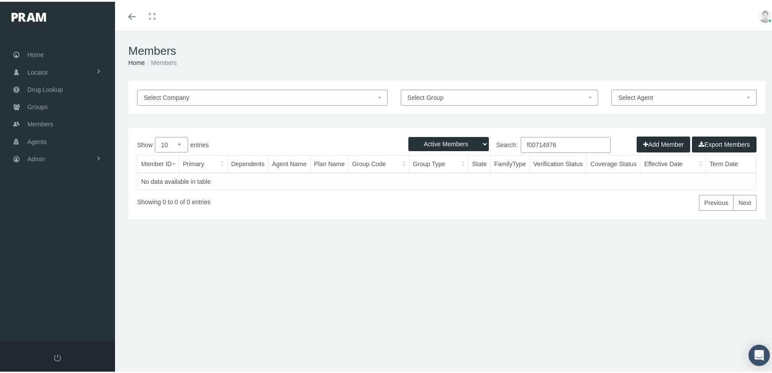
click at [458, 138] on select "Active Members Terminated Members Active & Terminated" at bounding box center [448, 142] width 80 height 14
select select "3"
click at [408, 135] on select "Active Members Terminated Members Active & Terminated" at bounding box center [448, 142] width 80 height 14
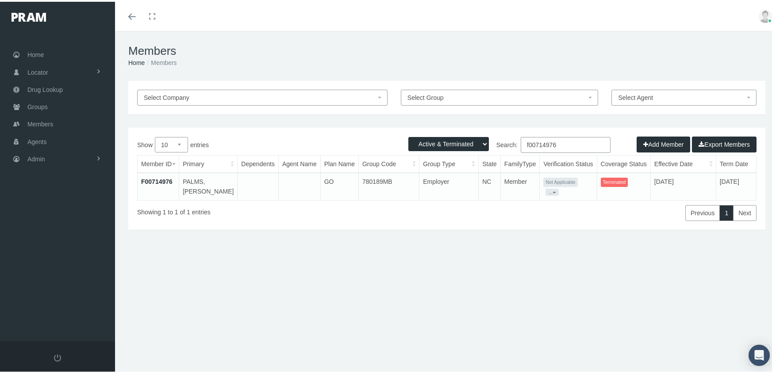
click at [559, 144] on input "f00714976" at bounding box center [565, 143] width 90 height 16
type input "f01211765"
drag, startPoint x: 160, startPoint y: 178, endPoint x: 183, endPoint y: 181, distance: 22.7
click at [160, 178] on link "F01211765" at bounding box center [156, 179] width 31 height 7
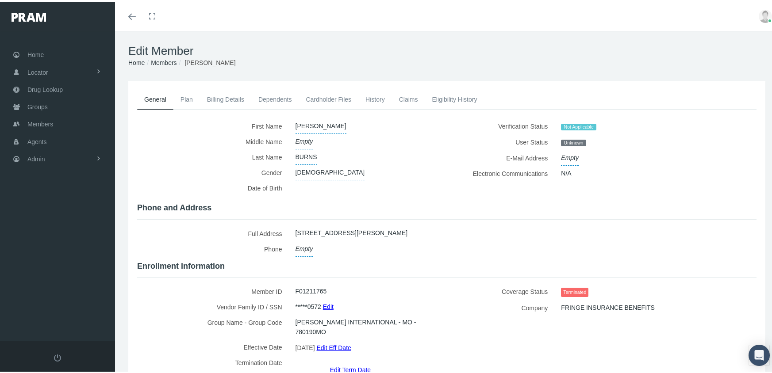
click at [358, 362] on link "Edit Term Date" at bounding box center [350, 368] width 41 height 13
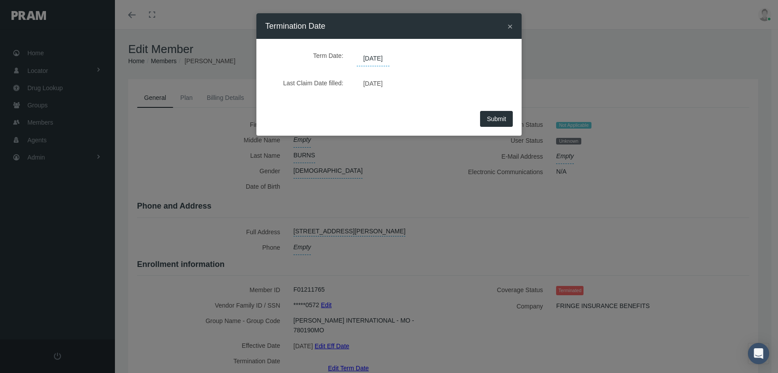
click at [368, 58] on span "07/26/2025" at bounding box center [373, 58] width 33 height 15
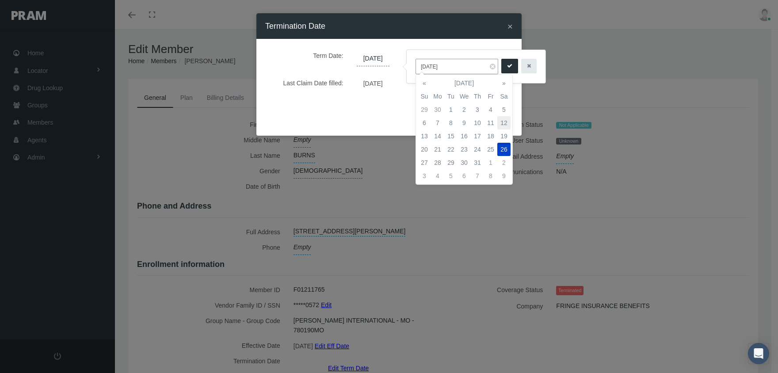
click at [504, 122] on td "12" at bounding box center [503, 122] width 13 height 13
type input "[DATE]"
click at [507, 66] on icon "submit" at bounding box center [509, 66] width 5 height 8
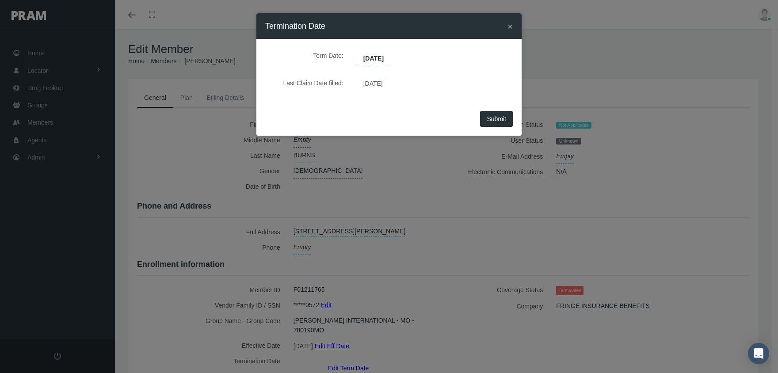
click at [494, 117] on span "Submit" at bounding box center [496, 118] width 19 height 7
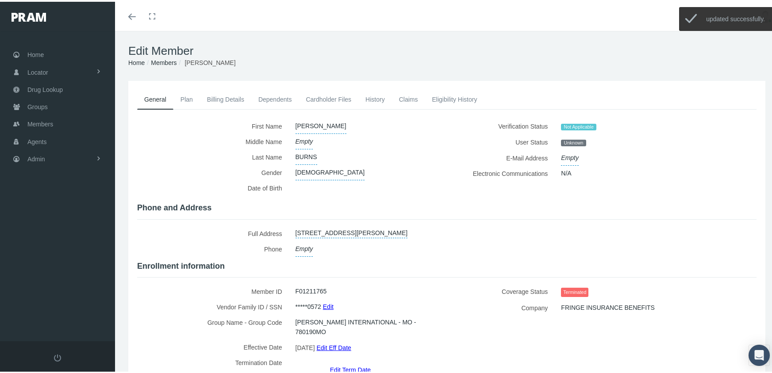
click at [158, 58] on link "Members" at bounding box center [164, 60] width 26 height 7
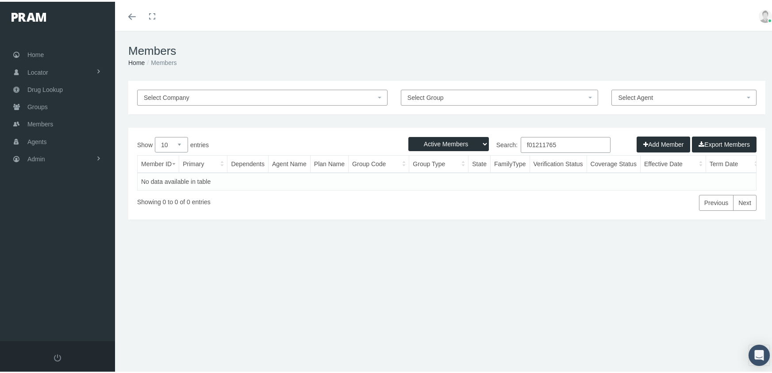
drag, startPoint x: 431, startPoint y: 143, endPoint x: 434, endPoint y: 148, distance: 6.1
click at [431, 143] on select "Active Members Terminated Members Active & Terminated" at bounding box center [448, 142] width 80 height 14
select select "3"
click at [408, 135] on select "Active Members Terminated Members Active & Terminated" at bounding box center [448, 142] width 80 height 14
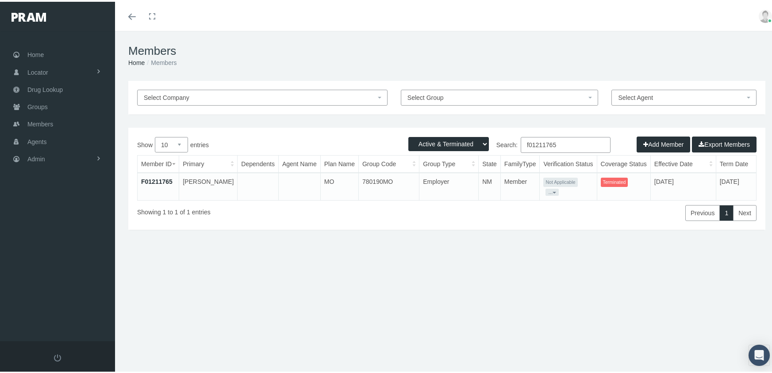
click at [565, 142] on input "f01211765" at bounding box center [565, 143] width 90 height 16
type input "f02402609"
click at [163, 180] on link "F02402609" at bounding box center [156, 179] width 31 height 7
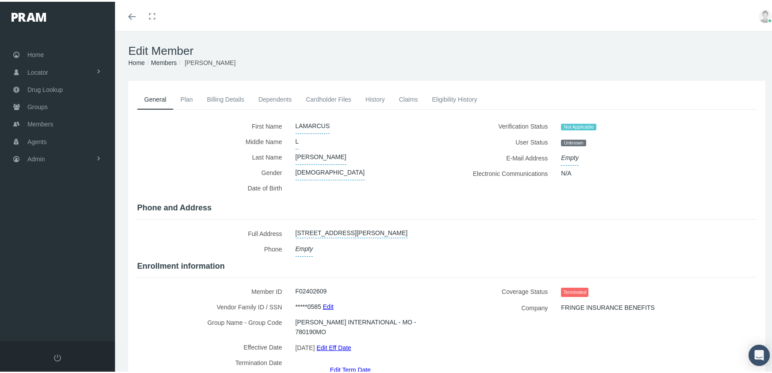
click at [345, 362] on link "Edit Term Date" at bounding box center [350, 368] width 41 height 13
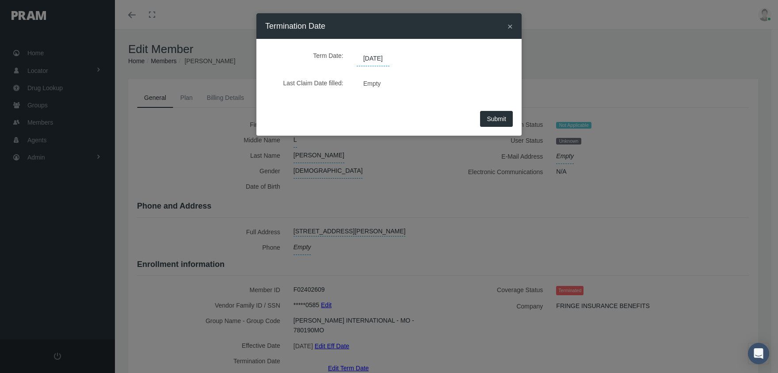
click at [382, 57] on span "[DATE]" at bounding box center [373, 58] width 33 height 15
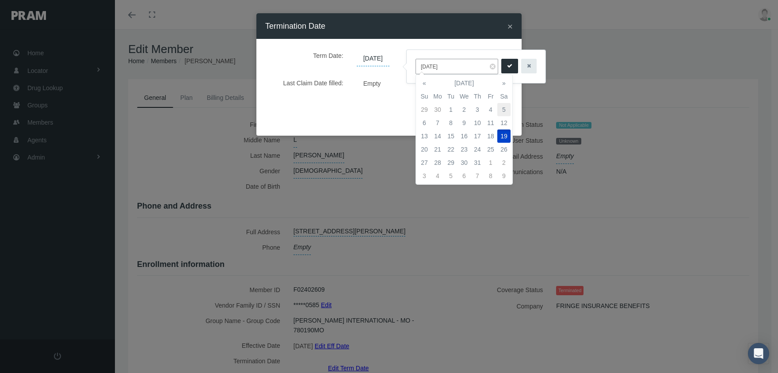
click at [502, 107] on td "5" at bounding box center [503, 109] width 13 height 13
type input "[DATE]"
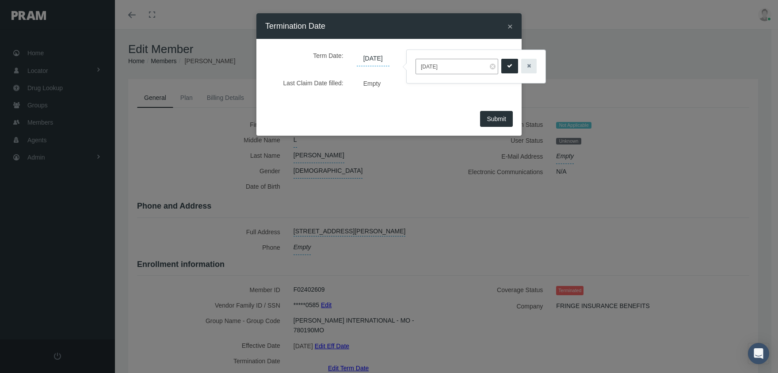
click at [507, 62] on icon "submit" at bounding box center [509, 66] width 5 height 8
click at [501, 115] on button "Submit" at bounding box center [496, 119] width 33 height 16
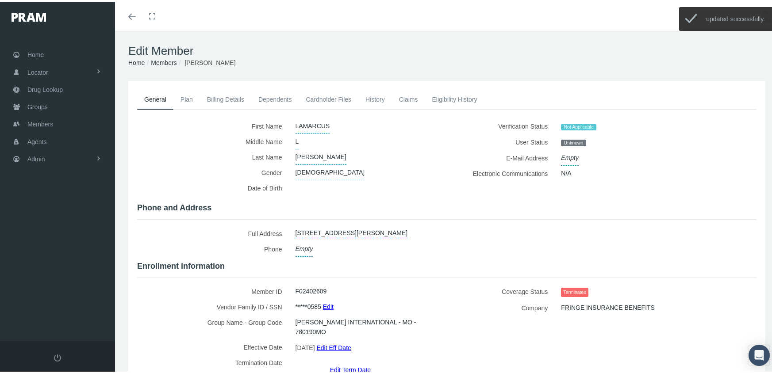
click at [165, 59] on link "Members" at bounding box center [164, 60] width 26 height 7
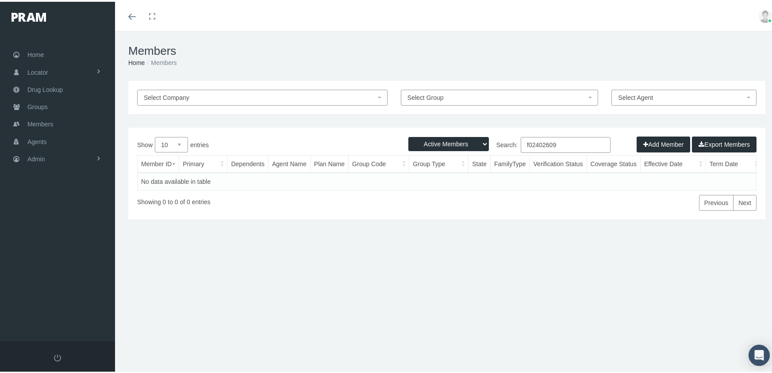
drag, startPoint x: 429, startPoint y: 144, endPoint x: 435, endPoint y: 146, distance: 6.3
click at [429, 144] on select "Active Members Terminated Members Active & Terminated" at bounding box center [448, 142] width 80 height 14
select select "3"
click at [408, 135] on select "Active Members Terminated Members Active & Terminated" at bounding box center [448, 142] width 80 height 14
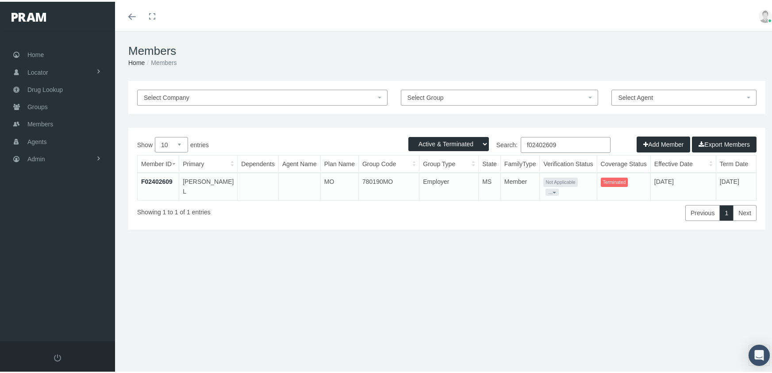
click at [561, 142] on input "f02402609" at bounding box center [565, 143] width 90 height 16
type input "f07127529"
click at [163, 179] on link "F07127529" at bounding box center [156, 179] width 31 height 7
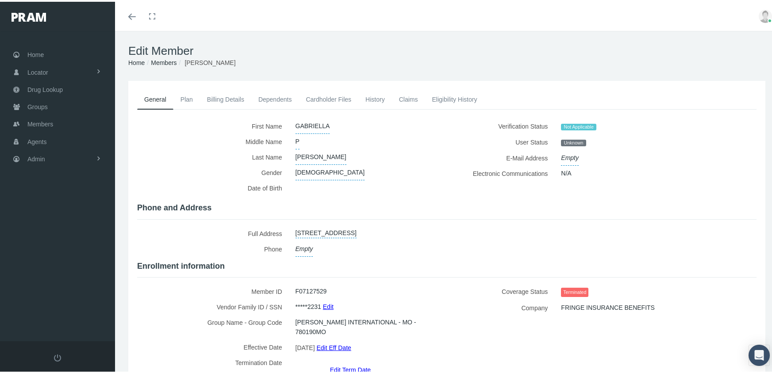
click at [351, 362] on link "Edit Term Date" at bounding box center [350, 368] width 41 height 13
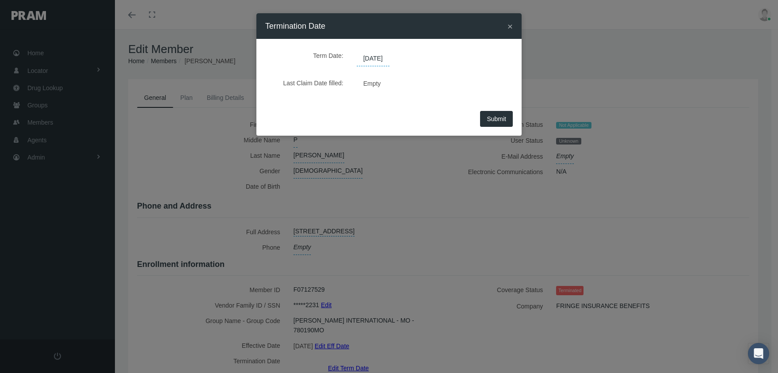
click at [385, 58] on span "07/26/2025" at bounding box center [373, 58] width 33 height 15
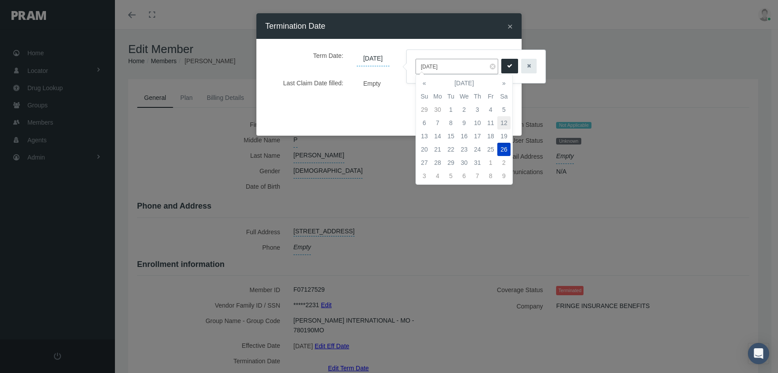
click at [507, 120] on td "12" at bounding box center [503, 122] width 13 height 13
type input "[DATE]"
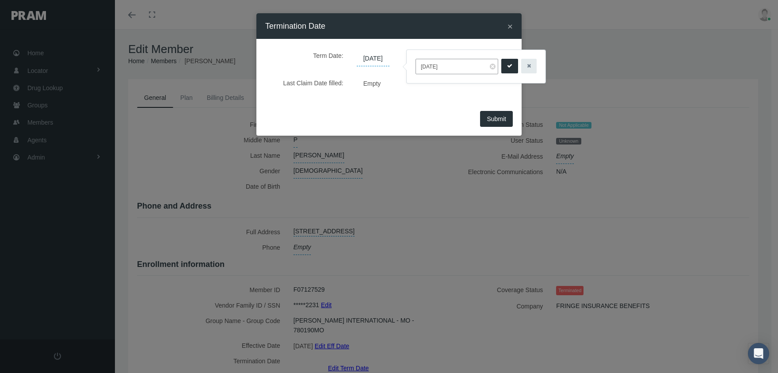
click at [501, 64] on button "submit" at bounding box center [509, 66] width 17 height 15
click at [505, 119] on span "Submit" at bounding box center [496, 118] width 19 height 7
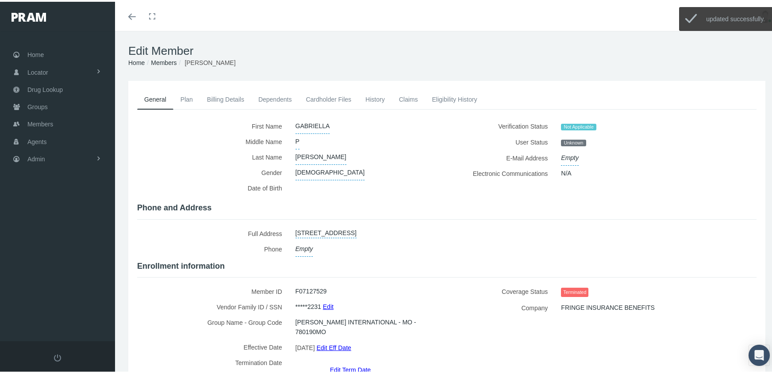
click at [171, 62] on link "Members" at bounding box center [164, 60] width 26 height 7
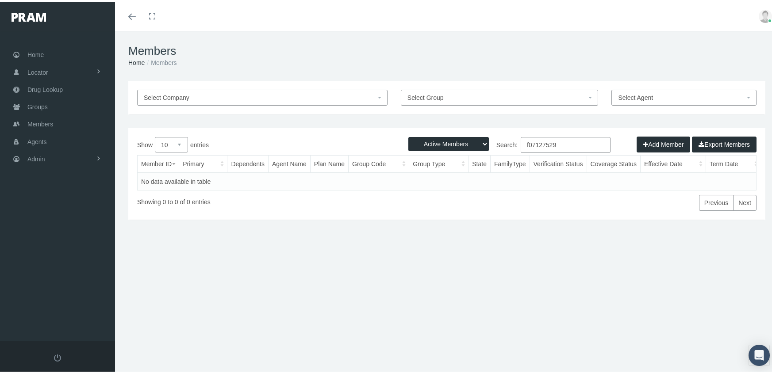
click at [440, 141] on select "Active Members Terminated Members Active & Terminated" at bounding box center [448, 142] width 80 height 14
select select "3"
click at [408, 135] on select "Active Members Terminated Members Active & Terminated" at bounding box center [448, 142] width 80 height 14
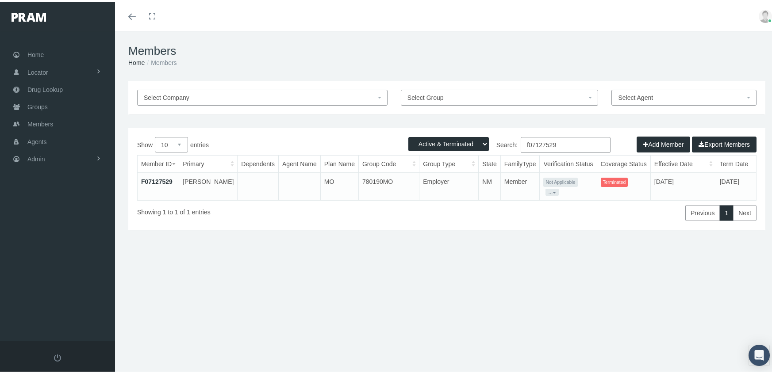
click at [564, 141] on input "f07127529" at bounding box center [565, 143] width 90 height 16
type input "f07266453"
click at [148, 180] on link "F07266453" at bounding box center [156, 179] width 31 height 7
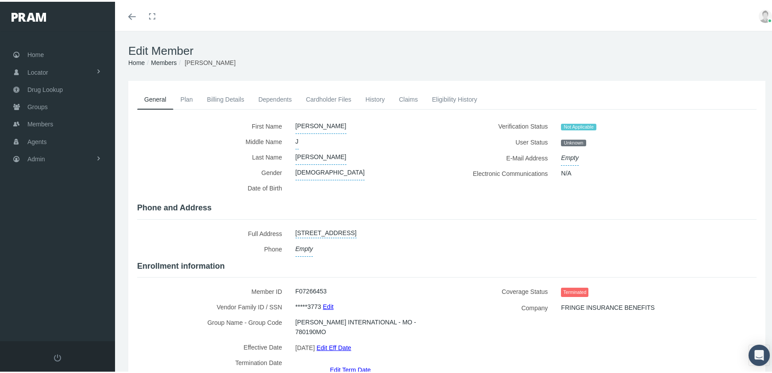
click at [340, 362] on link "Edit Term Date" at bounding box center [350, 368] width 41 height 13
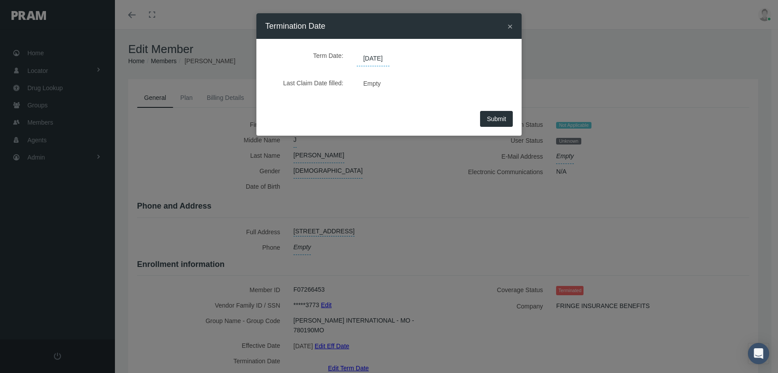
click at [384, 55] on span "[DATE]" at bounding box center [373, 58] width 33 height 15
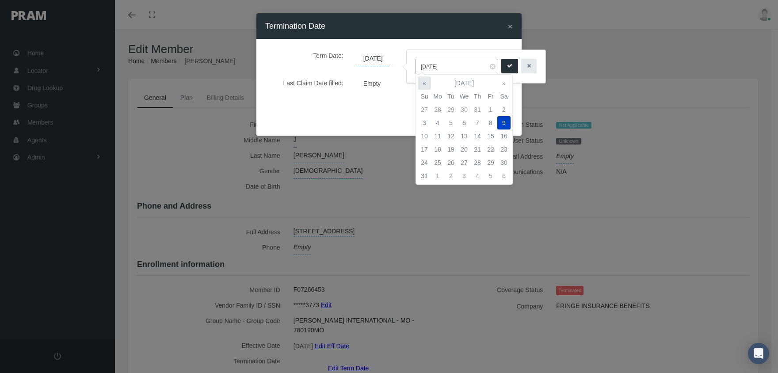
click at [430, 83] on th "«" at bounding box center [424, 83] width 13 height 13
click at [502, 120] on td "12" at bounding box center [503, 122] width 13 height 13
type input "[DATE]"
click at [507, 68] on icon "submit" at bounding box center [509, 66] width 5 height 8
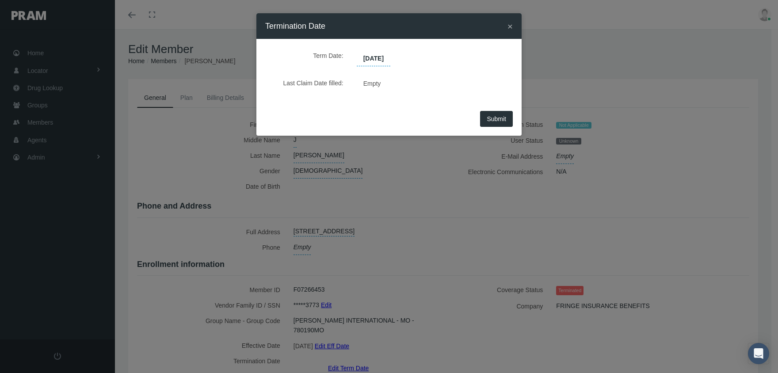
click at [507, 117] on button "Submit" at bounding box center [496, 119] width 33 height 16
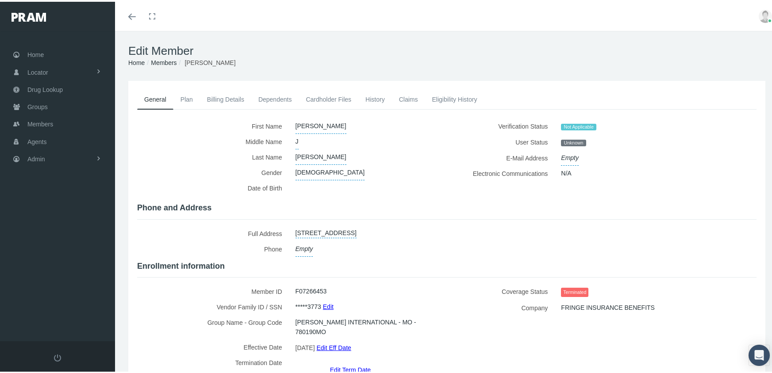
click at [172, 60] on link "Members" at bounding box center [164, 60] width 26 height 7
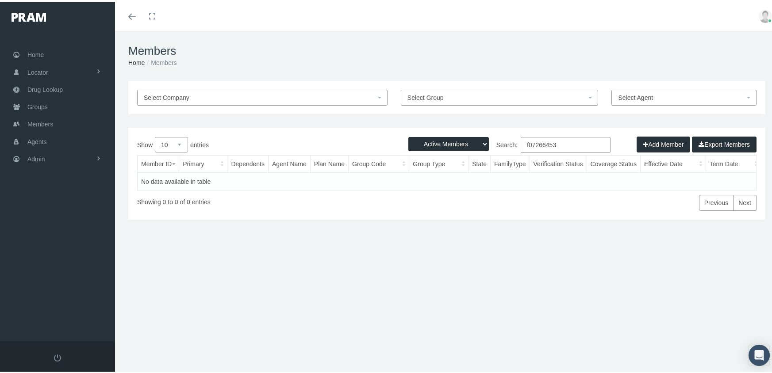
click at [422, 143] on select "Active Members Terminated Members Active & Terminated" at bounding box center [448, 142] width 80 height 14
select select "3"
click at [408, 135] on select "Active Members Terminated Members Active & Terminated" at bounding box center [448, 142] width 80 height 14
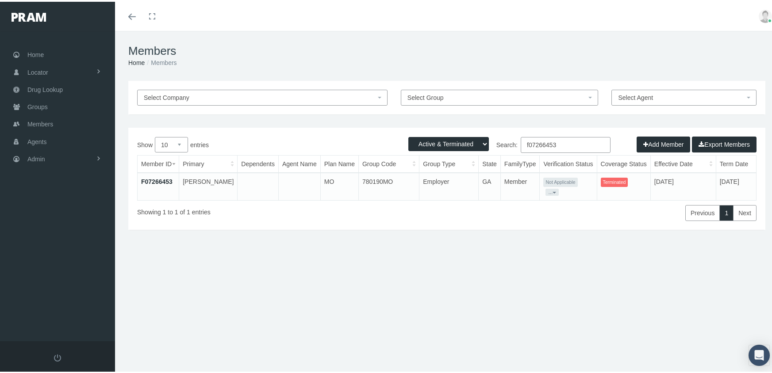
click at [560, 141] on input "f07266453" at bounding box center [565, 143] width 90 height 16
type input "f08545977"
click at [161, 179] on link "F08545977" at bounding box center [156, 179] width 31 height 7
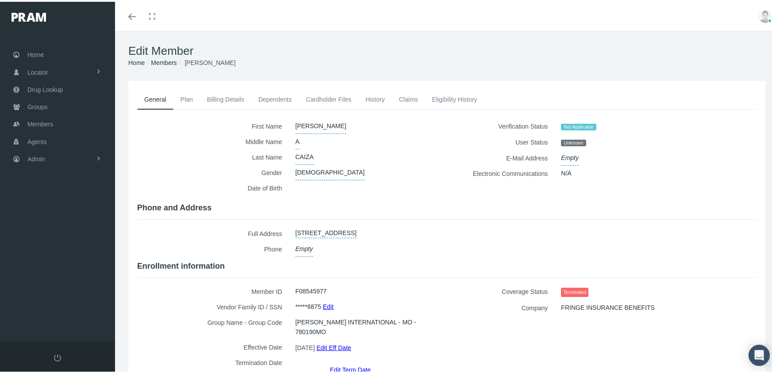
click at [350, 362] on link "Edit Term Date" at bounding box center [350, 368] width 41 height 13
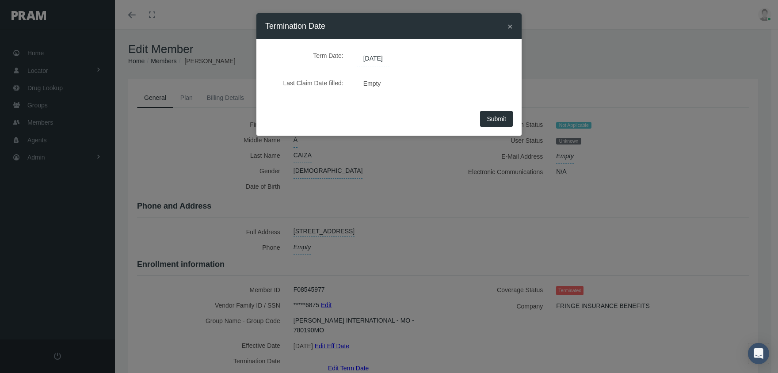
click at [380, 57] on span "07/12/2025" at bounding box center [373, 58] width 33 height 15
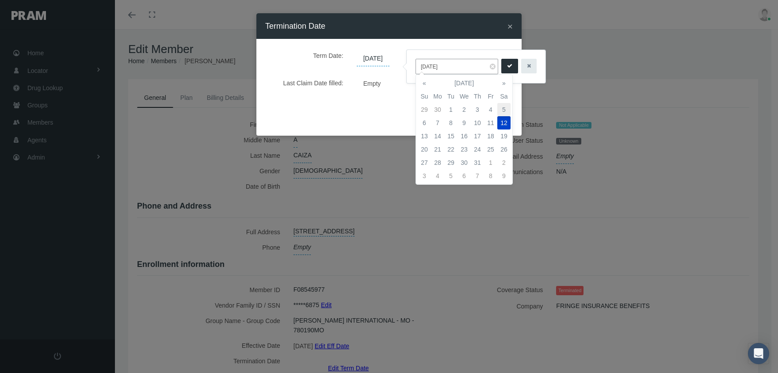
click at [505, 104] on td "5" at bounding box center [503, 109] width 13 height 13
type input "[DATE]"
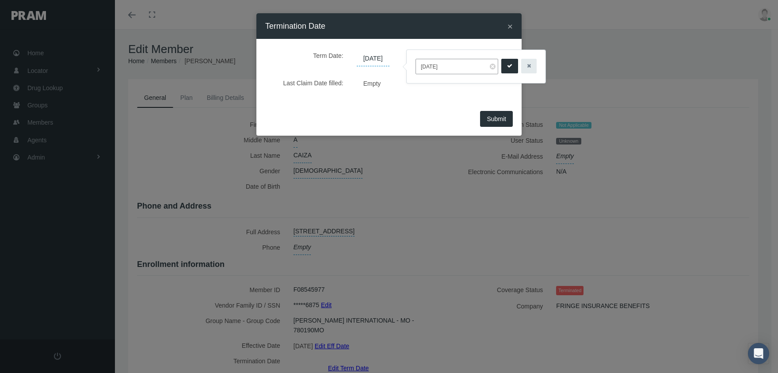
drag, startPoint x: 503, startPoint y: 61, endPoint x: 508, endPoint y: 107, distance: 45.4
click at [505, 62] on button "submit" at bounding box center [509, 66] width 17 height 15
click at [501, 116] on span "Submit" at bounding box center [496, 118] width 19 height 7
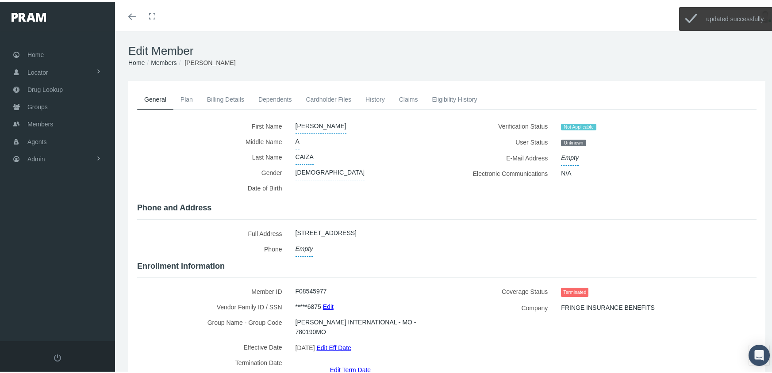
click at [161, 59] on link "Members" at bounding box center [164, 60] width 26 height 7
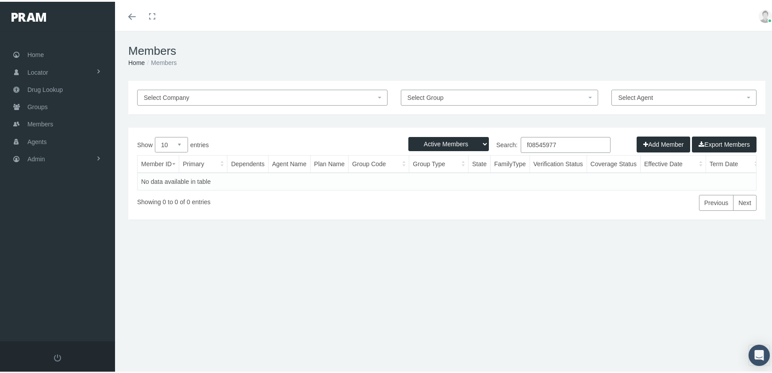
click at [439, 141] on select "Active Members Terminated Members Active & Terminated" at bounding box center [448, 142] width 80 height 14
select select "3"
click at [408, 135] on select "Active Members Terminated Members Active & Terminated" at bounding box center [448, 142] width 80 height 14
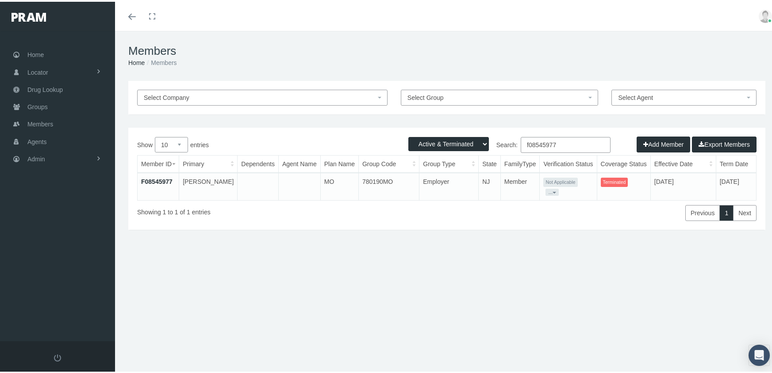
click at [564, 140] on input "f08545977" at bounding box center [565, 143] width 90 height 16
type input "f08546176"
click at [156, 177] on link "F08546176" at bounding box center [156, 179] width 31 height 7
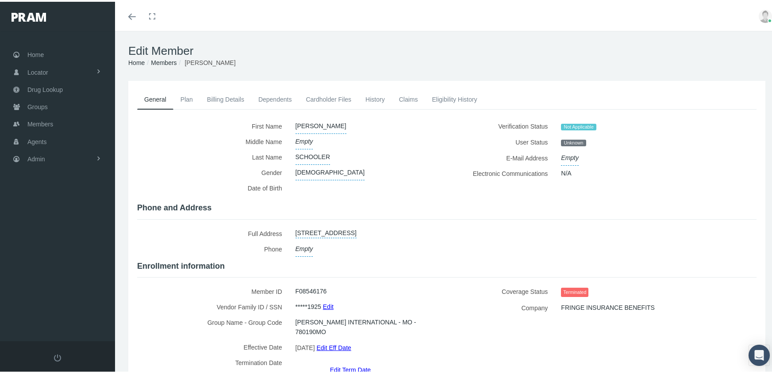
click at [349, 362] on link "Edit Term Date" at bounding box center [350, 368] width 41 height 13
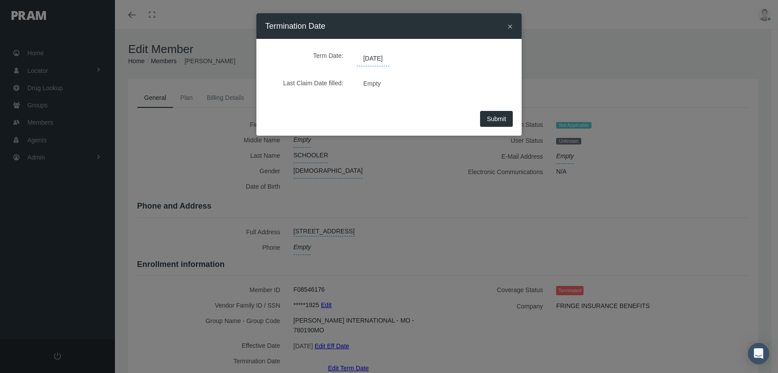
click at [387, 57] on span "08/23/2025" at bounding box center [373, 58] width 33 height 15
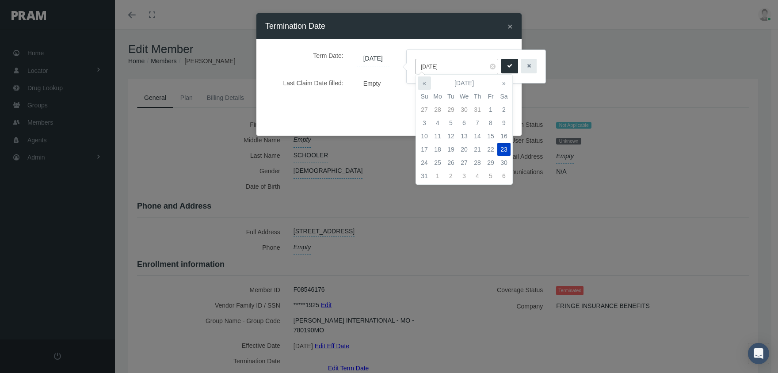
click at [424, 79] on th "«" at bounding box center [424, 83] width 13 height 13
click at [503, 118] on td "12" at bounding box center [503, 122] width 13 height 13
type input "07/12/2025"
click at [507, 62] on button "submit" at bounding box center [509, 66] width 17 height 15
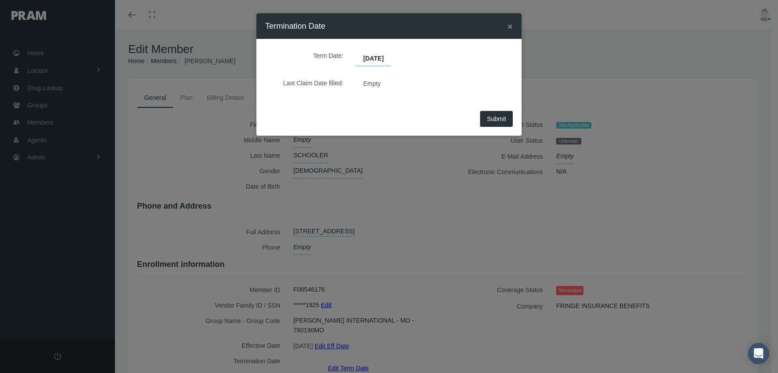
click at [494, 113] on button "Submit" at bounding box center [496, 119] width 33 height 16
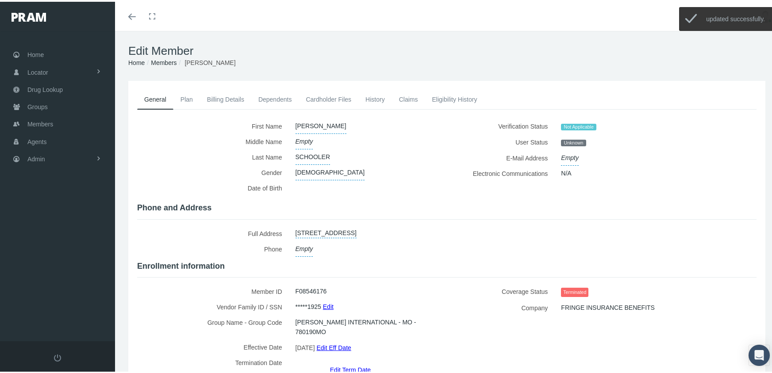
click at [160, 63] on link "Members" at bounding box center [164, 60] width 26 height 7
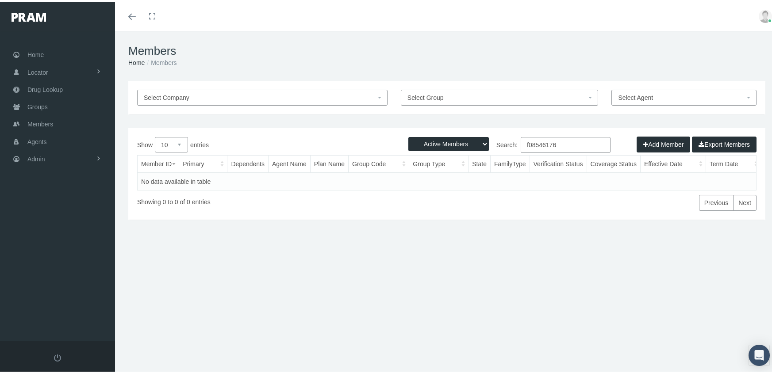
click at [432, 139] on select "Active Members Terminated Members Active & Terminated" at bounding box center [448, 142] width 80 height 14
select select "3"
click at [408, 135] on select "Active Members Terminated Members Active & Terminated" at bounding box center [448, 142] width 80 height 14
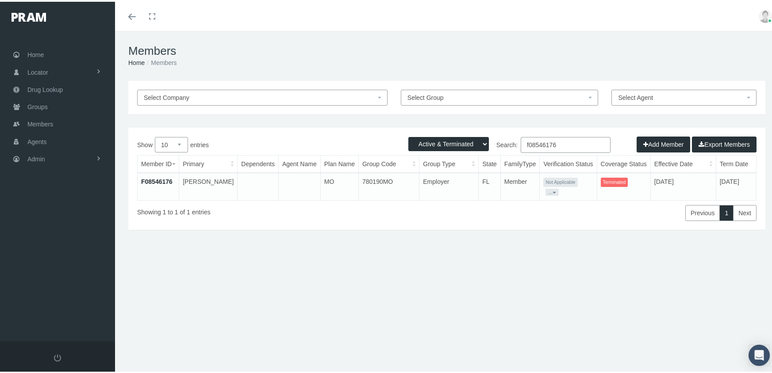
click at [566, 143] on input "f08546176" at bounding box center [565, 143] width 90 height 16
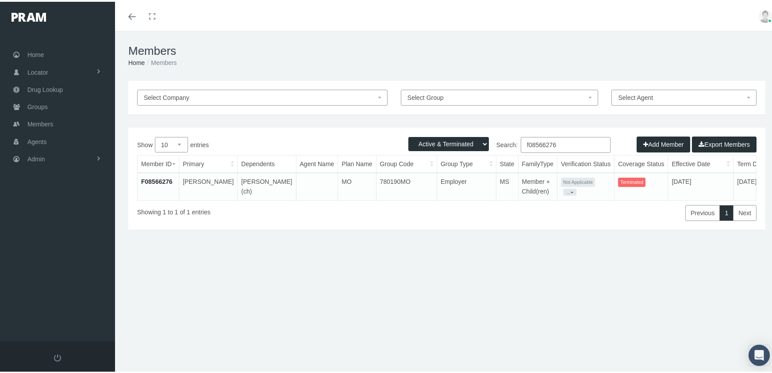
type input "f08566276"
click at [163, 180] on link "F08566276" at bounding box center [156, 179] width 31 height 7
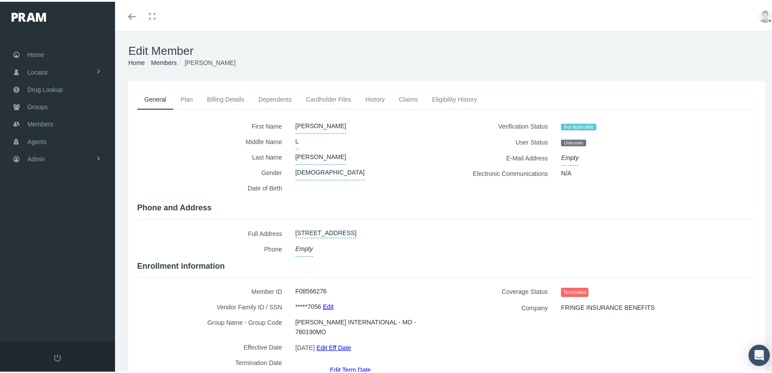
click at [336, 362] on link "Edit Term Date" at bounding box center [350, 368] width 41 height 13
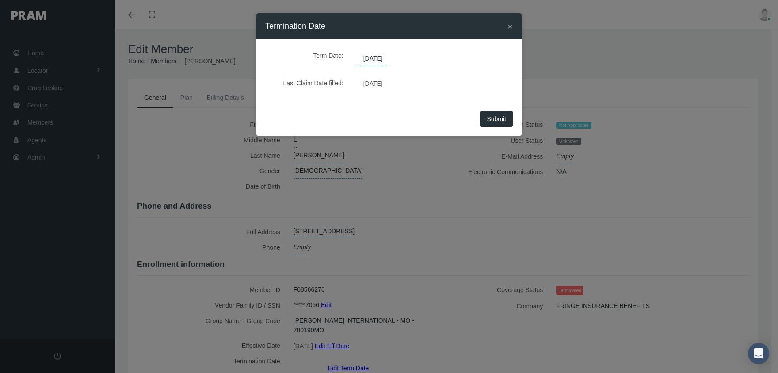
click at [390, 60] on span "07/19/2025" at bounding box center [373, 58] width 33 height 15
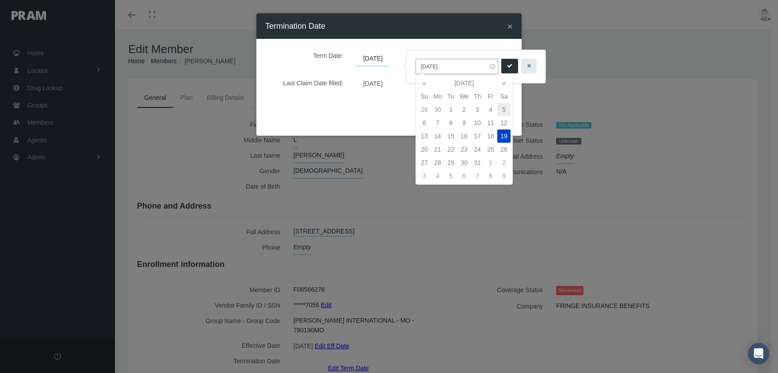
click at [504, 108] on td "5" at bounding box center [503, 109] width 13 height 13
type input "[DATE]"
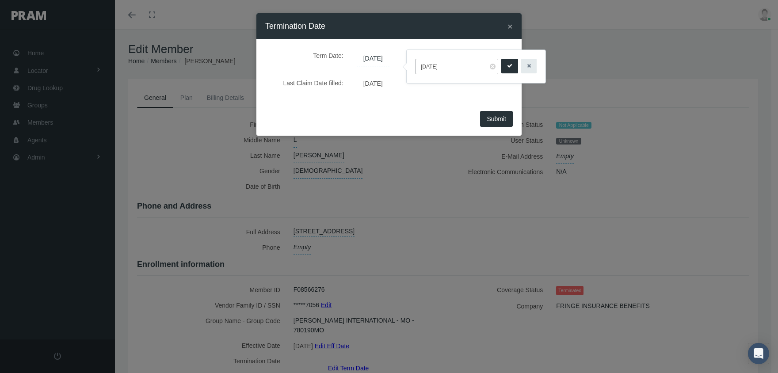
click at [503, 61] on button "submit" at bounding box center [509, 66] width 17 height 15
click at [490, 122] on span "Submit" at bounding box center [496, 118] width 19 height 7
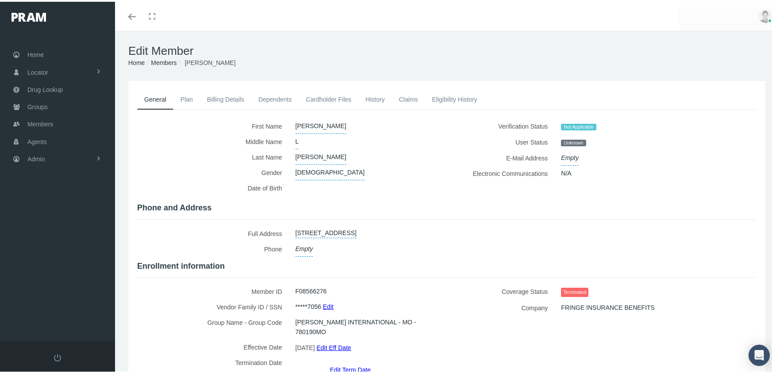
click at [163, 63] on link "Members" at bounding box center [164, 60] width 26 height 7
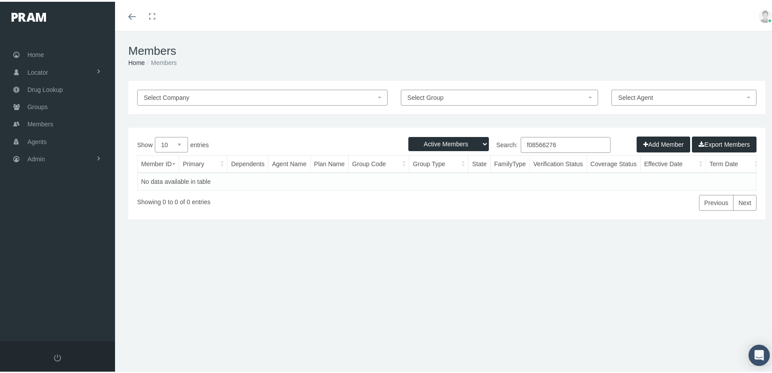
click at [455, 141] on select "Active Members Terminated Members Active & Terminated" at bounding box center [448, 142] width 80 height 14
select select "3"
click at [408, 135] on select "Active Members Terminated Members Active & Terminated" at bounding box center [448, 142] width 80 height 14
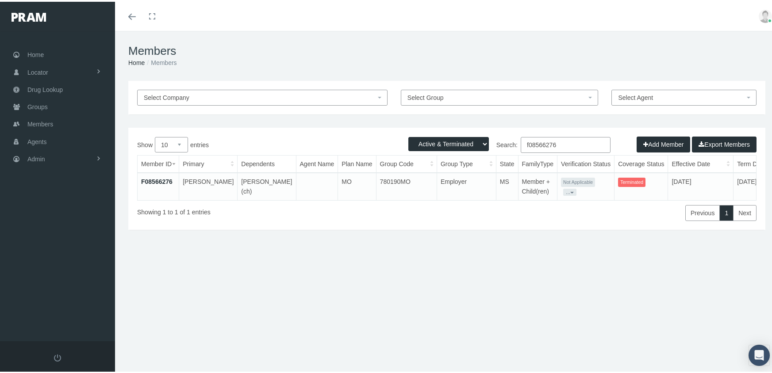
click at [564, 140] on input "f08566276" at bounding box center [565, 143] width 90 height 16
type input "f08566276"
click at [166, 178] on link "F08566276" at bounding box center [156, 179] width 31 height 7
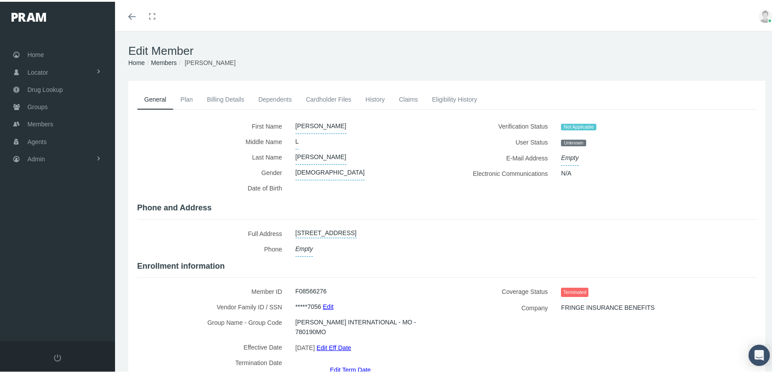
click at [272, 99] on link "Dependents" at bounding box center [275, 97] width 48 height 19
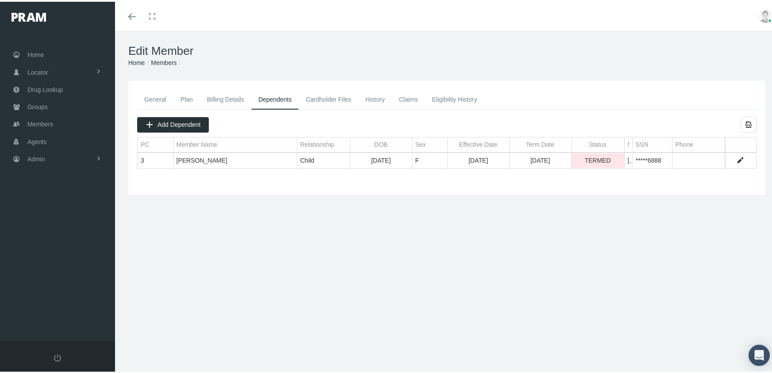
click at [166, 58] on link "Members" at bounding box center [164, 60] width 26 height 7
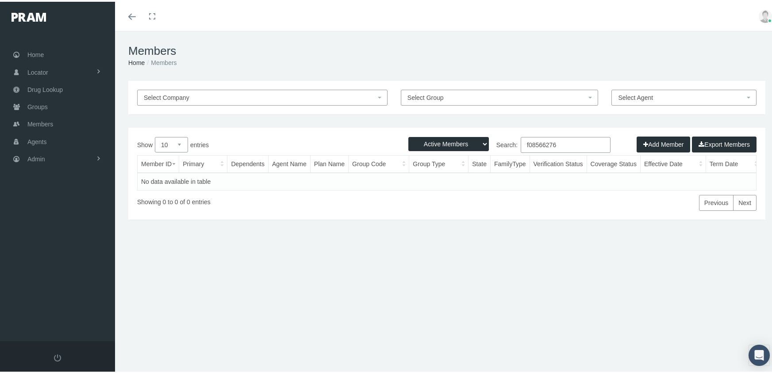
click at [430, 143] on select "Active Members Terminated Members Active & Terminated" at bounding box center [448, 142] width 80 height 14
select select "3"
click at [408, 135] on select "Active Members Terminated Members Active & Terminated" at bounding box center [448, 142] width 80 height 14
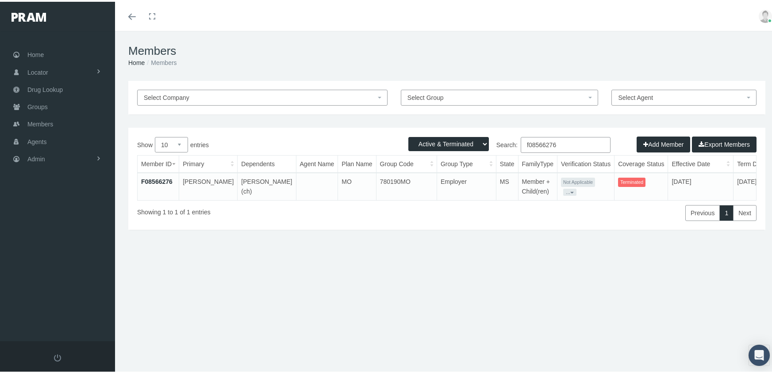
drag, startPoint x: 565, startPoint y: 138, endPoint x: 478, endPoint y: 150, distance: 88.3
click at [476, 150] on div "Active Members Terminated Members Active & Terminated Add Member Export Members…" at bounding box center [446, 177] width 637 height 102
drag, startPoint x: 542, startPoint y: 143, endPoint x: 501, endPoint y: 143, distance: 40.7
click at [501, 143] on label "Search: f0//" at bounding box center [529, 143] width 164 height 16
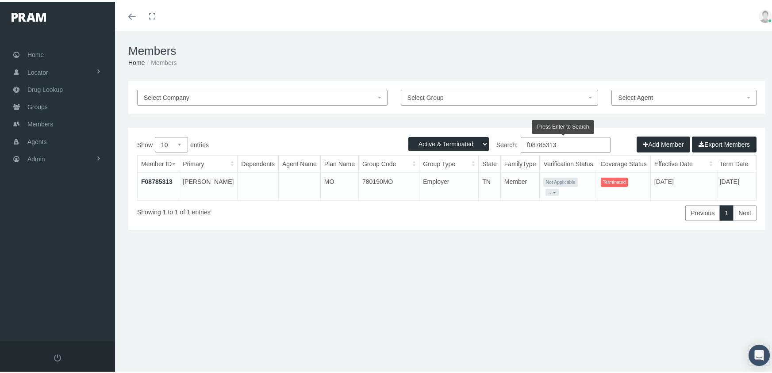
type input "f08785313"
click at [163, 180] on link "F08785313" at bounding box center [156, 179] width 31 height 7
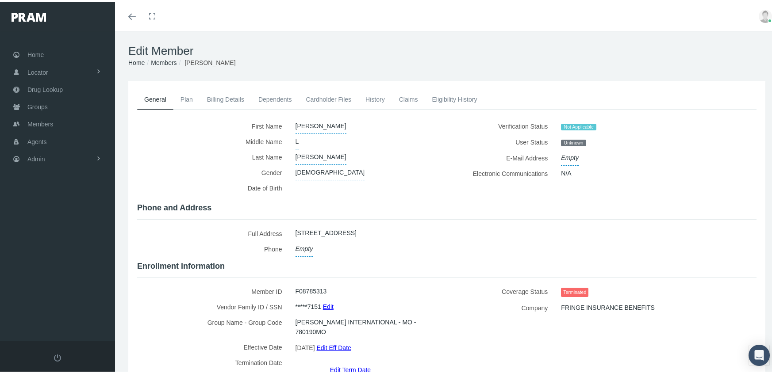
click at [345, 362] on link "Edit Term Date" at bounding box center [350, 368] width 41 height 13
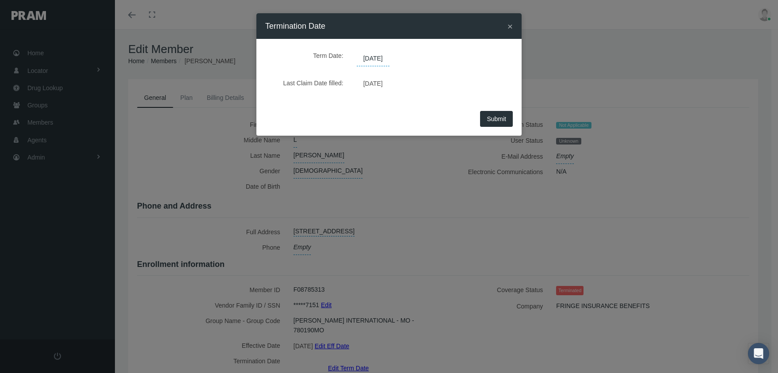
click at [375, 56] on span "08/02/2025" at bounding box center [373, 58] width 33 height 15
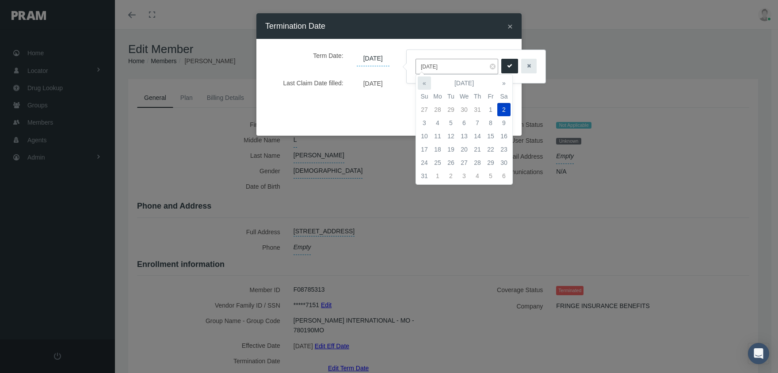
click at [427, 82] on th "«" at bounding box center [424, 83] width 13 height 13
click at [503, 110] on td "5" at bounding box center [503, 109] width 13 height 13
type input "07/05/2025"
click at [507, 68] on icon "submit" at bounding box center [509, 66] width 5 height 8
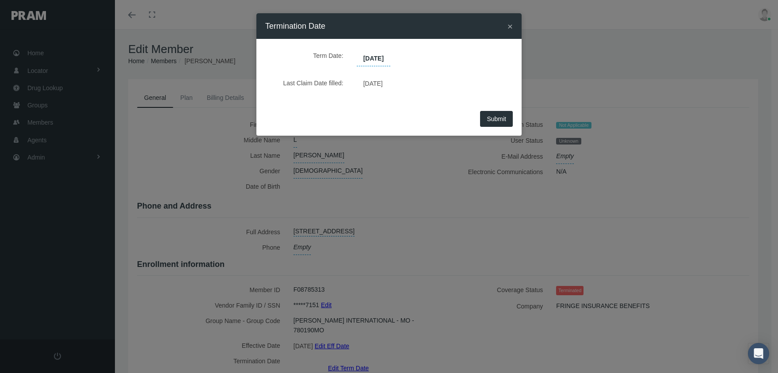
click at [502, 113] on button "Submit" at bounding box center [496, 119] width 33 height 16
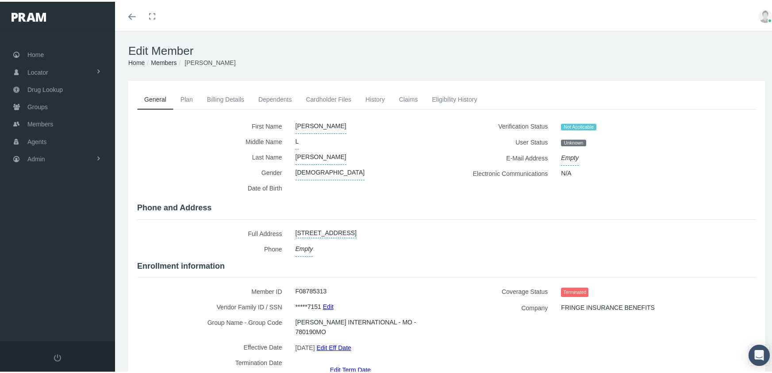
click at [173, 58] on link "Members" at bounding box center [164, 60] width 26 height 7
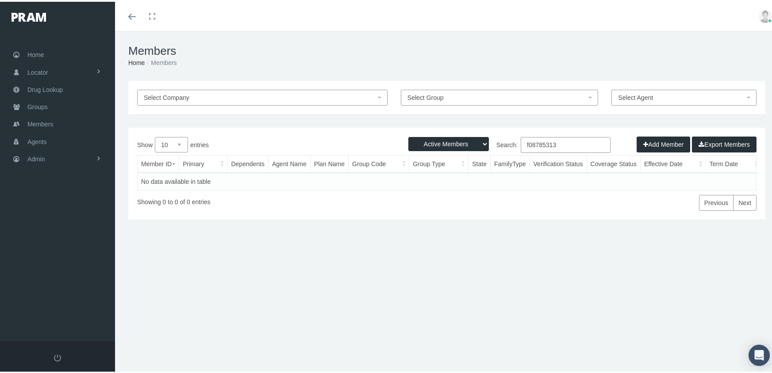
drag, startPoint x: 420, startPoint y: 142, endPoint x: 420, endPoint y: 147, distance: 4.9
click at [420, 142] on select "Active Members Terminated Members Active & Terminated" at bounding box center [448, 142] width 80 height 14
select select "3"
click at [408, 135] on select "Active Members Terminated Members Active & Terminated" at bounding box center [448, 142] width 80 height 14
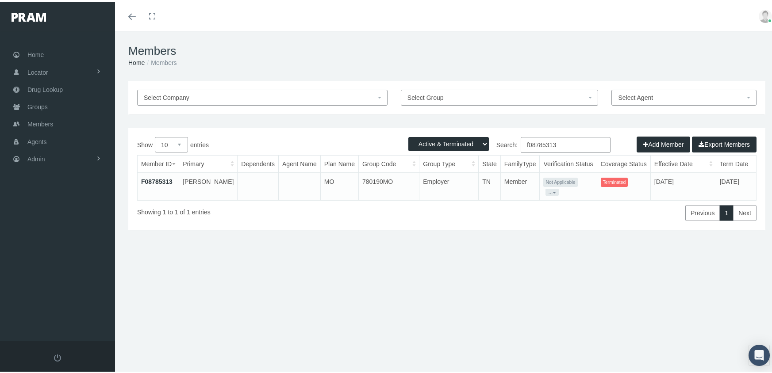
click at [562, 140] on input "f08785313" at bounding box center [565, 143] width 90 height 16
type input "f"
type input "f09044572"
click at [162, 178] on link "F09044572" at bounding box center [156, 179] width 31 height 7
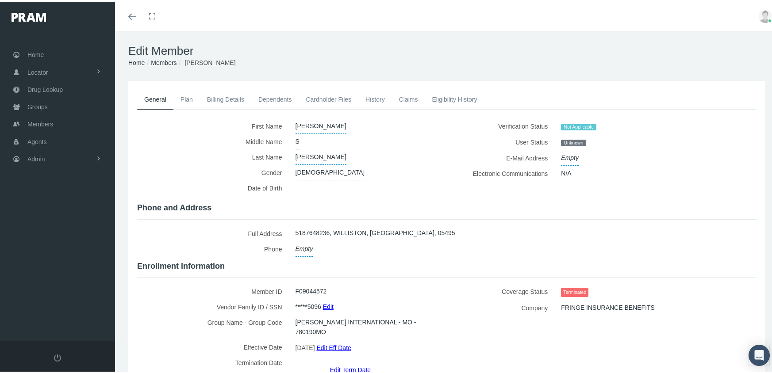
click at [344, 353] on div "Termination Date Edit Term Date" at bounding box center [288, 363] width 303 height 20
click at [347, 362] on link "Edit Term Date" at bounding box center [350, 368] width 41 height 13
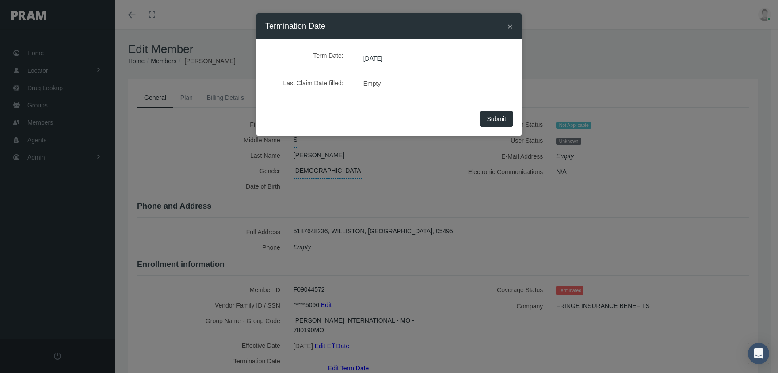
click at [390, 53] on span "[DATE]" at bounding box center [373, 58] width 33 height 15
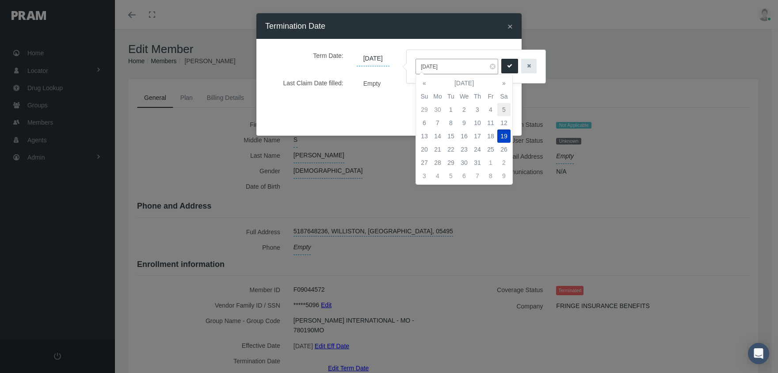
click at [505, 106] on td "5" at bounding box center [503, 109] width 13 height 13
type input "[DATE]"
click at [507, 67] on icon "submit" at bounding box center [509, 66] width 5 height 8
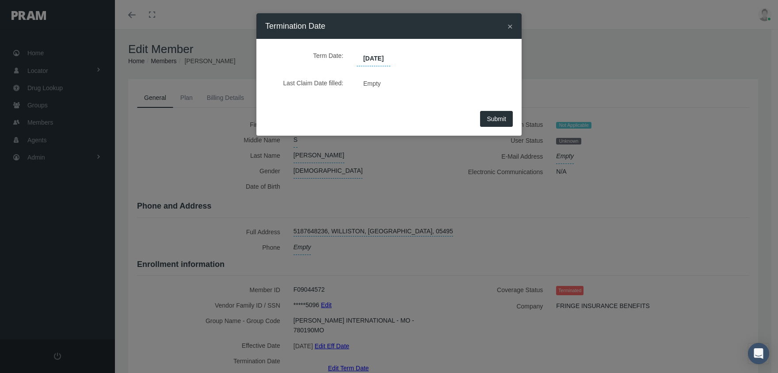
click at [508, 120] on button "Submit" at bounding box center [496, 119] width 33 height 16
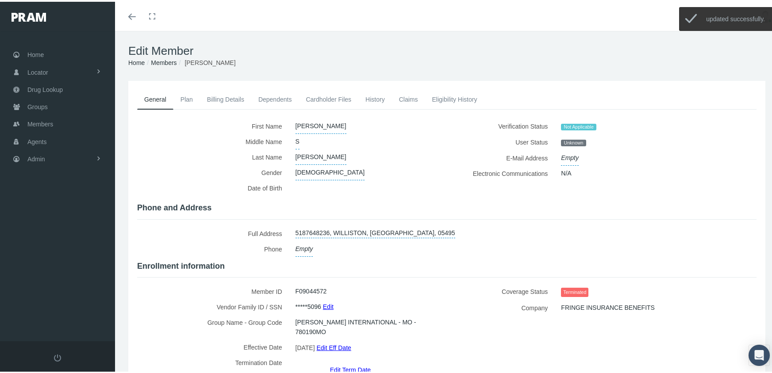
click at [171, 57] on link "Members" at bounding box center [164, 60] width 26 height 7
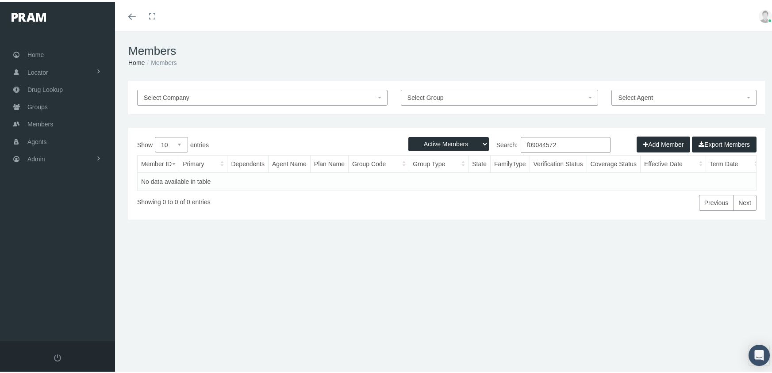
drag, startPoint x: 435, startPoint y: 139, endPoint x: 437, endPoint y: 145, distance: 6.7
click at [435, 139] on select "Active Members Terminated Members Active & Terminated" at bounding box center [448, 142] width 80 height 14
select select "3"
click at [408, 135] on select "Active Members Terminated Members Active & Terminated" at bounding box center [448, 142] width 80 height 14
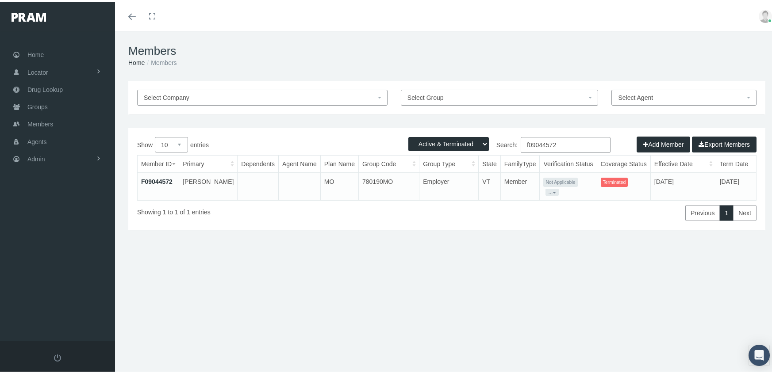
click at [561, 146] on input "f09044572" at bounding box center [565, 143] width 90 height 16
type input "f09487695"
click at [150, 177] on link "F09487695" at bounding box center [156, 179] width 31 height 7
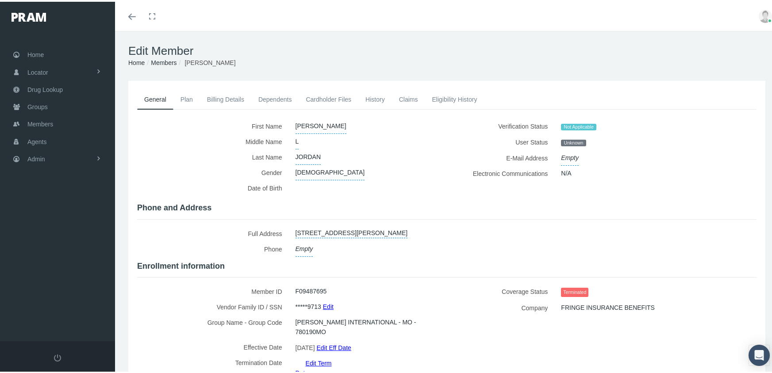
click at [332, 355] on link "Edit Term Date" at bounding box center [313, 366] width 36 height 23
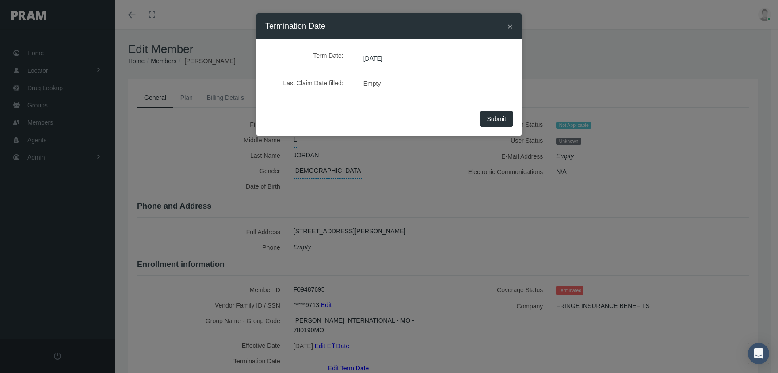
click at [387, 54] on span "[DATE]" at bounding box center [373, 58] width 33 height 15
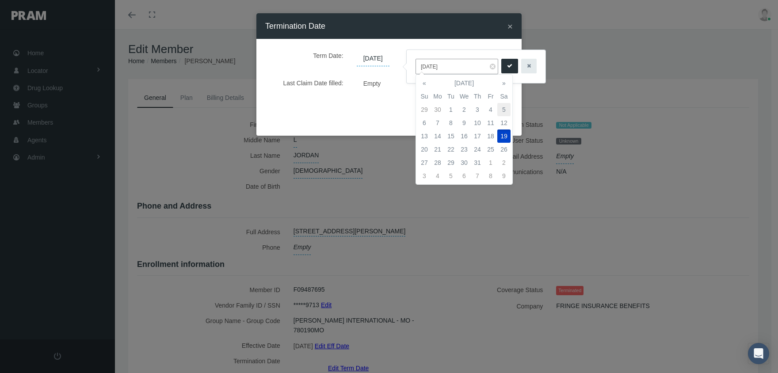
click at [505, 107] on td "5" at bounding box center [503, 109] width 13 height 13
type input "[DATE]"
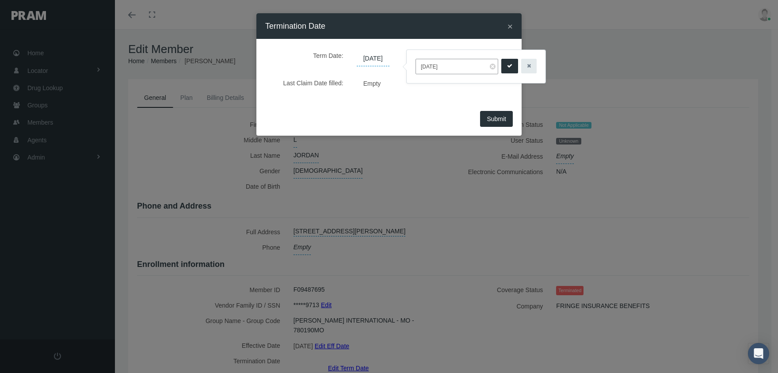
click at [507, 64] on icon "submit" at bounding box center [509, 66] width 5 height 8
click at [497, 118] on span "Submit" at bounding box center [496, 118] width 19 height 7
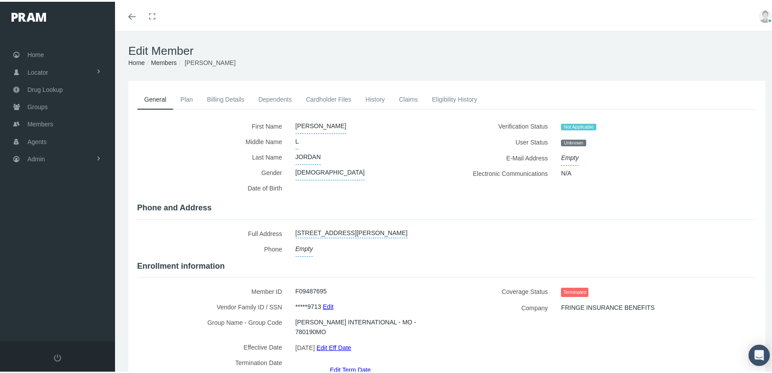
click at [165, 60] on link "Members" at bounding box center [164, 60] width 26 height 7
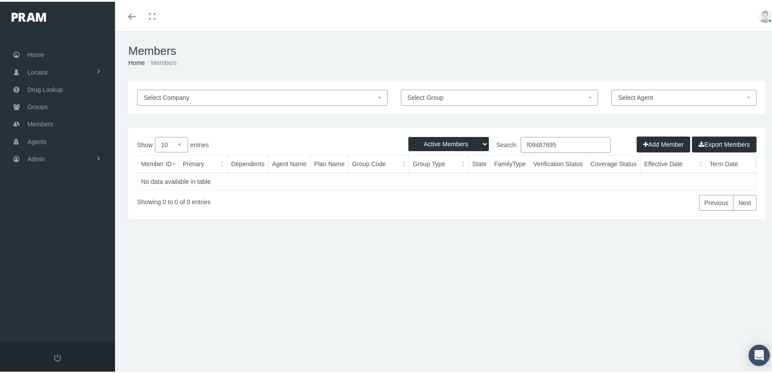
click at [431, 140] on select "Active Members Terminated Members Active & Terminated" at bounding box center [448, 142] width 80 height 14
select select "3"
click at [408, 135] on select "Active Members Terminated Members Active & Terminated" at bounding box center [448, 142] width 80 height 14
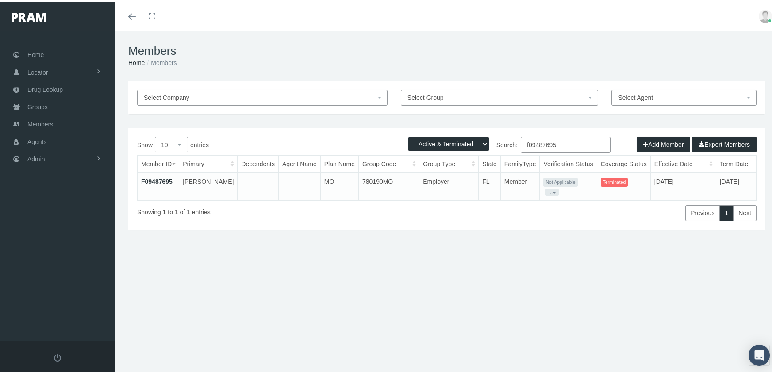
click at [570, 139] on input "f09487695" at bounding box center [565, 143] width 90 height 16
type input "f09579961"
click at [153, 177] on link "F09579961" at bounding box center [156, 179] width 31 height 7
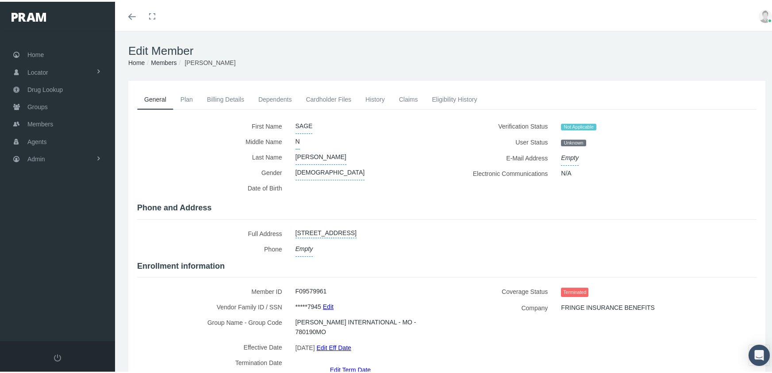
click at [356, 362] on link "Edit Term Date" at bounding box center [350, 368] width 41 height 13
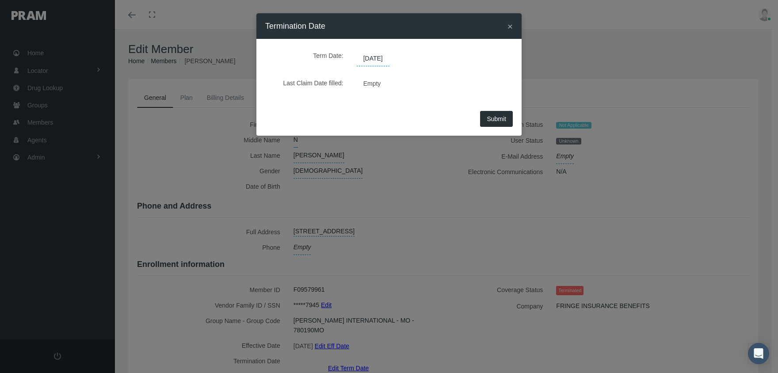
click at [385, 59] on span "[DATE]" at bounding box center [373, 58] width 33 height 15
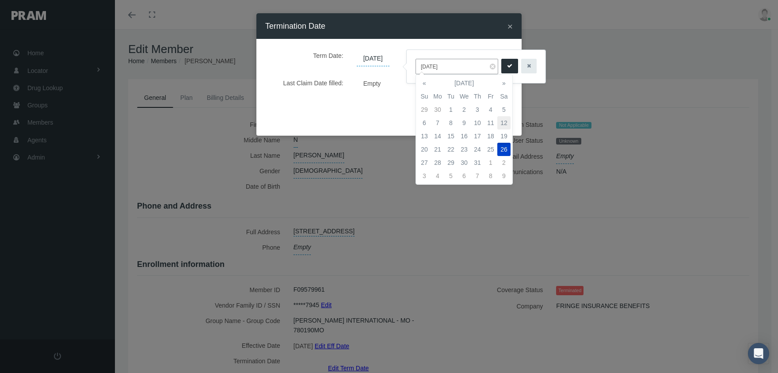
click at [504, 121] on td "12" at bounding box center [503, 122] width 13 height 13
type input "[DATE]"
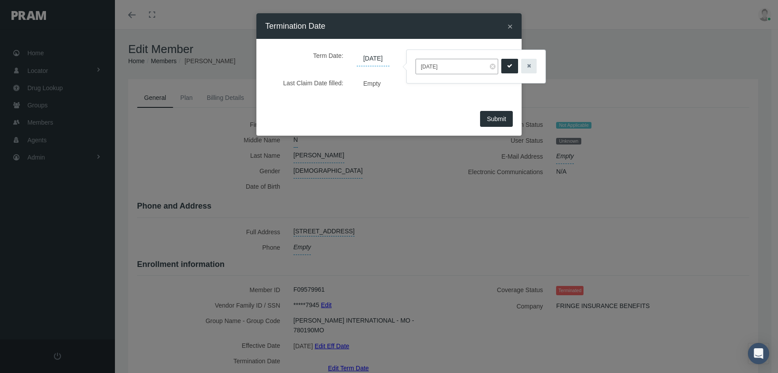
click at [507, 65] on icon "submit" at bounding box center [509, 66] width 5 height 8
click at [492, 119] on span "Submit" at bounding box center [496, 118] width 19 height 7
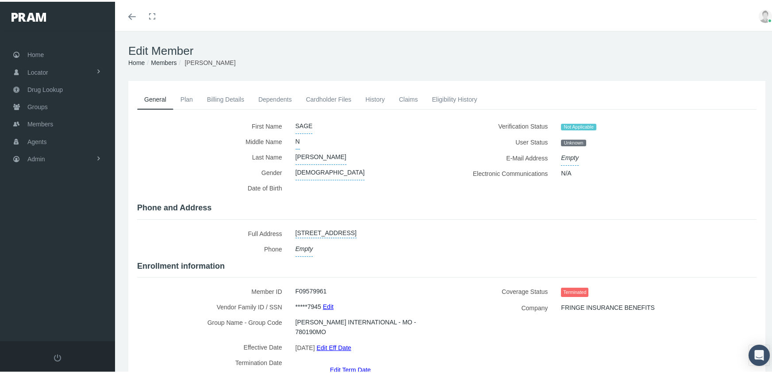
click at [164, 60] on link "Members" at bounding box center [164, 60] width 26 height 7
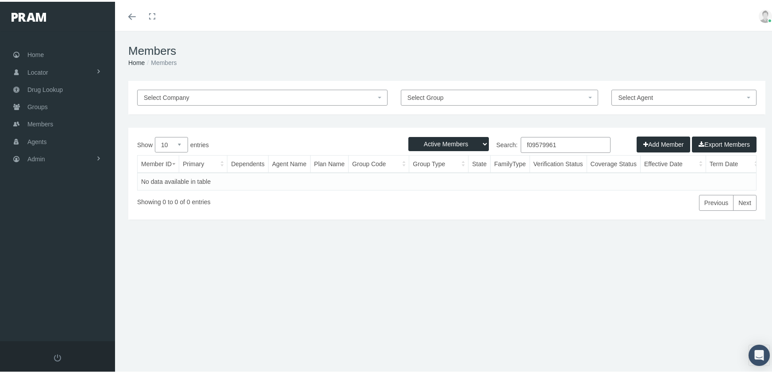
click at [440, 145] on select "Active Members Terminated Members Active & Terminated" at bounding box center [448, 142] width 80 height 14
select select "3"
click at [408, 135] on select "Active Members Terminated Members Active & Terminated" at bounding box center [448, 142] width 80 height 14
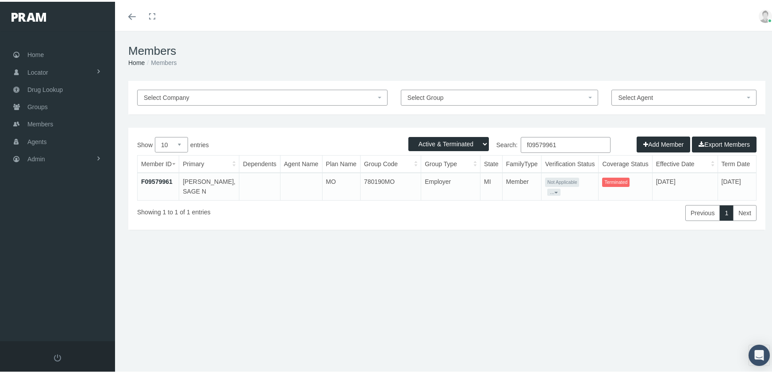
click at [566, 140] on input "f09579961" at bounding box center [565, 143] width 90 height 16
type input "f08546499"
click at [162, 179] on link "F08546499" at bounding box center [156, 179] width 31 height 7
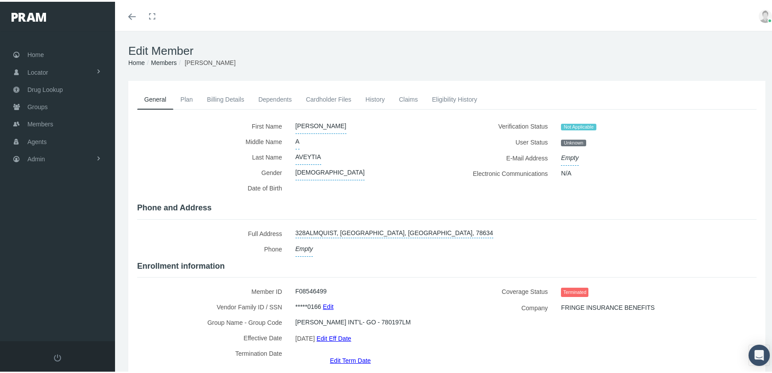
click at [353, 352] on link "Edit Term Date" at bounding box center [350, 358] width 41 height 13
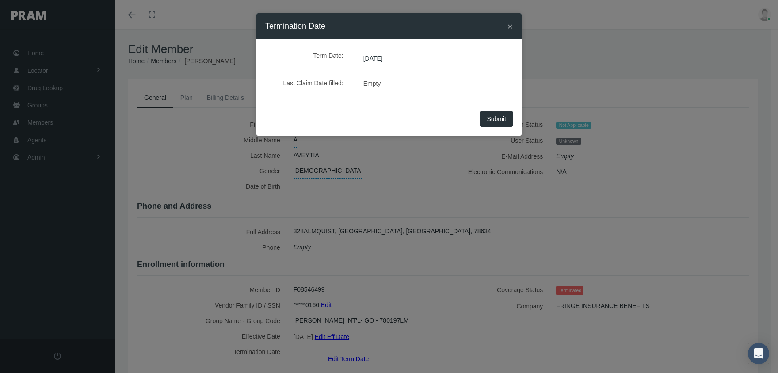
click at [388, 57] on span "[DATE]" at bounding box center [373, 58] width 33 height 15
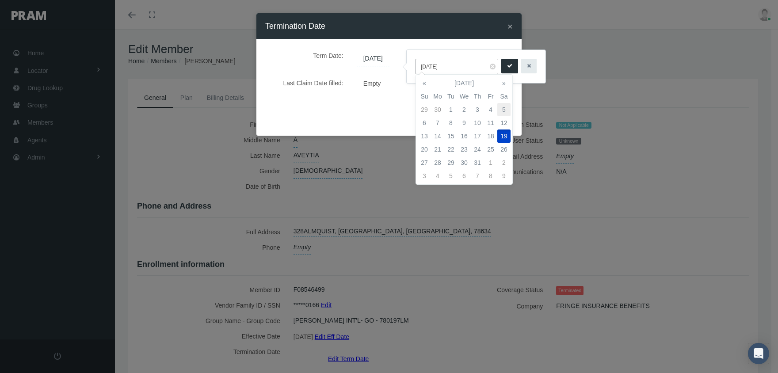
click at [505, 104] on td "5" at bounding box center [503, 109] width 13 height 13
type input "[DATE]"
click at [507, 65] on icon "submit" at bounding box center [509, 66] width 5 height 8
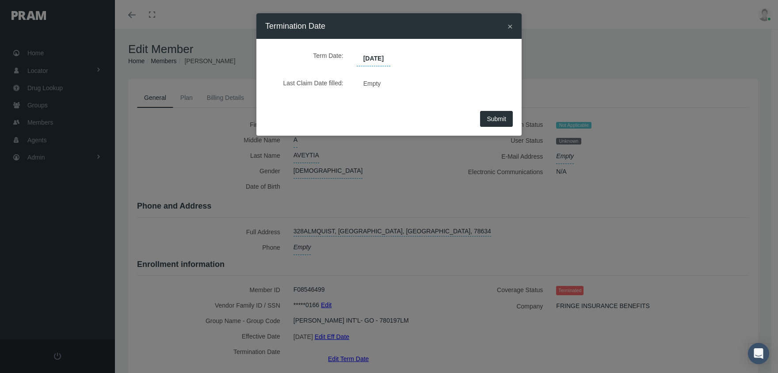
click at [490, 122] on span "Submit" at bounding box center [496, 118] width 19 height 7
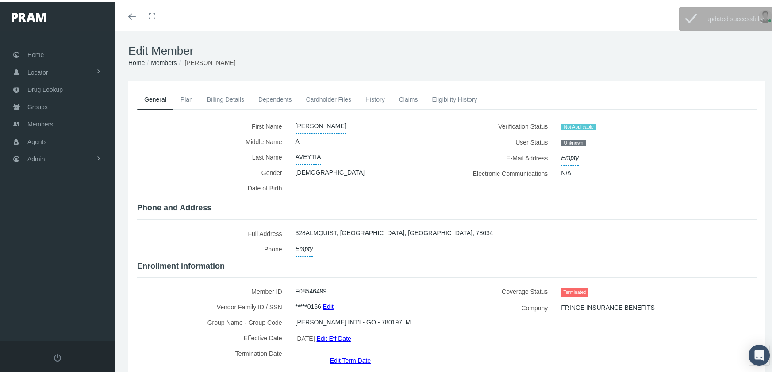
click at [168, 60] on link "Members" at bounding box center [164, 60] width 26 height 7
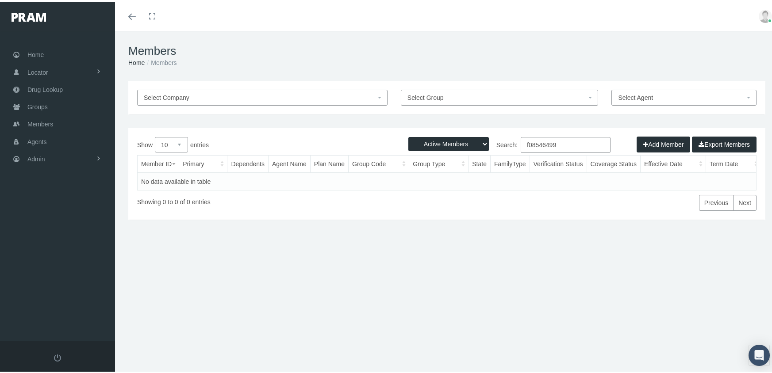
click at [432, 141] on select "Active Members Terminated Members Active & Terminated" at bounding box center [448, 142] width 80 height 14
select select "3"
click at [408, 135] on select "Active Members Terminated Members Active & Terminated" at bounding box center [448, 142] width 80 height 14
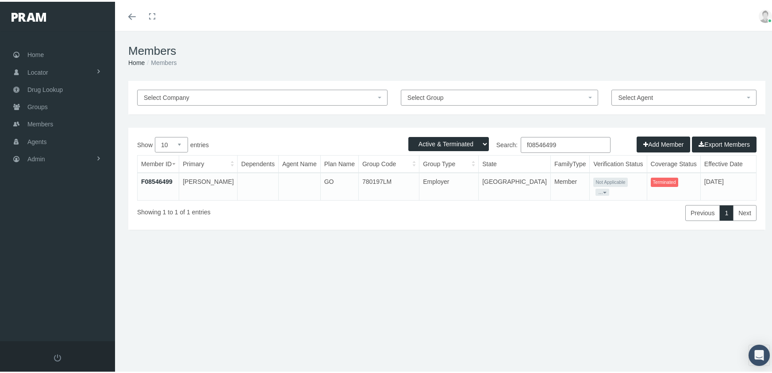
click at [563, 144] on input "f08546499" at bounding box center [565, 143] width 90 height 16
type input "f08546702"
click at [159, 178] on link "F08546702" at bounding box center [156, 179] width 31 height 7
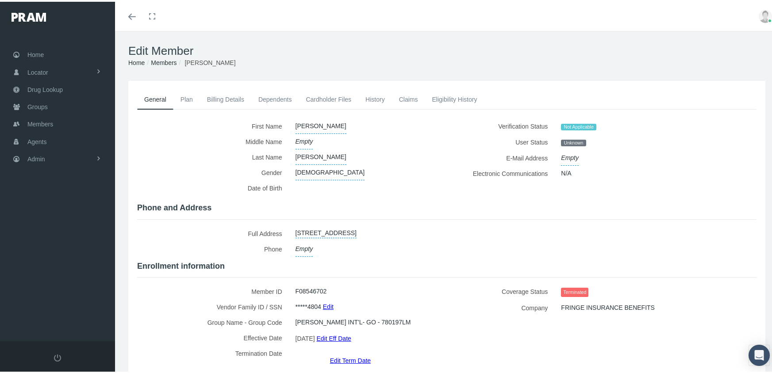
click at [353, 352] on link "Edit Term Date" at bounding box center [350, 358] width 41 height 13
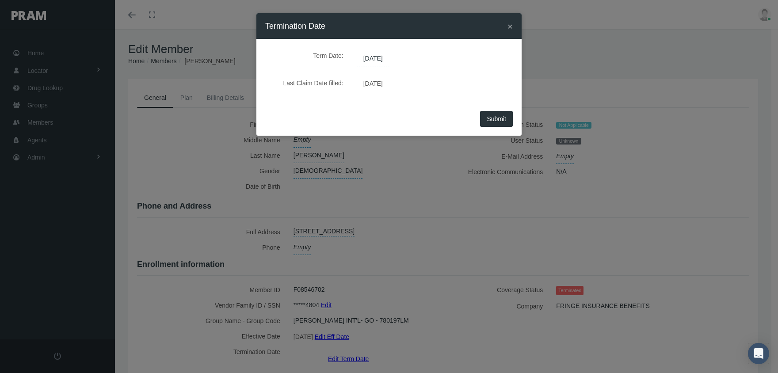
click at [383, 60] on span "07/26/2025" at bounding box center [373, 58] width 33 height 15
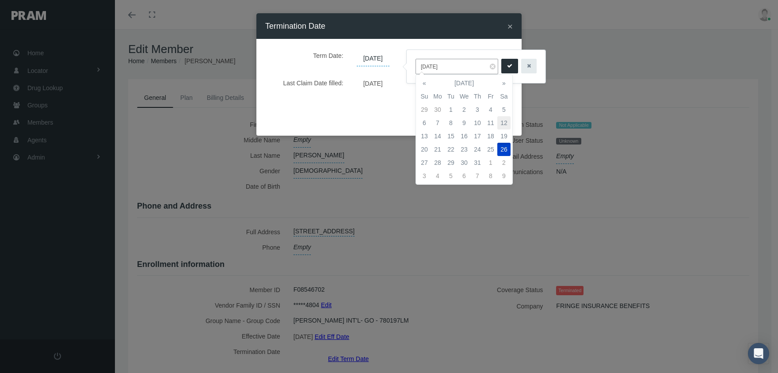
click at [500, 124] on td "12" at bounding box center [503, 122] width 13 height 13
type input "07/12/2025"
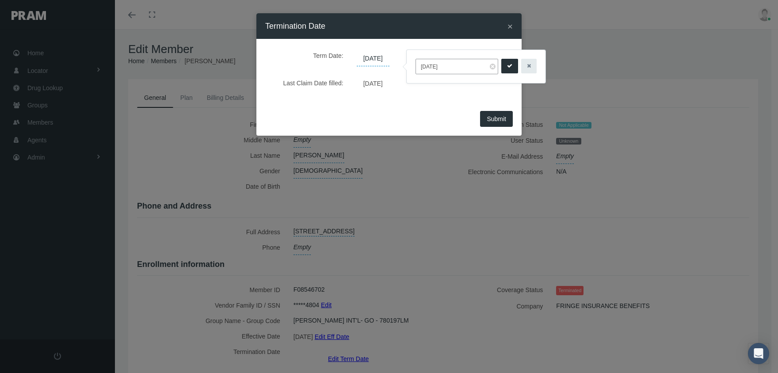
click at [501, 67] on button "submit" at bounding box center [509, 66] width 17 height 15
click at [488, 118] on span "Submit" at bounding box center [496, 118] width 19 height 7
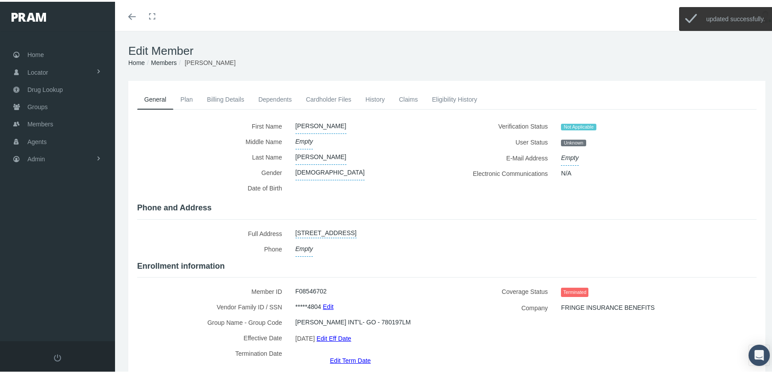
click at [164, 64] on link "Members" at bounding box center [164, 60] width 26 height 7
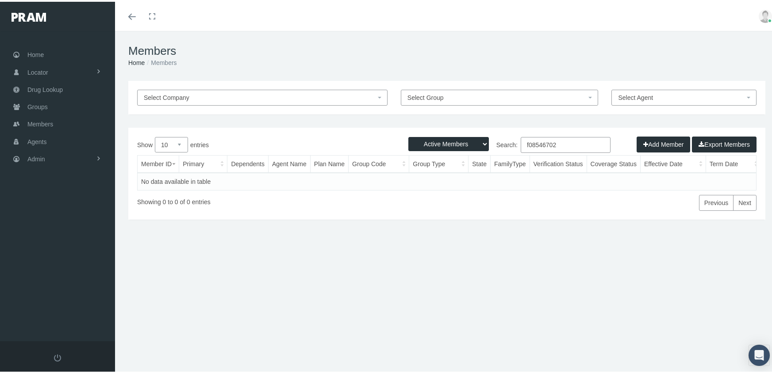
click at [460, 142] on select "Active Members Terminated Members Active & Terminated" at bounding box center [448, 142] width 80 height 14
select select "3"
click at [408, 135] on select "Active Members Terminated Members Active & Terminated" at bounding box center [448, 142] width 80 height 14
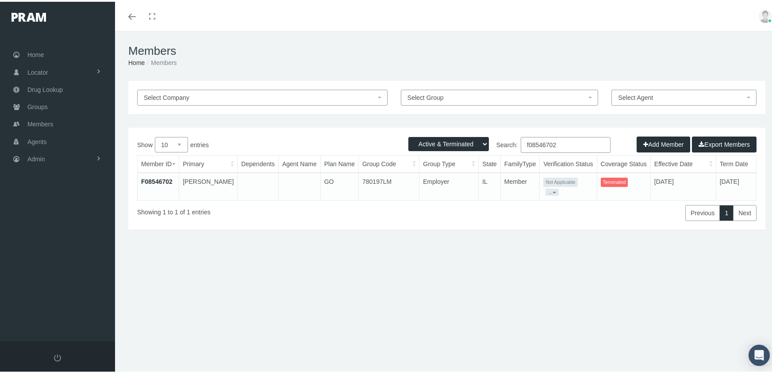
click at [570, 142] on input "f08546702" at bounding box center [565, 143] width 90 height 16
type input "f08546840"
drag, startPoint x: 158, startPoint y: 179, endPoint x: 190, endPoint y: 173, distance: 31.9
click at [158, 179] on link "F08546840" at bounding box center [156, 179] width 31 height 7
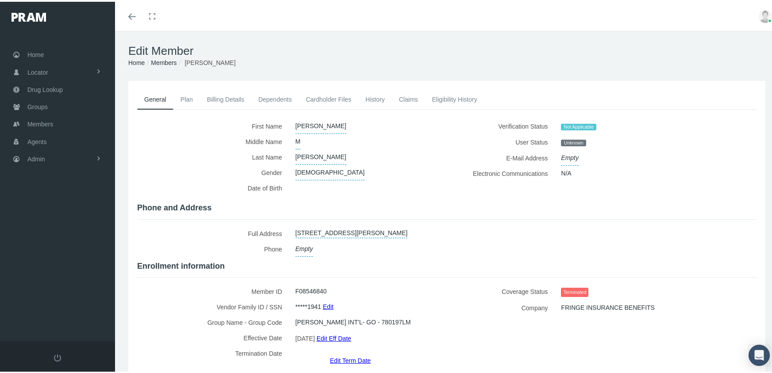
click at [349, 352] on link "Edit Term Date" at bounding box center [350, 358] width 41 height 13
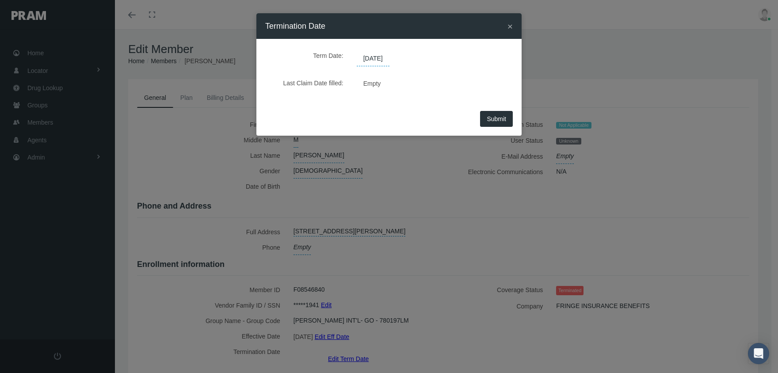
click at [390, 55] on span "[DATE]" at bounding box center [373, 58] width 33 height 15
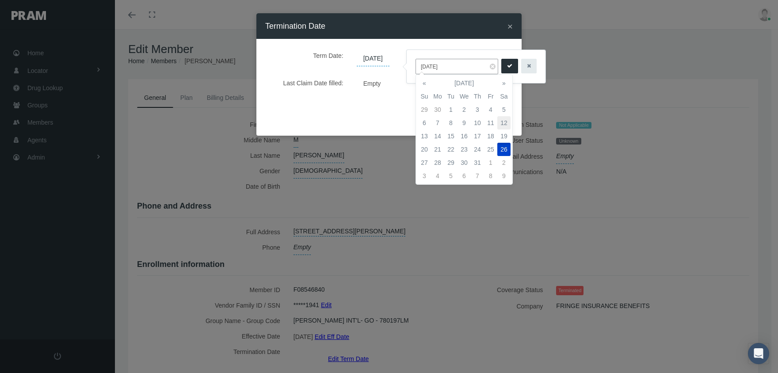
click at [503, 122] on td "12" at bounding box center [503, 122] width 13 height 13
type input "[DATE]"
click at [507, 67] on icon "submit" at bounding box center [509, 66] width 5 height 8
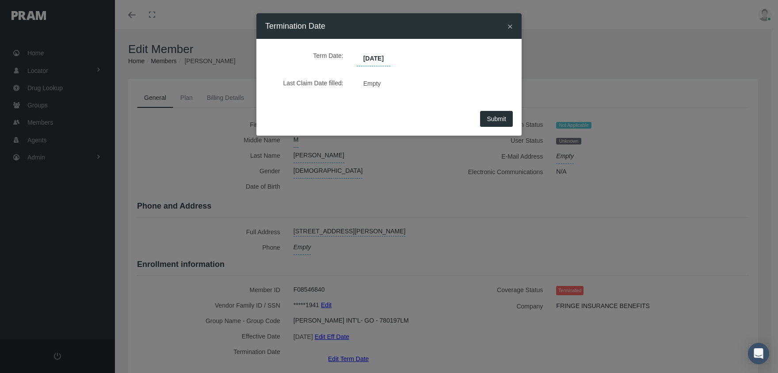
click at [504, 118] on span "Submit" at bounding box center [496, 118] width 19 height 7
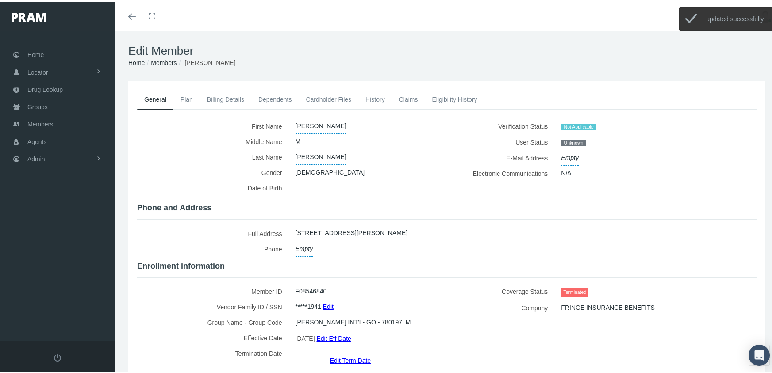
click at [162, 65] on link "Members" at bounding box center [164, 60] width 26 height 7
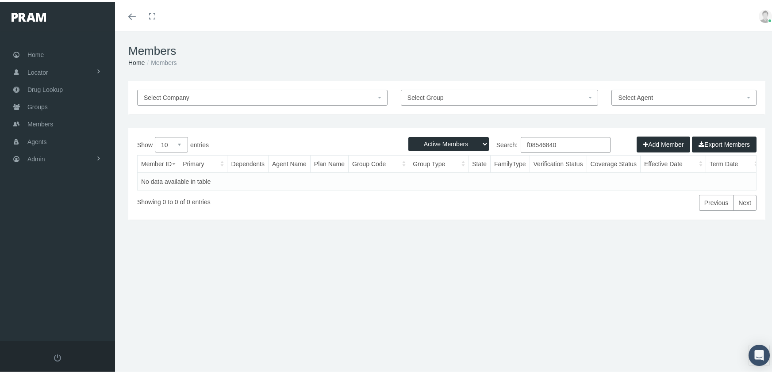
click at [439, 138] on select "Active Members Terminated Members Active & Terminated" at bounding box center [448, 142] width 80 height 14
select select "3"
click at [408, 135] on select "Active Members Terminated Members Active & Terminated" at bounding box center [448, 142] width 80 height 14
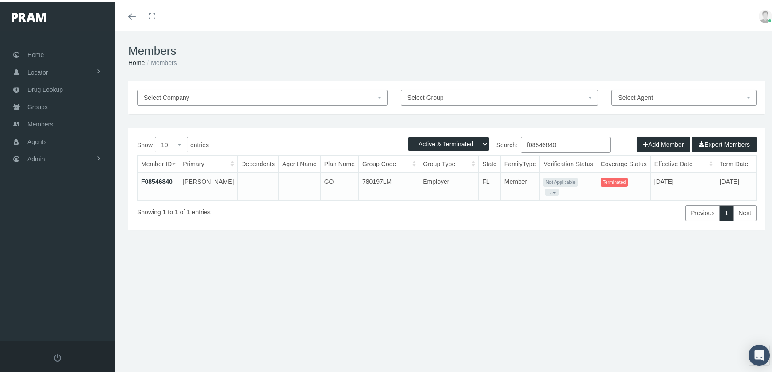
click at [562, 140] on input "f08546840" at bounding box center [565, 143] width 90 height 16
type input "f09361540"
click at [161, 179] on link "F09361540" at bounding box center [156, 179] width 31 height 7
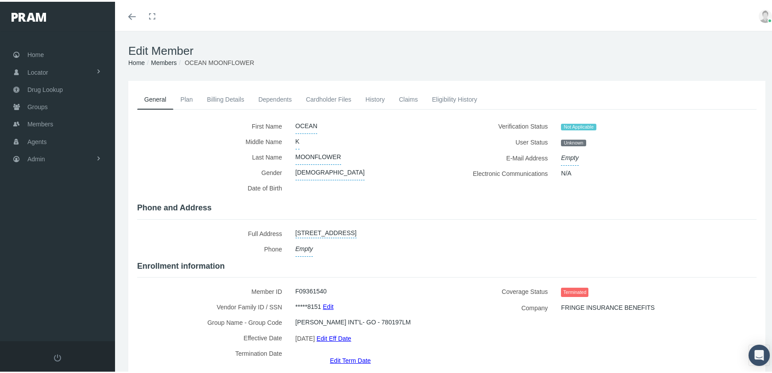
click at [356, 352] on link "Edit Term Date" at bounding box center [350, 358] width 41 height 13
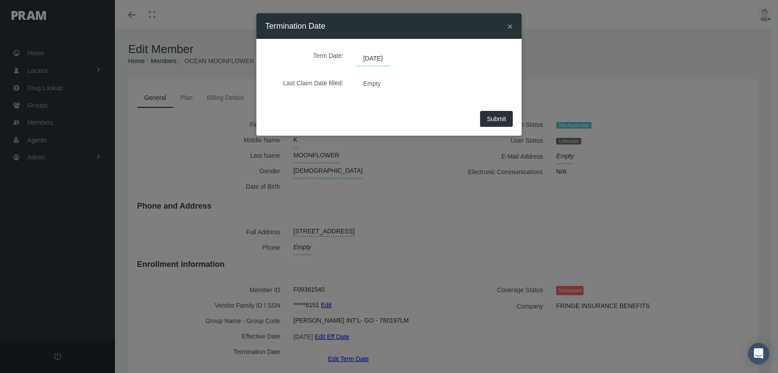
click at [382, 59] on span "[DATE]" at bounding box center [373, 58] width 33 height 15
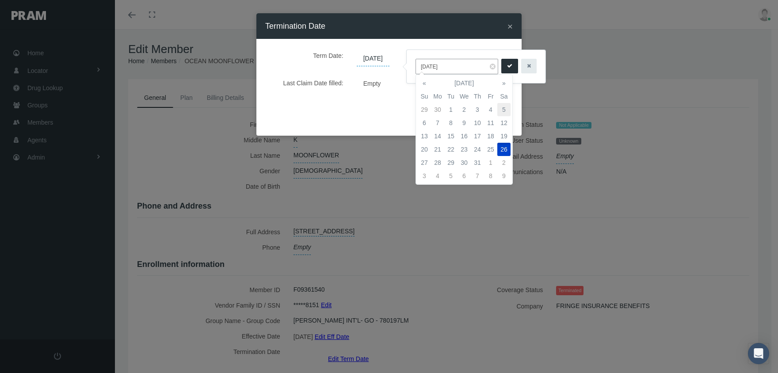
click at [501, 112] on td "5" at bounding box center [503, 109] width 13 height 13
type input "[DATE]"
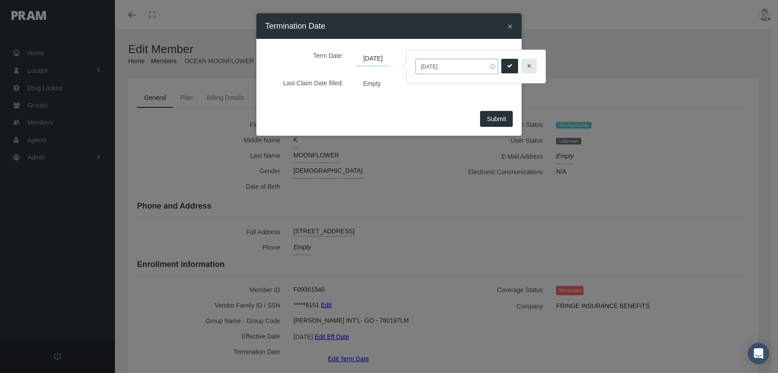
click at [507, 61] on button "submit" at bounding box center [509, 66] width 17 height 15
click at [495, 113] on button "Submit" at bounding box center [496, 119] width 33 height 16
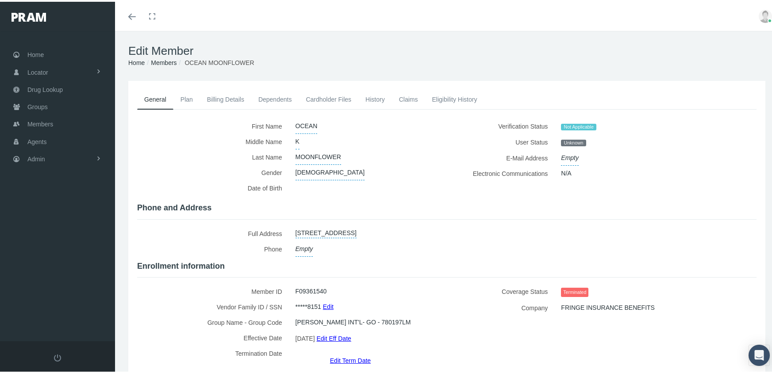
click at [162, 59] on link "Members" at bounding box center [164, 60] width 26 height 7
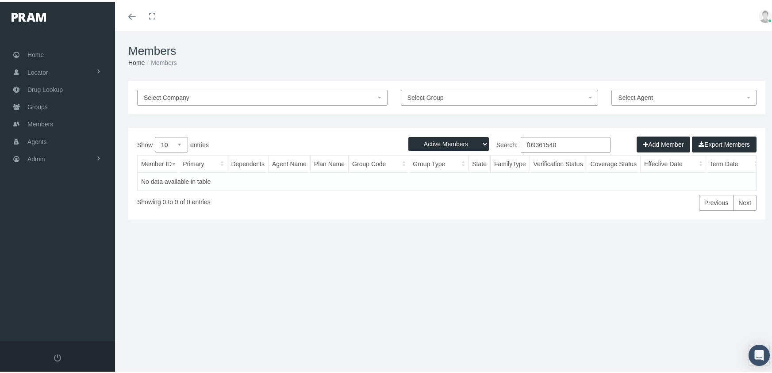
click at [445, 142] on select "Active Members Terminated Members Active & Terminated" at bounding box center [448, 142] width 80 height 14
select select "3"
click at [408, 135] on select "Active Members Terminated Members Active & Terminated" at bounding box center [448, 142] width 80 height 14
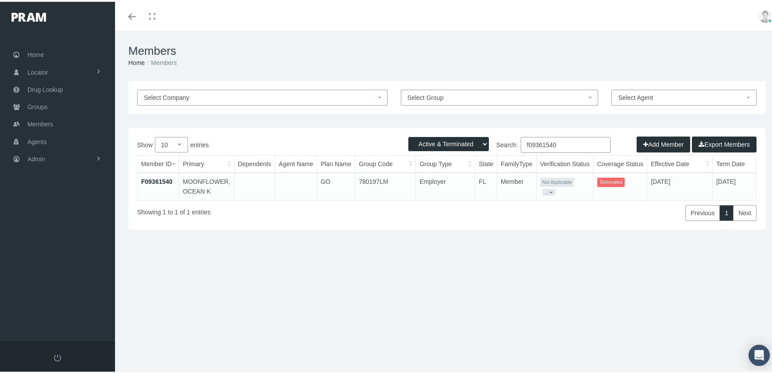
click at [563, 143] on input "f09361540" at bounding box center [565, 143] width 90 height 16
drag, startPoint x: 594, startPoint y: 143, endPoint x: 488, endPoint y: 158, distance: 107.7
click at [488, 158] on div "Show 10 25 50 100 entries Search: [PERSON_NAME] Member ID Primary Dependents Ag…" at bounding box center [446, 177] width 619 height 84
type input "f09842796"
